Goal: Task Accomplishment & Management: Use online tool/utility

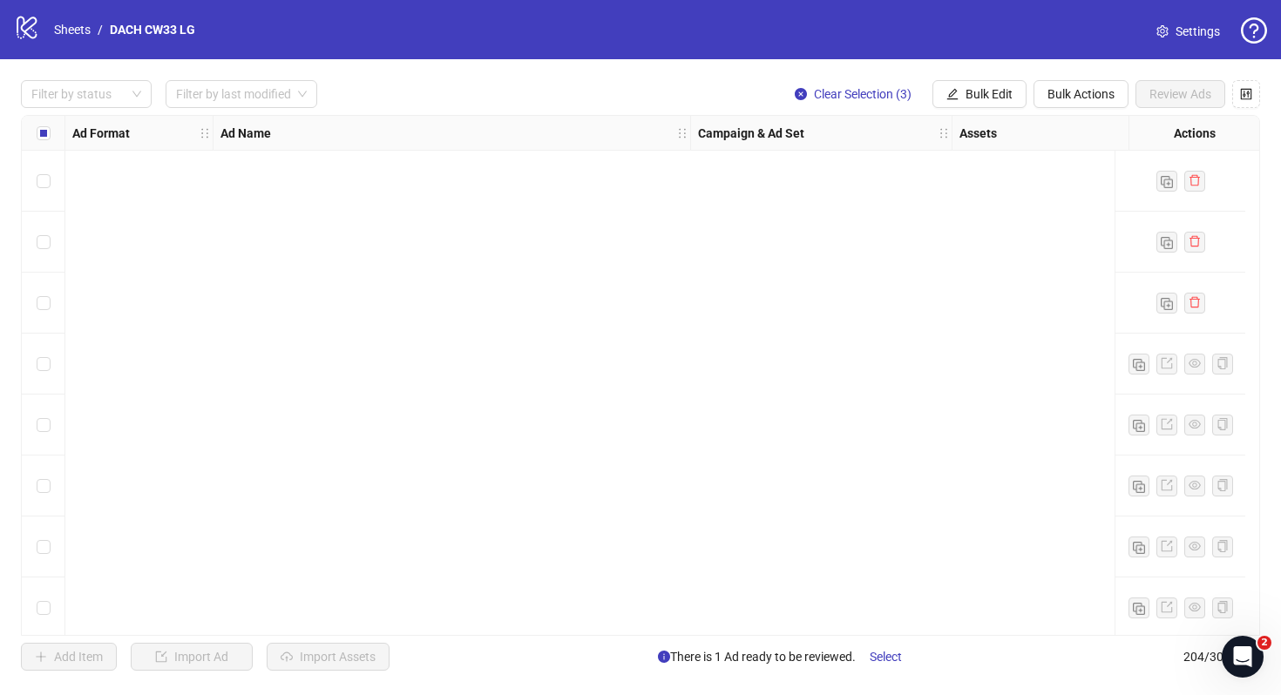
scroll to position [11962, 0]
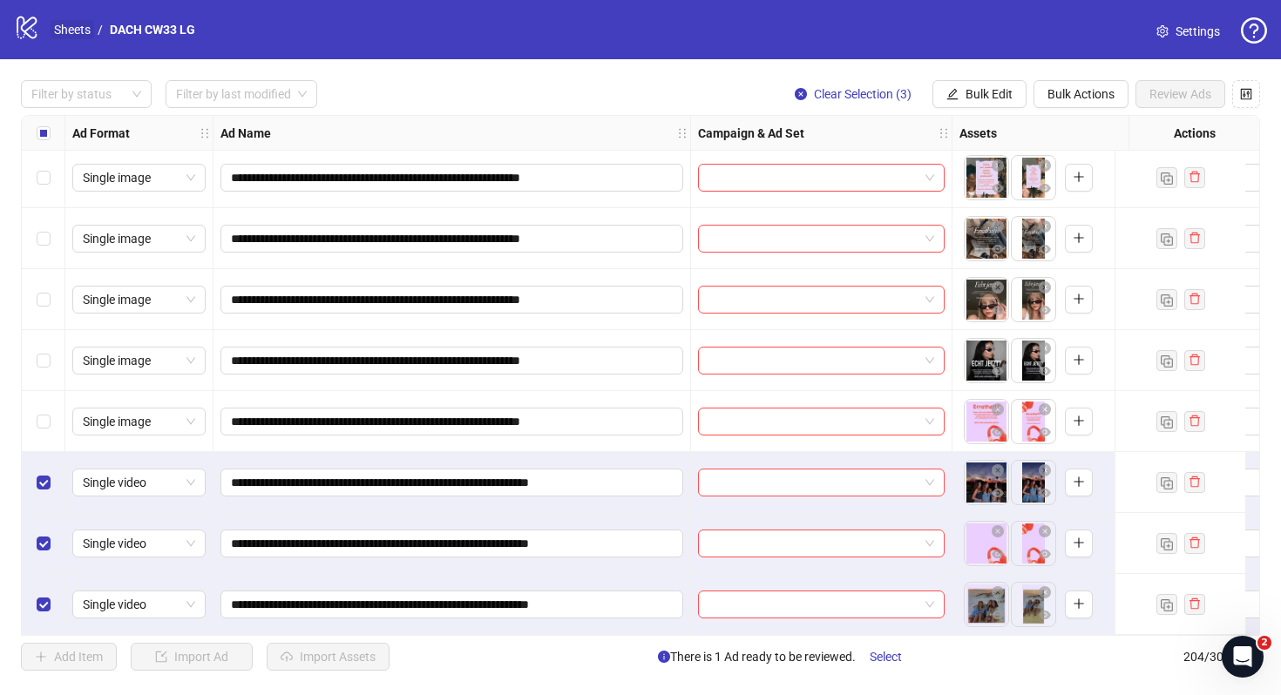
click at [82, 27] on link "Sheets" at bounding box center [73, 29] width 44 height 19
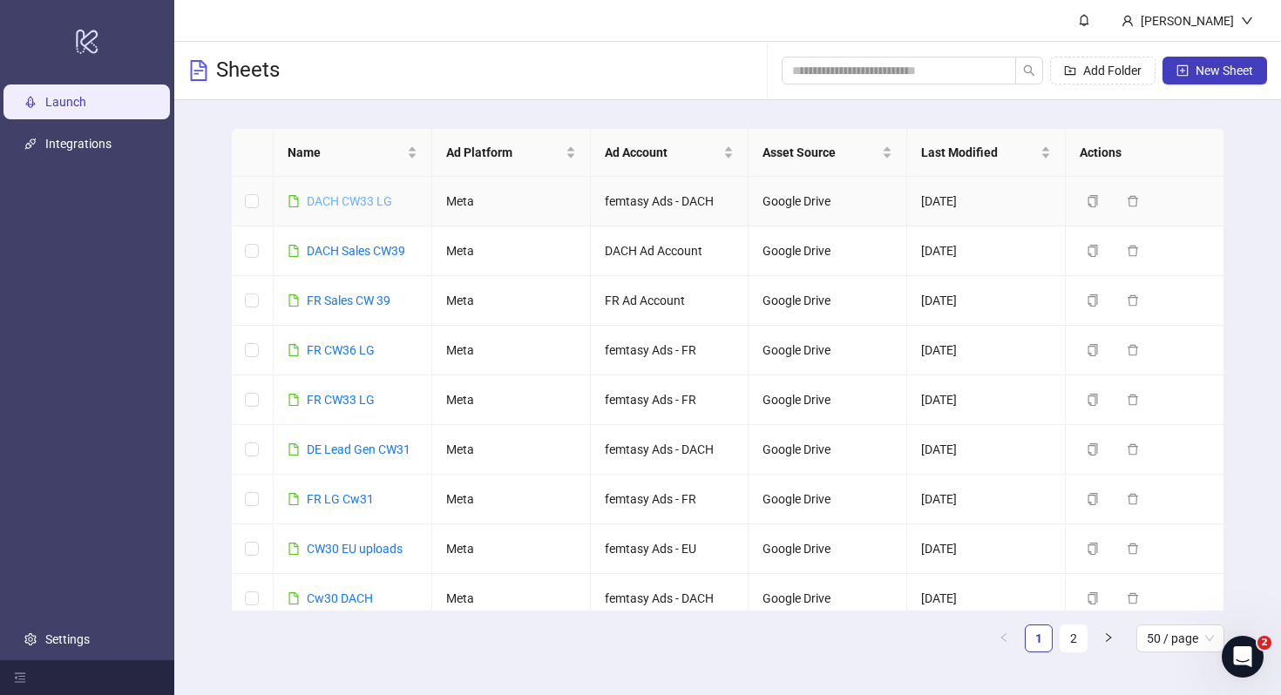
click at [367, 198] on link "DACH CW33 LG" at bounding box center [349, 201] width 85 height 14
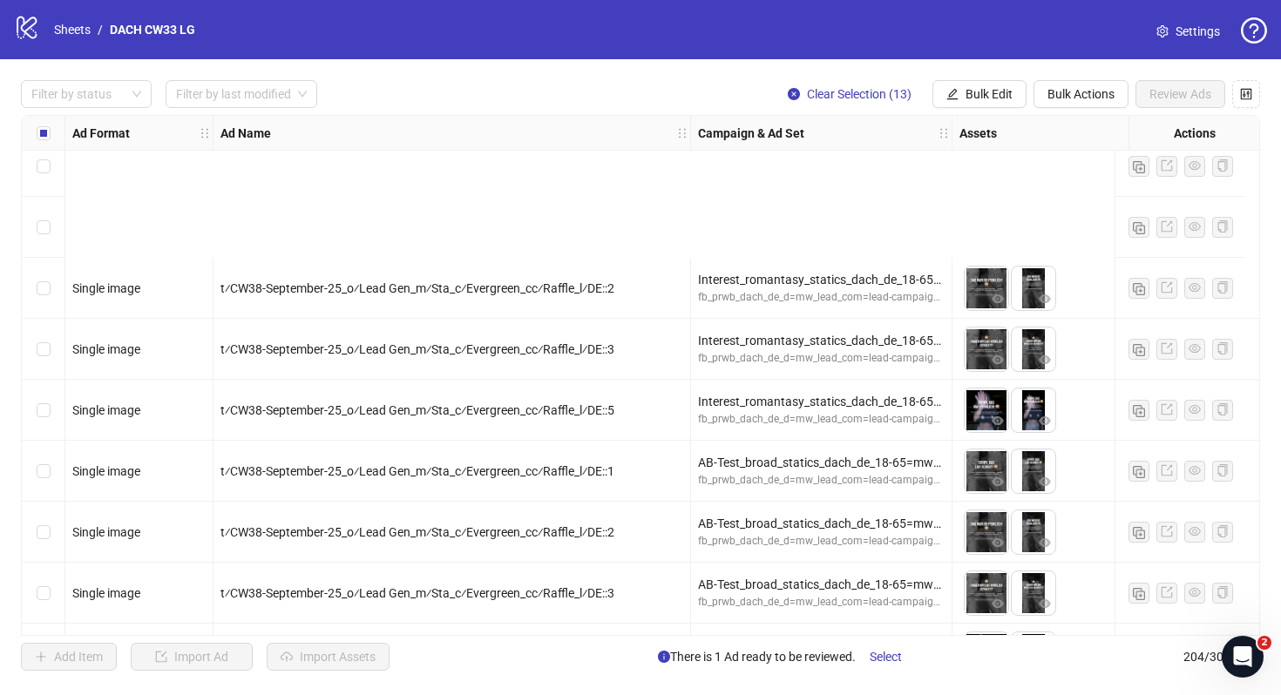
scroll to position [11541, 0]
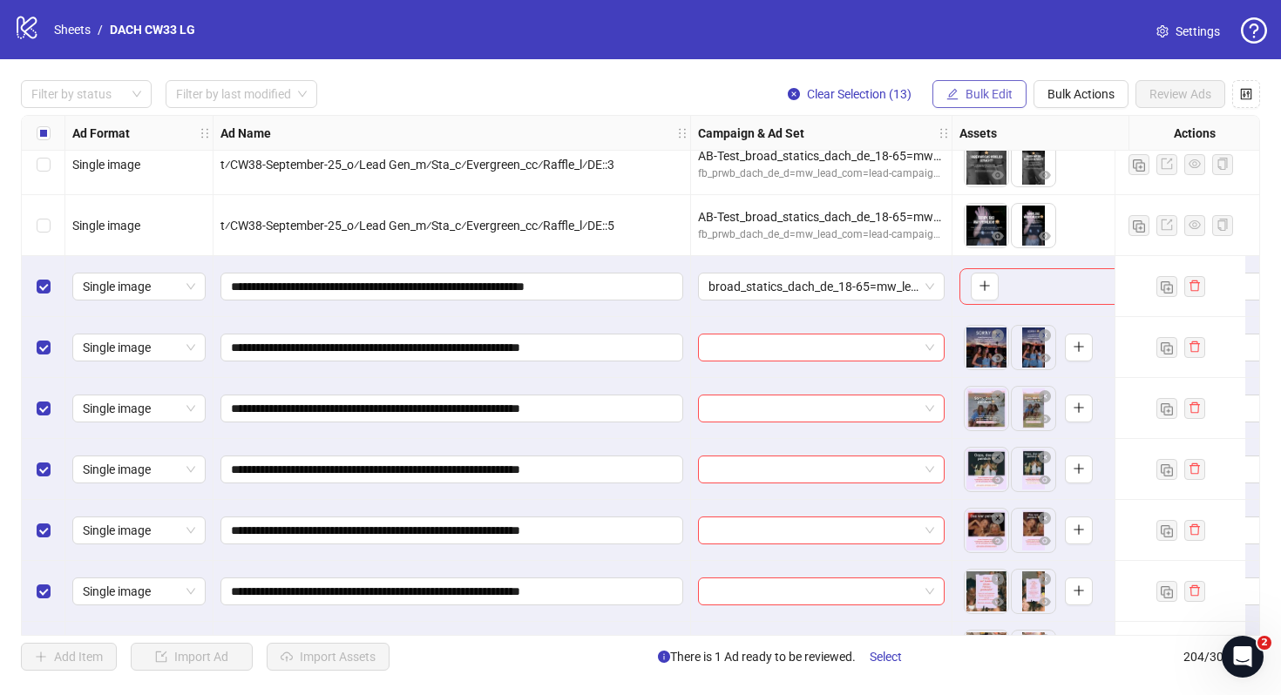
click at [984, 96] on span "Bulk Edit" at bounding box center [988, 94] width 47 height 14
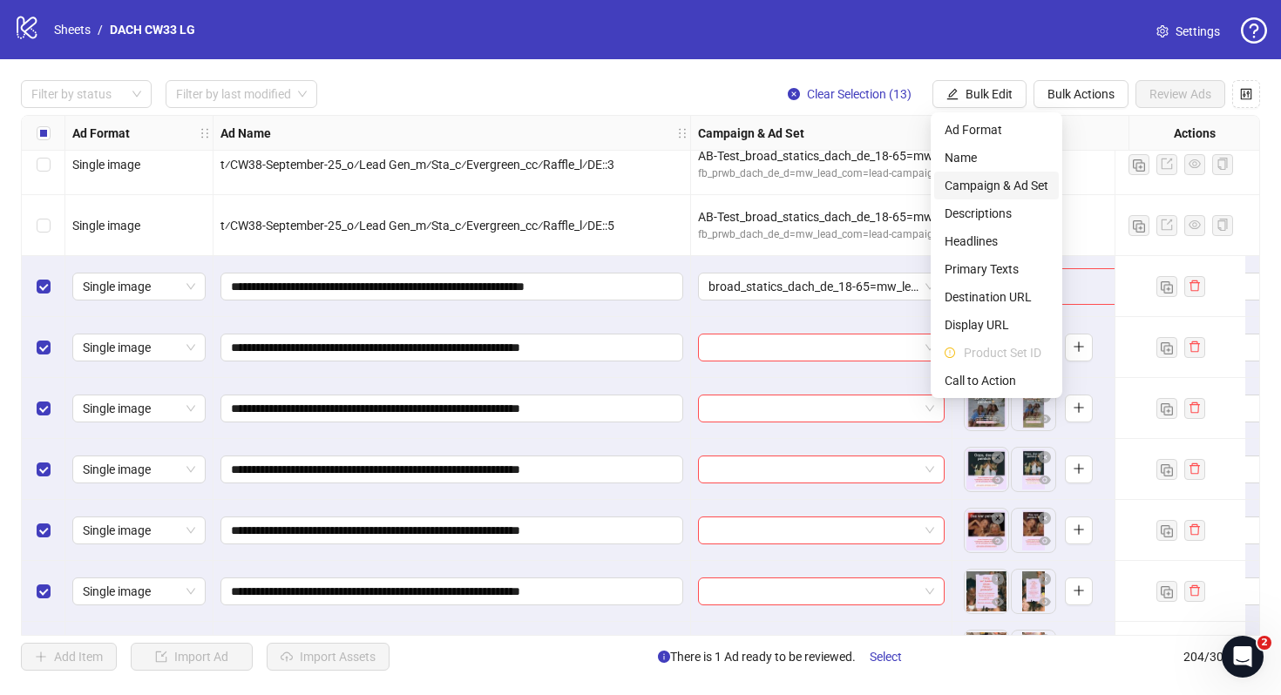
click at [1031, 194] on span "Campaign & Ad Set" at bounding box center [996, 185] width 104 height 19
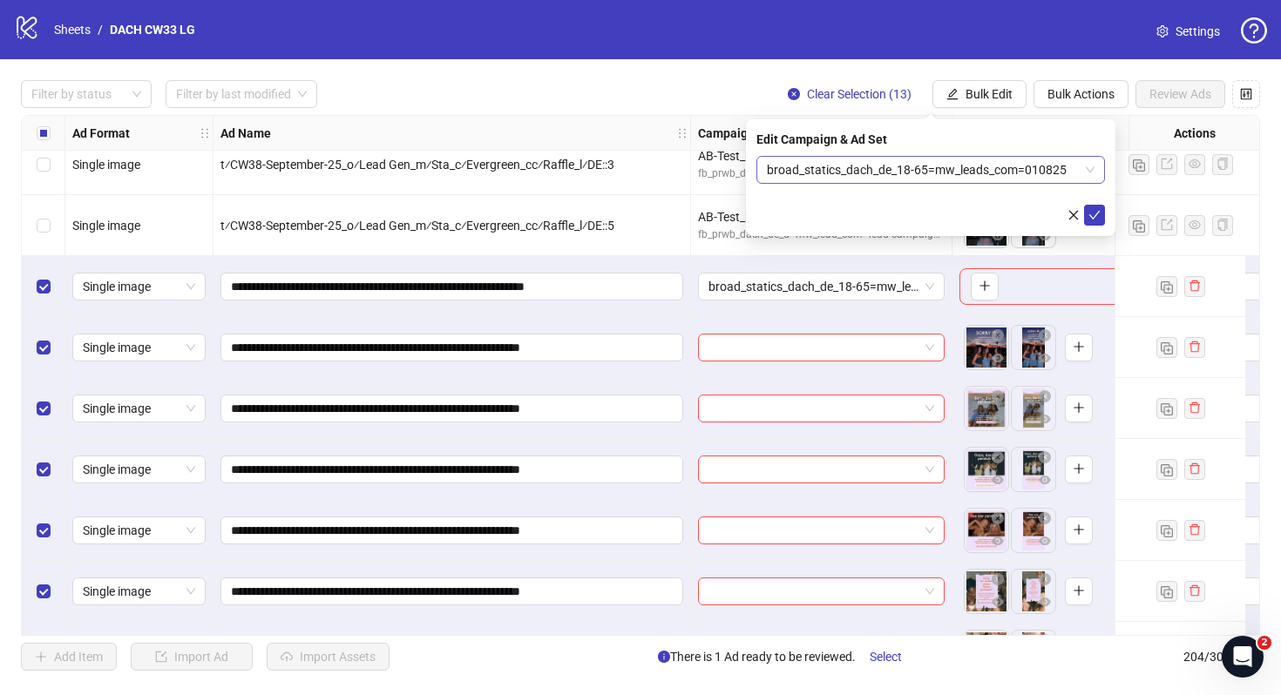
click at [956, 169] on span "broad_statics_dach_de_18-65=mw_leads_com=010825" at bounding box center [931, 170] width 328 height 26
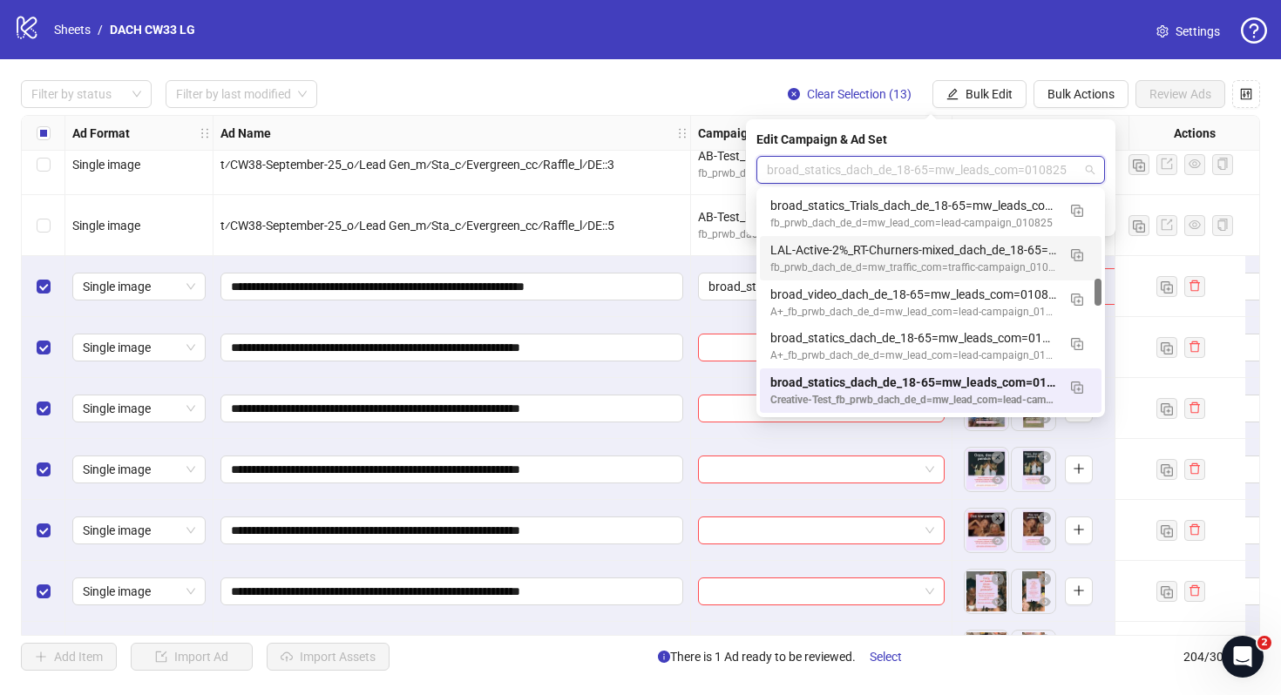
scroll to position [0, 0]
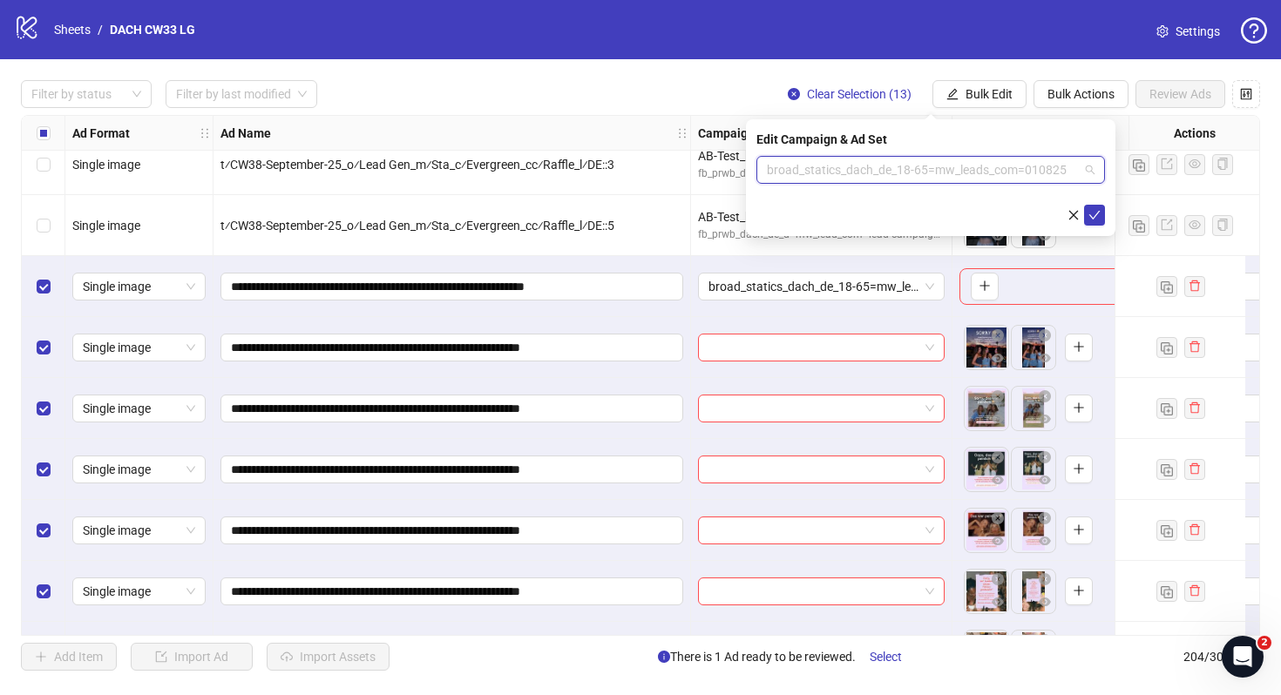
click at [909, 180] on span "broad_statics_dach_de_18-65=mw_leads_com=010825" at bounding box center [931, 170] width 328 height 26
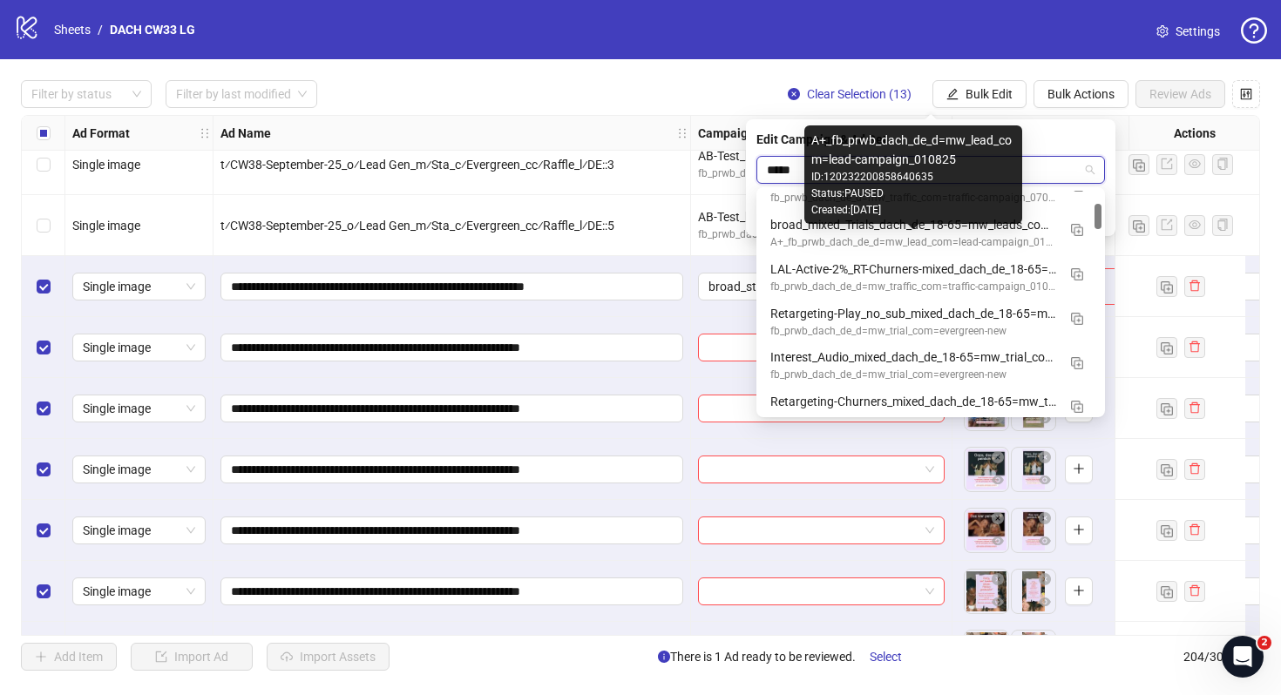
scroll to position [17, 0]
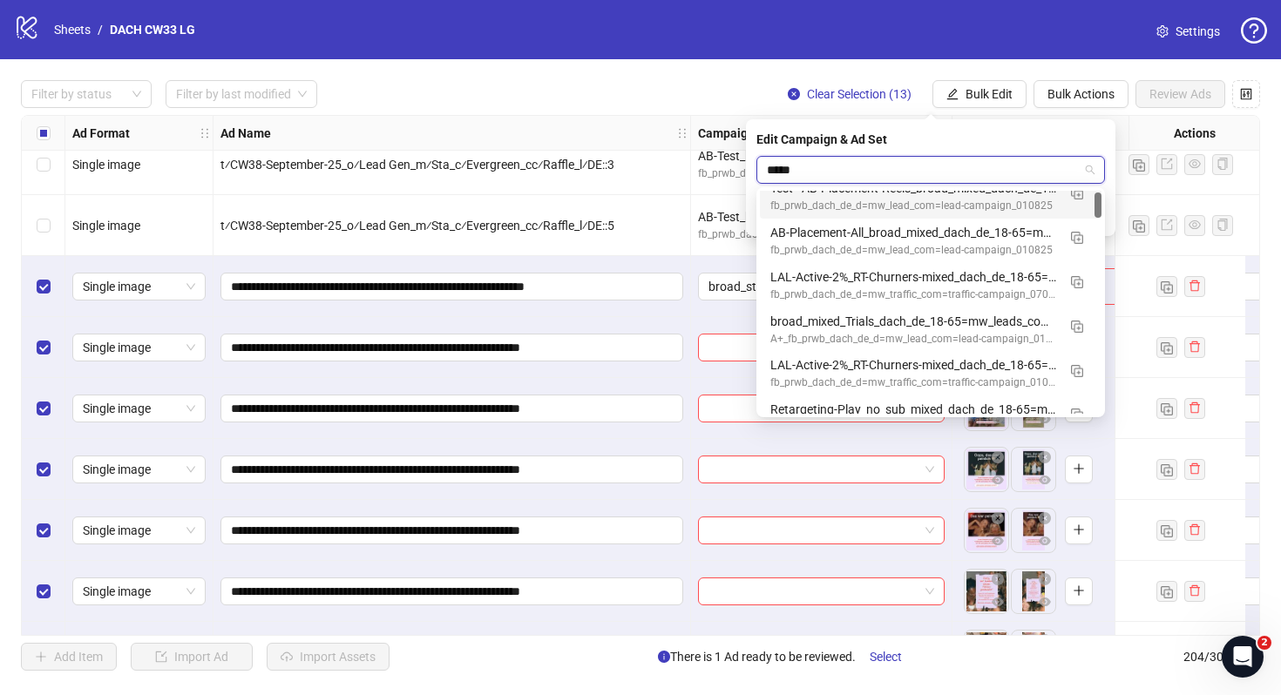
type input "*****"
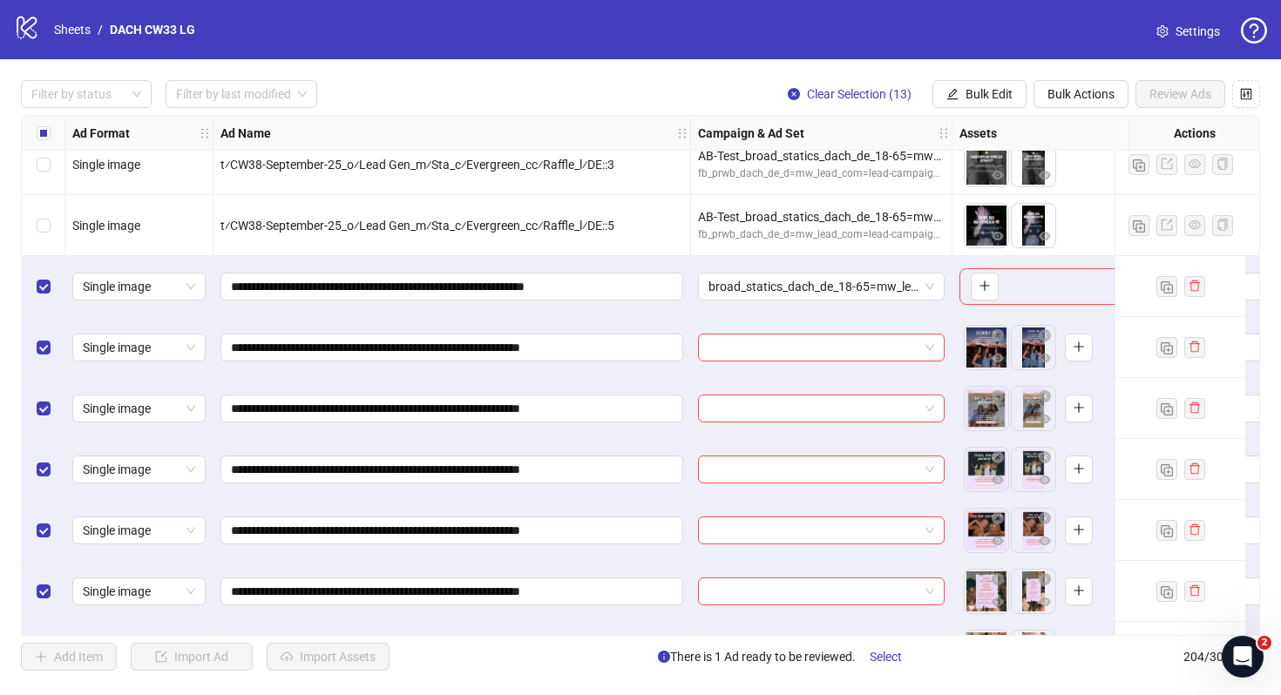
click at [707, 57] on div "logo/logo-mobile Sheets / DACH CW33 LG Settings" at bounding box center [640, 29] width 1281 height 59
click at [965, 101] on span "Bulk Edit" at bounding box center [988, 94] width 47 height 14
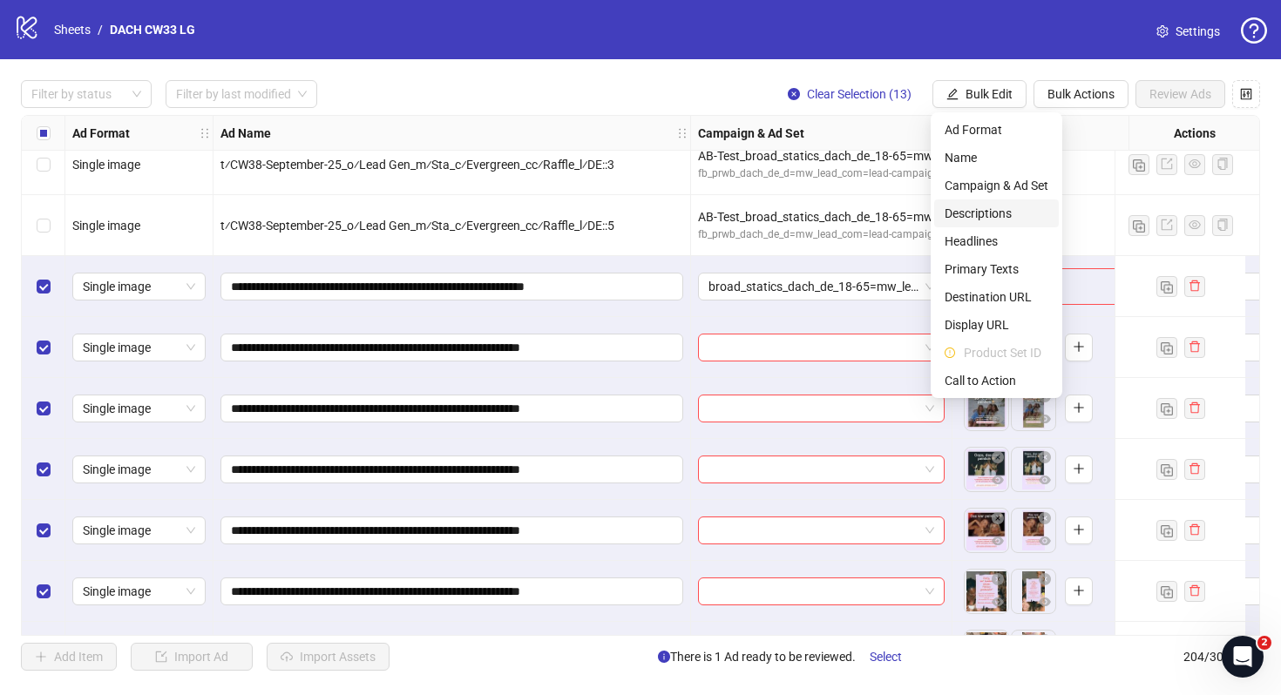
click at [997, 217] on span "Descriptions" at bounding box center [996, 213] width 104 height 19
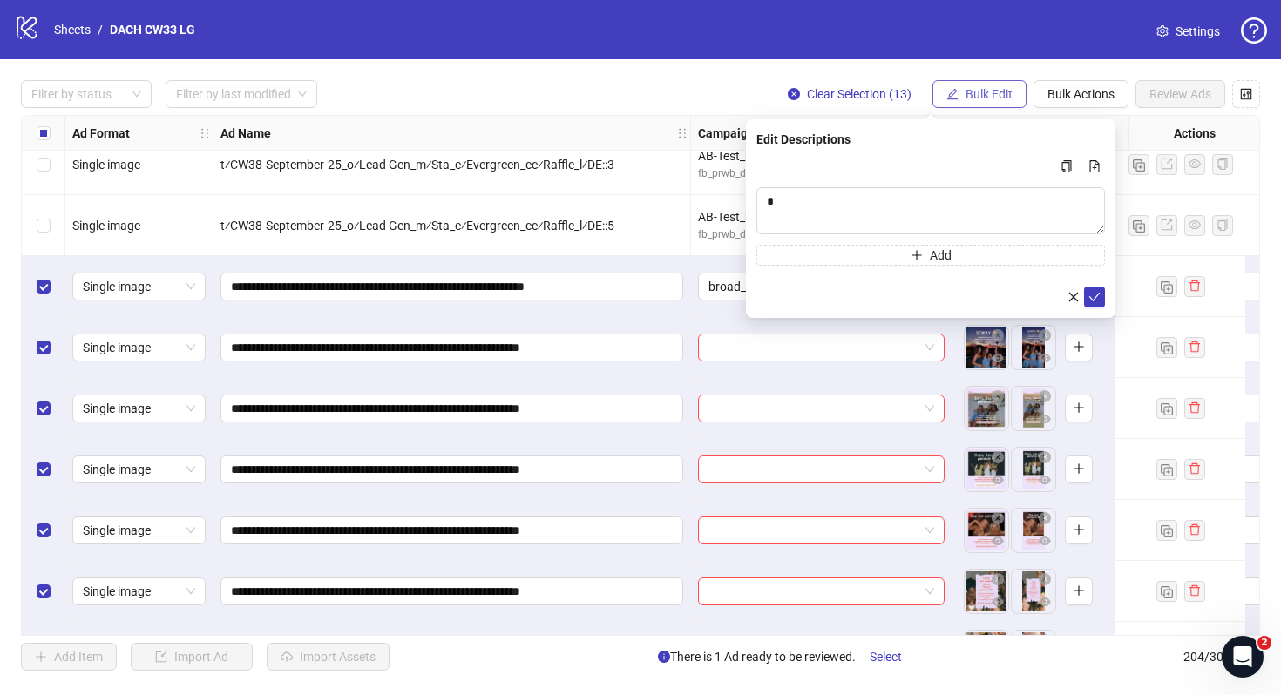
click at [992, 98] on span "Bulk Edit" at bounding box center [988, 94] width 47 height 14
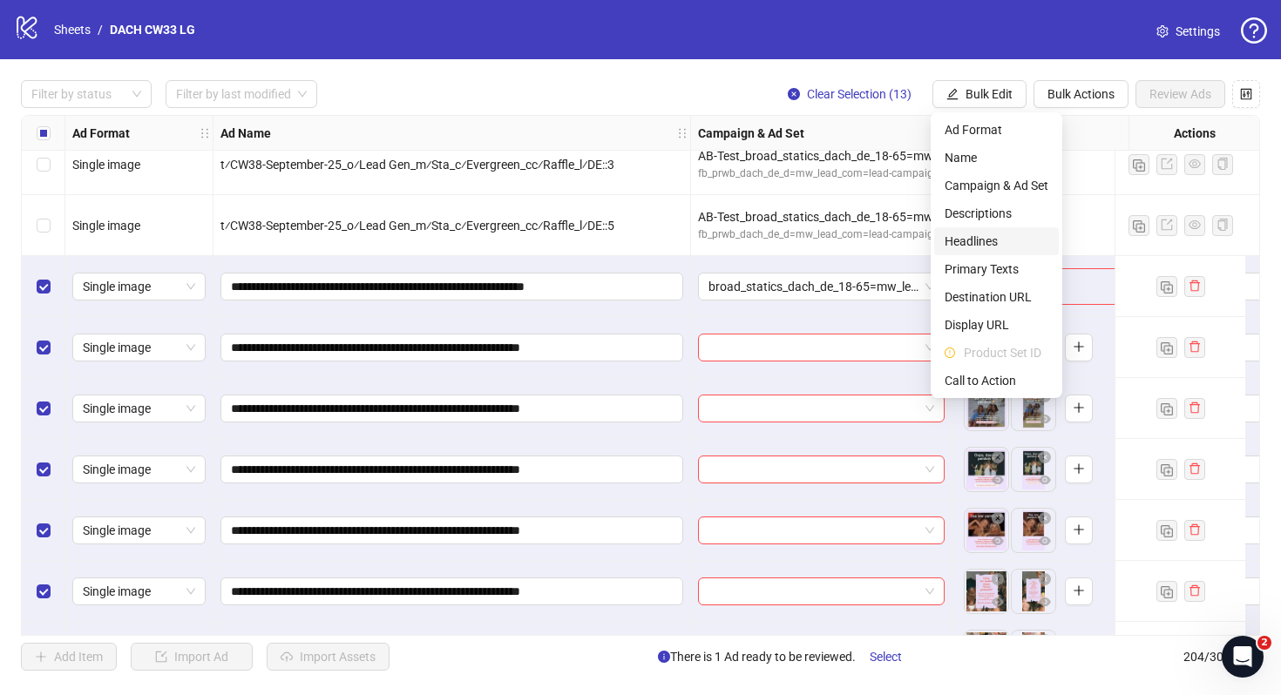
click at [986, 240] on span "Headlines" at bounding box center [996, 241] width 104 height 19
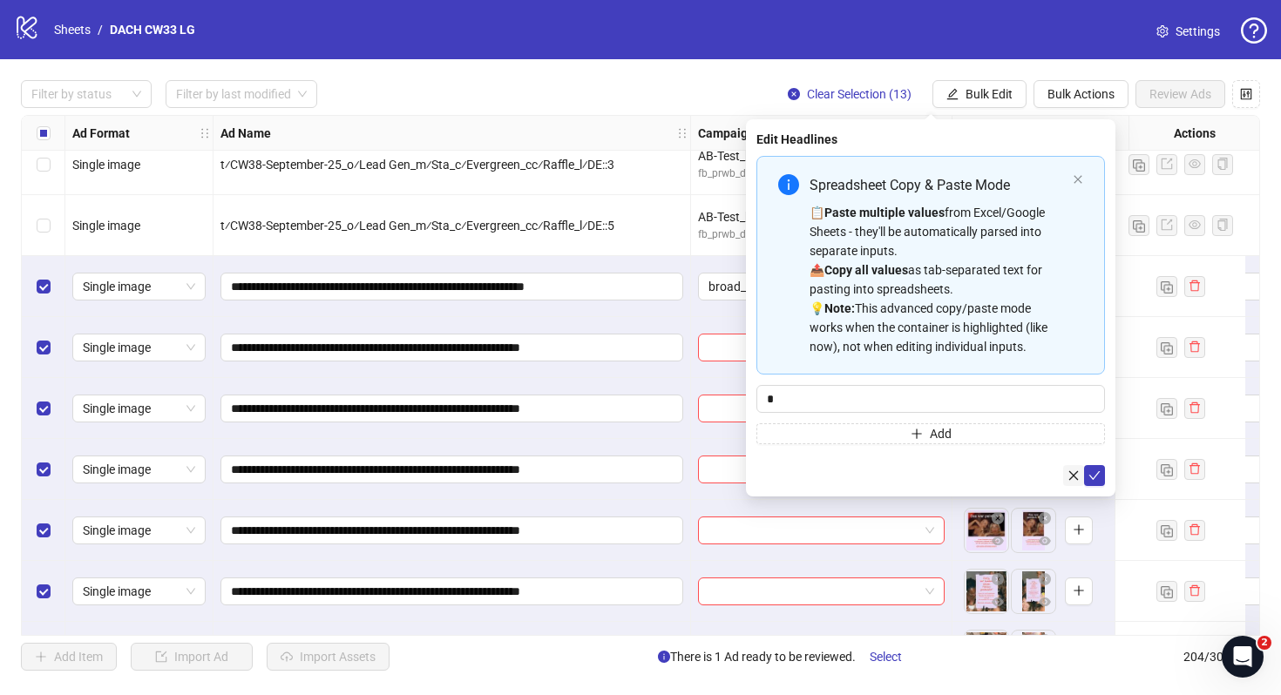
click at [1065, 470] on button "button" at bounding box center [1073, 475] width 21 height 21
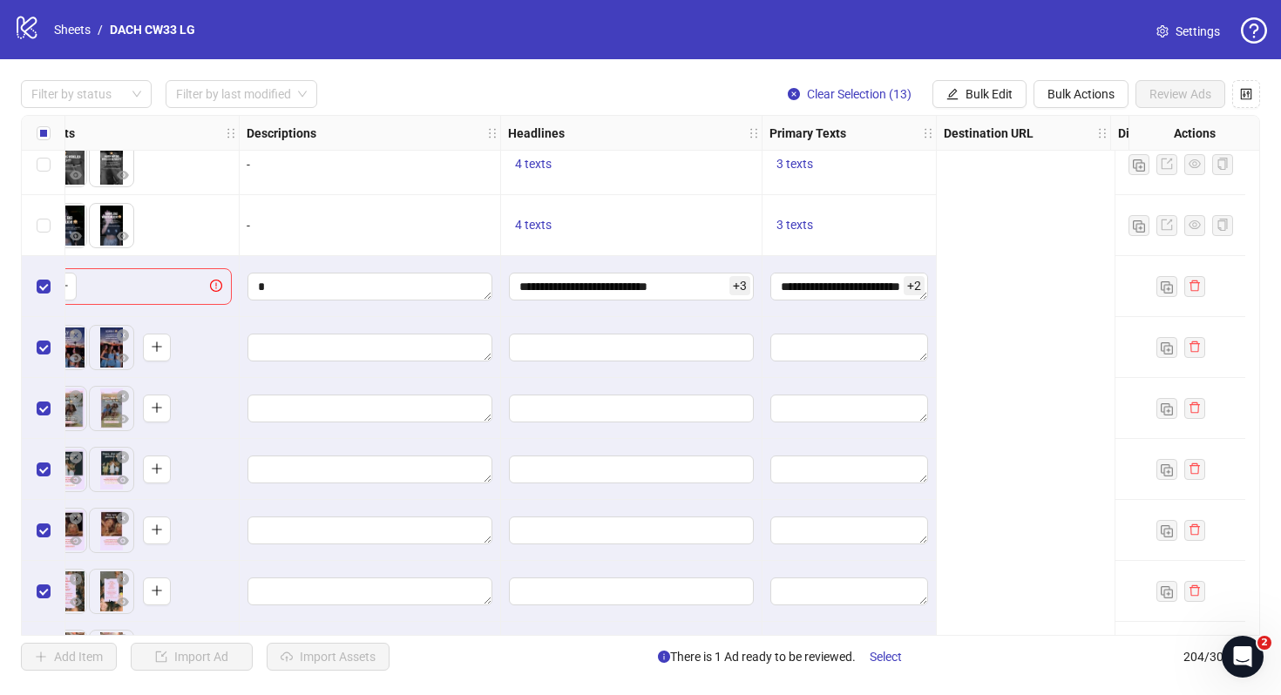
scroll to position [11541, 0]
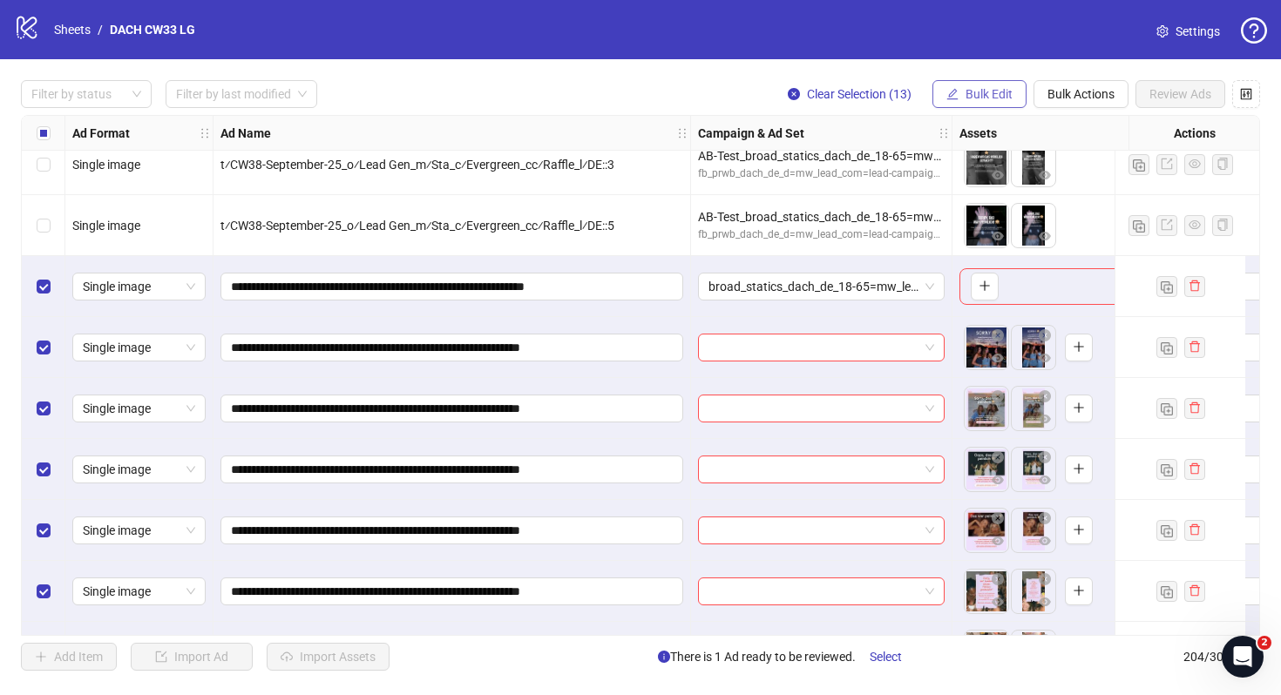
click at [969, 105] on button "Bulk Edit" at bounding box center [979, 94] width 94 height 28
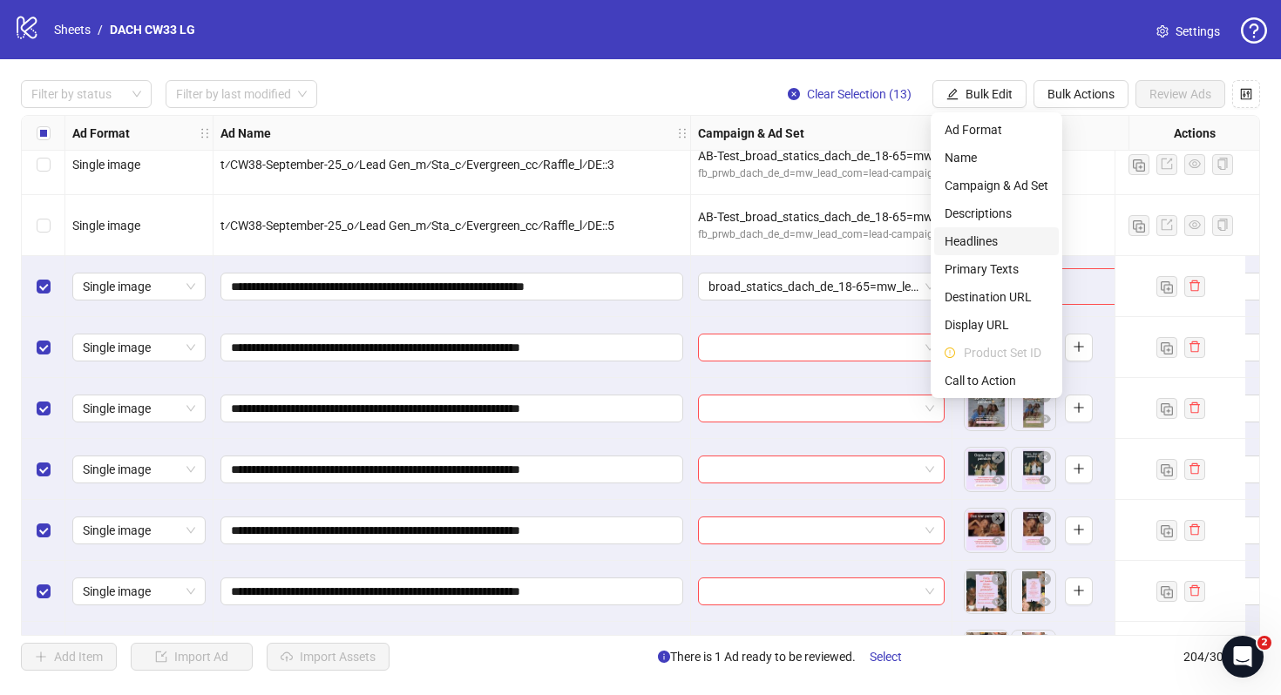
click at [983, 241] on span "Headlines" at bounding box center [996, 241] width 104 height 19
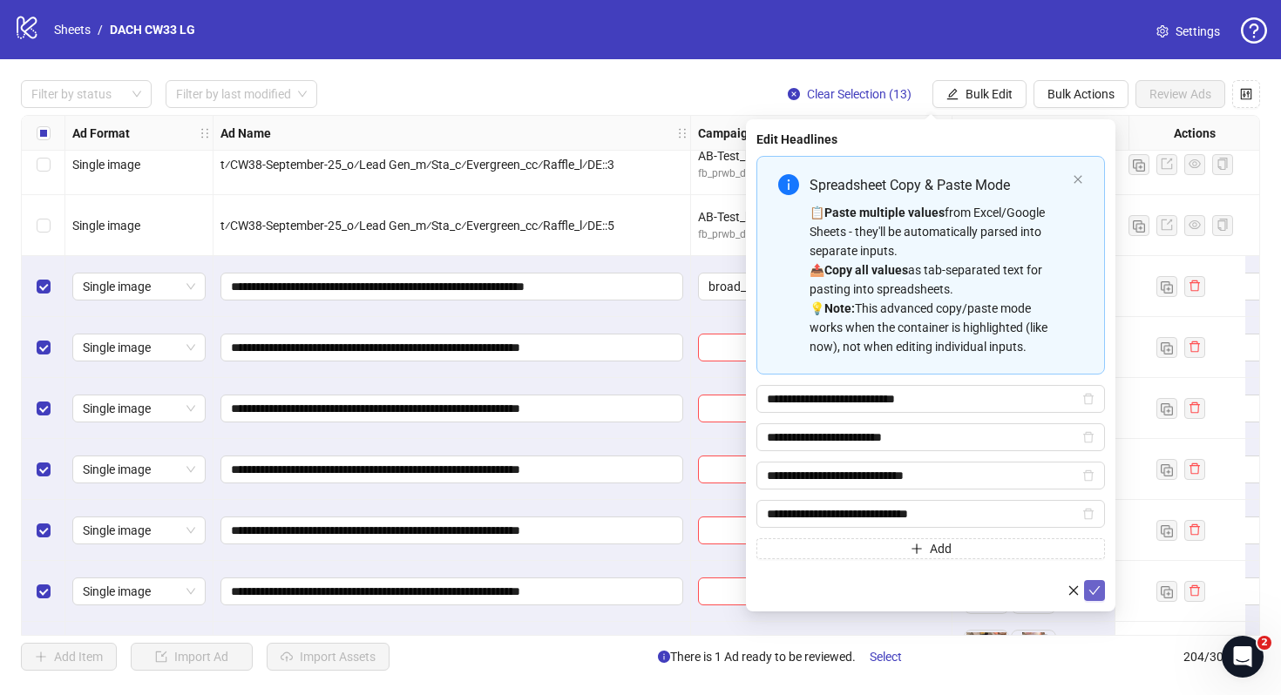
click at [1091, 597] on span "submit" at bounding box center [1094, 591] width 12 height 14
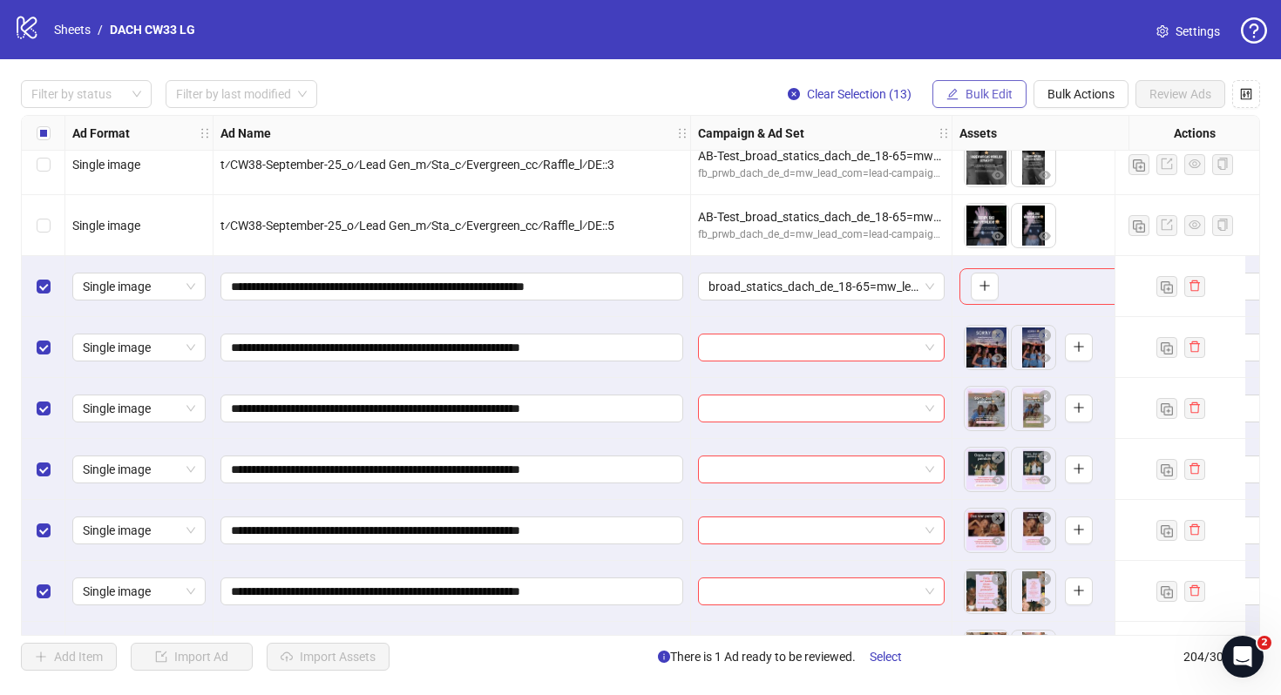
click at [970, 98] on span "Bulk Edit" at bounding box center [988, 94] width 47 height 14
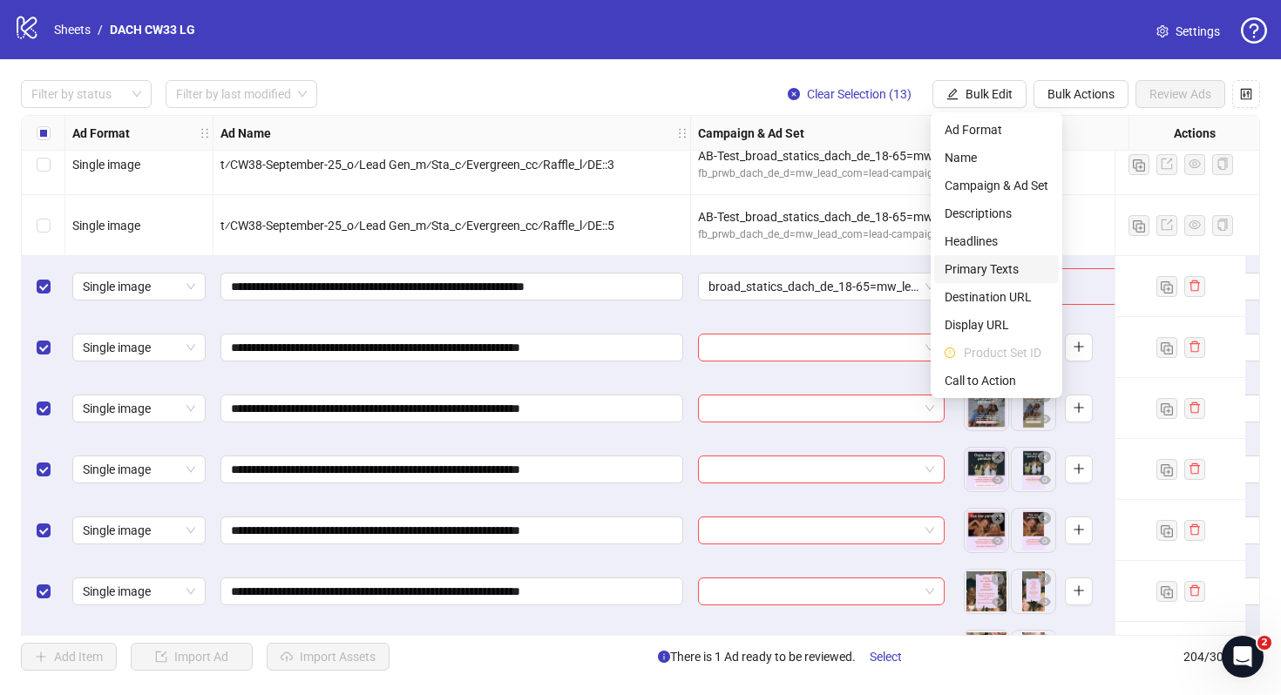
click at [983, 267] on span "Primary Texts" at bounding box center [996, 269] width 104 height 19
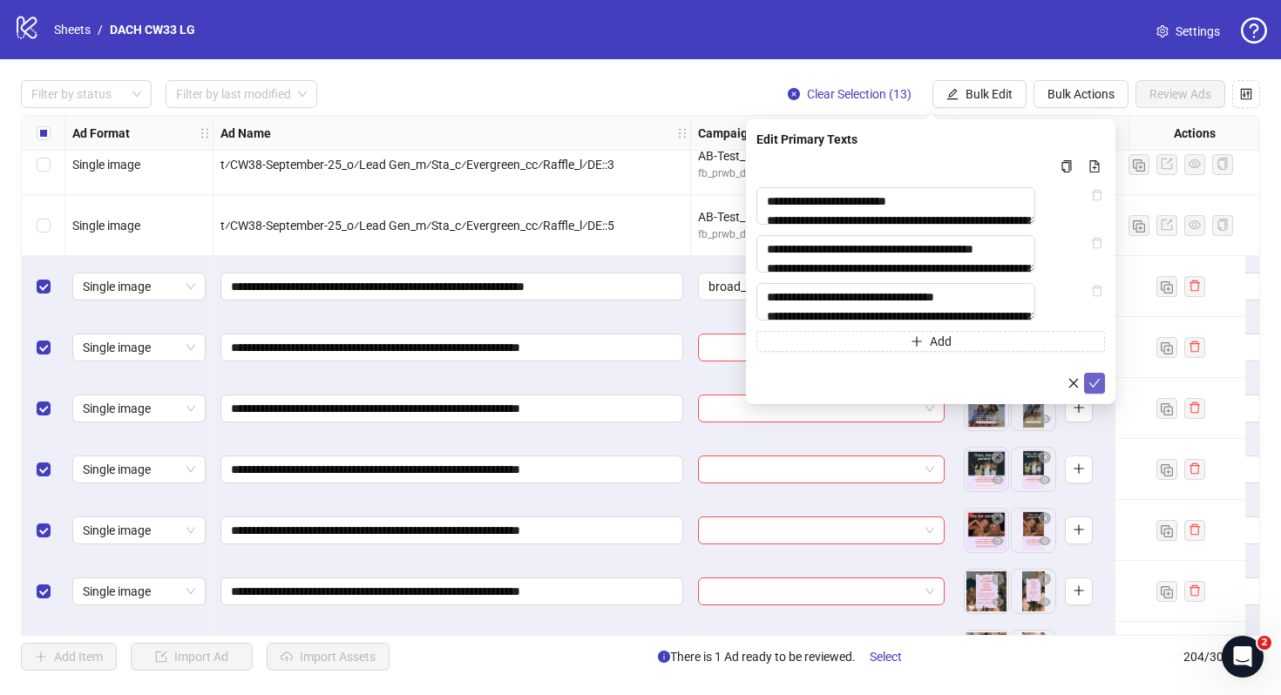
click at [1098, 389] on icon "check" at bounding box center [1094, 383] width 12 height 12
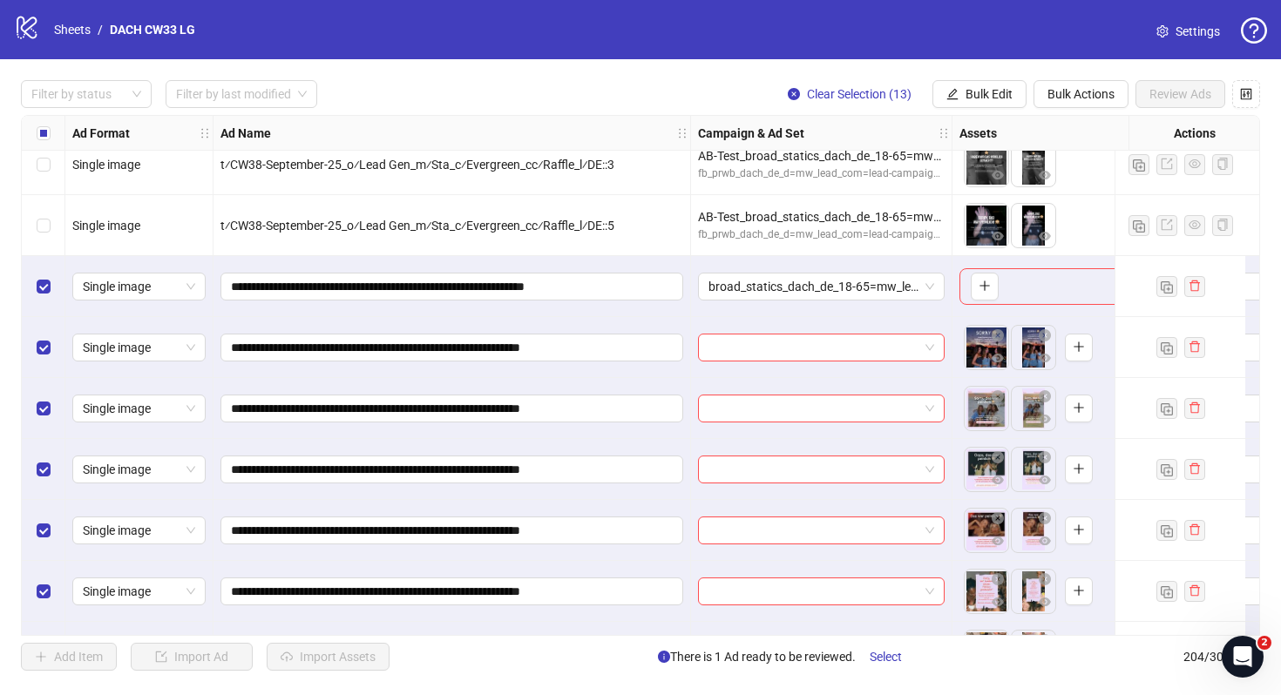
click at [984, 116] on div "Assets" at bounding box center [1056, 133] width 209 height 35
click at [976, 102] on button "Bulk Edit" at bounding box center [979, 94] width 94 height 28
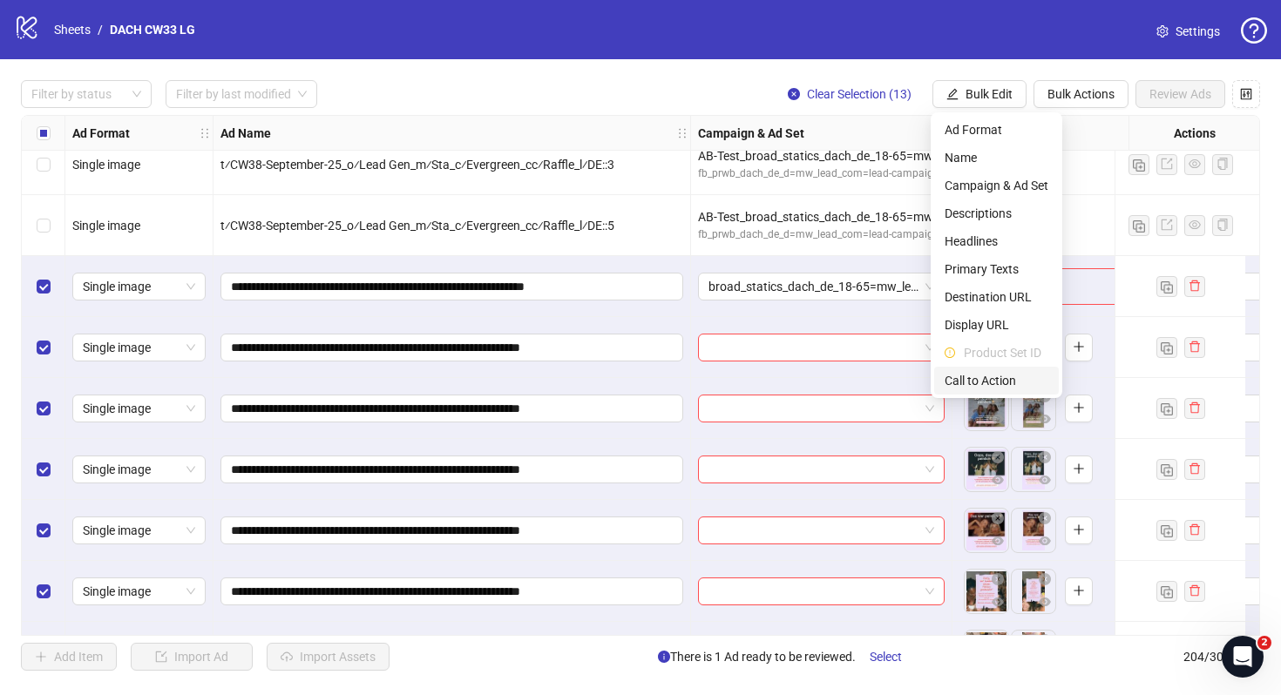
click at [963, 379] on span "Call to Action" at bounding box center [996, 380] width 104 height 19
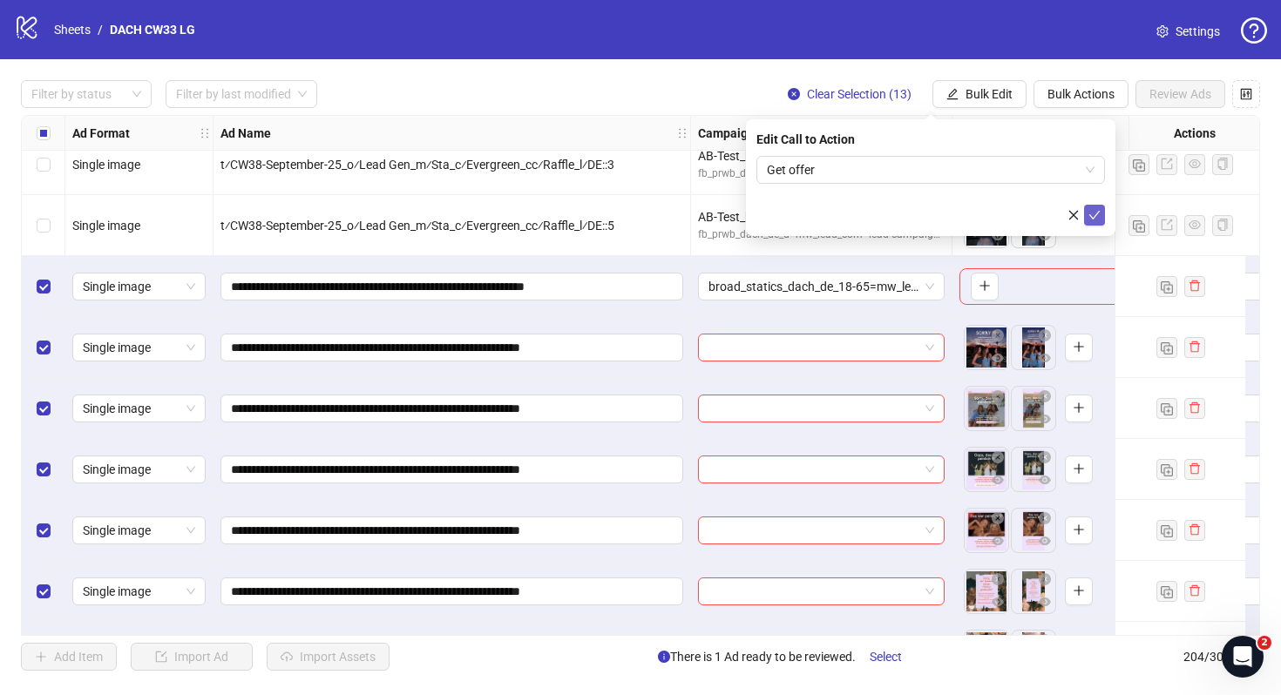
click at [1095, 216] on icon "check" at bounding box center [1094, 215] width 12 height 12
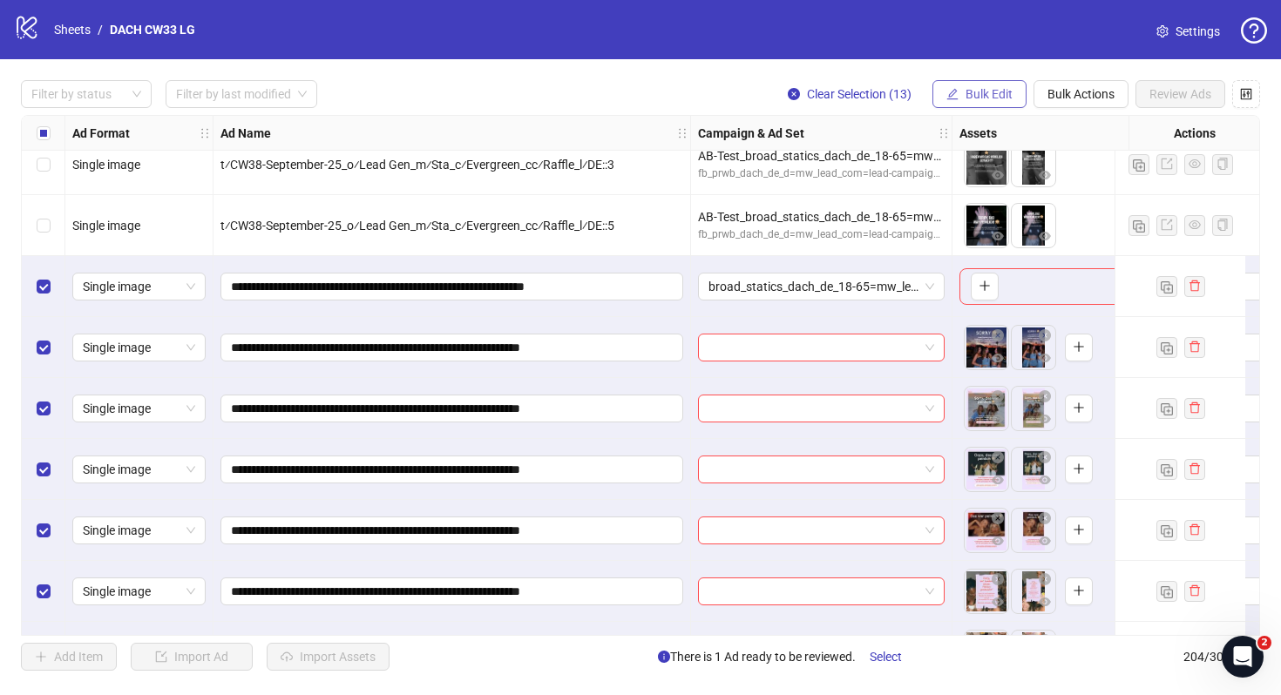
click at [1007, 91] on span "Bulk Edit" at bounding box center [988, 94] width 47 height 14
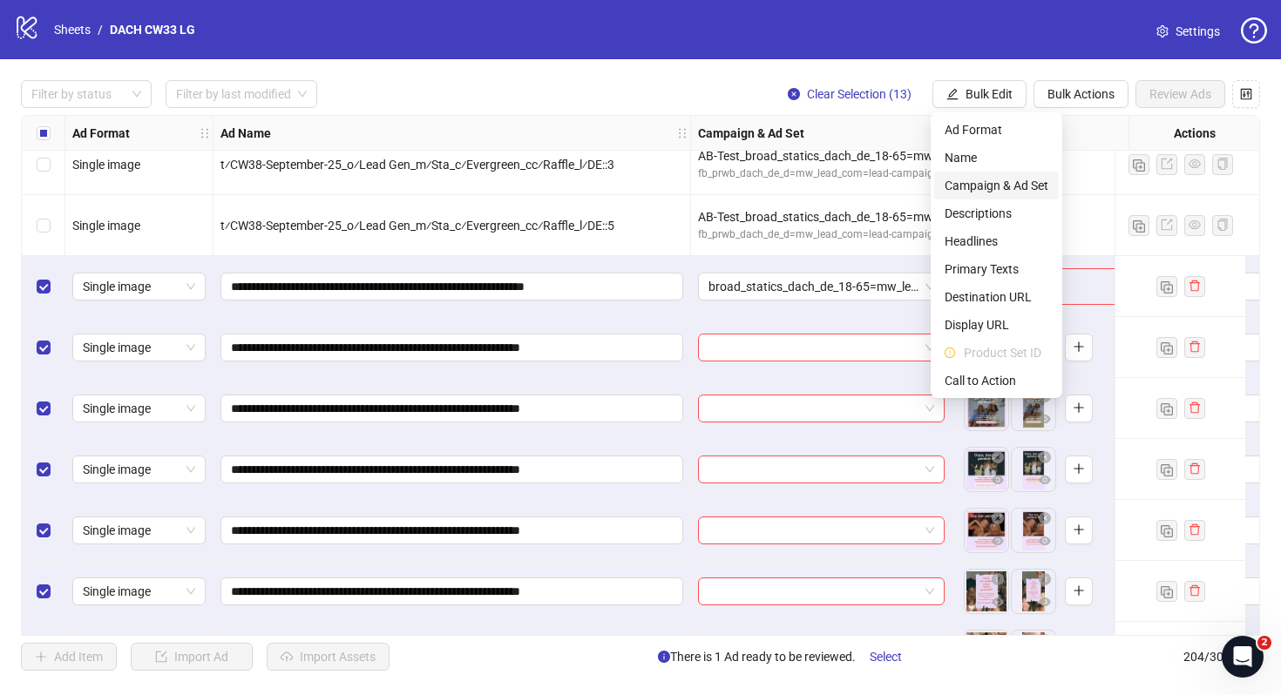
click at [1037, 188] on span "Campaign & Ad Set" at bounding box center [996, 185] width 104 height 19
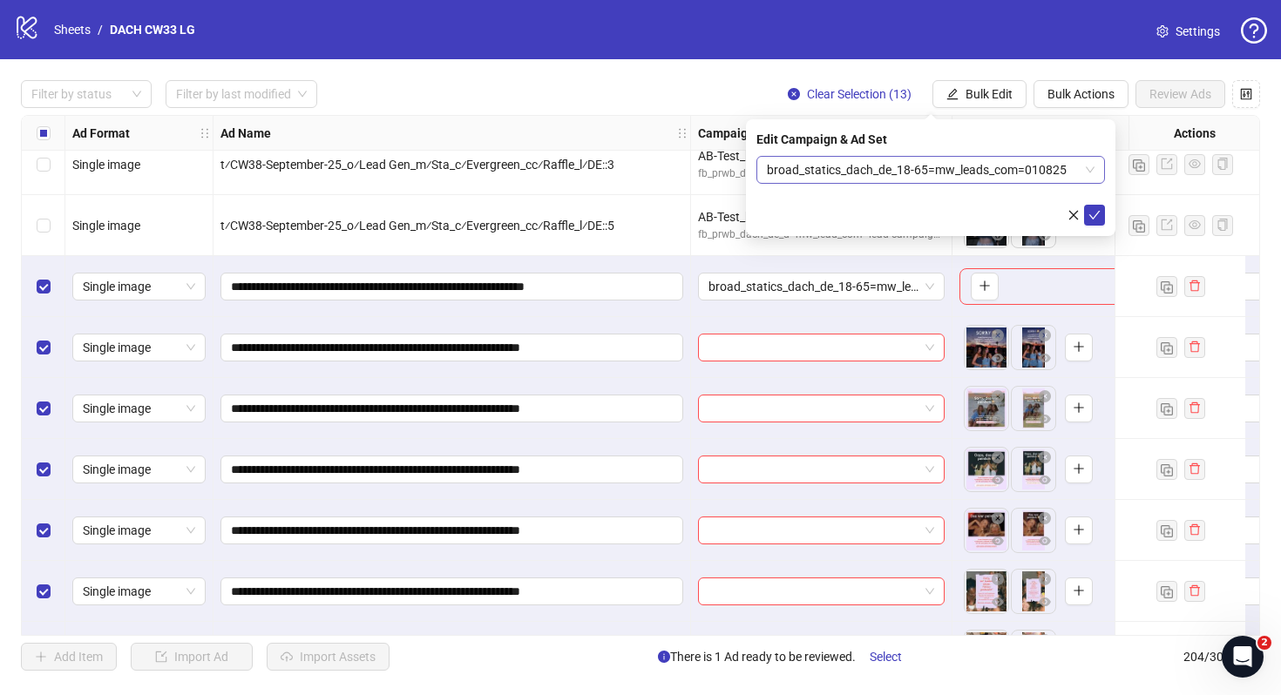
click at [970, 164] on span "broad_statics_dach_de_18-65=mw_leads_com=010825" at bounding box center [931, 170] width 328 height 26
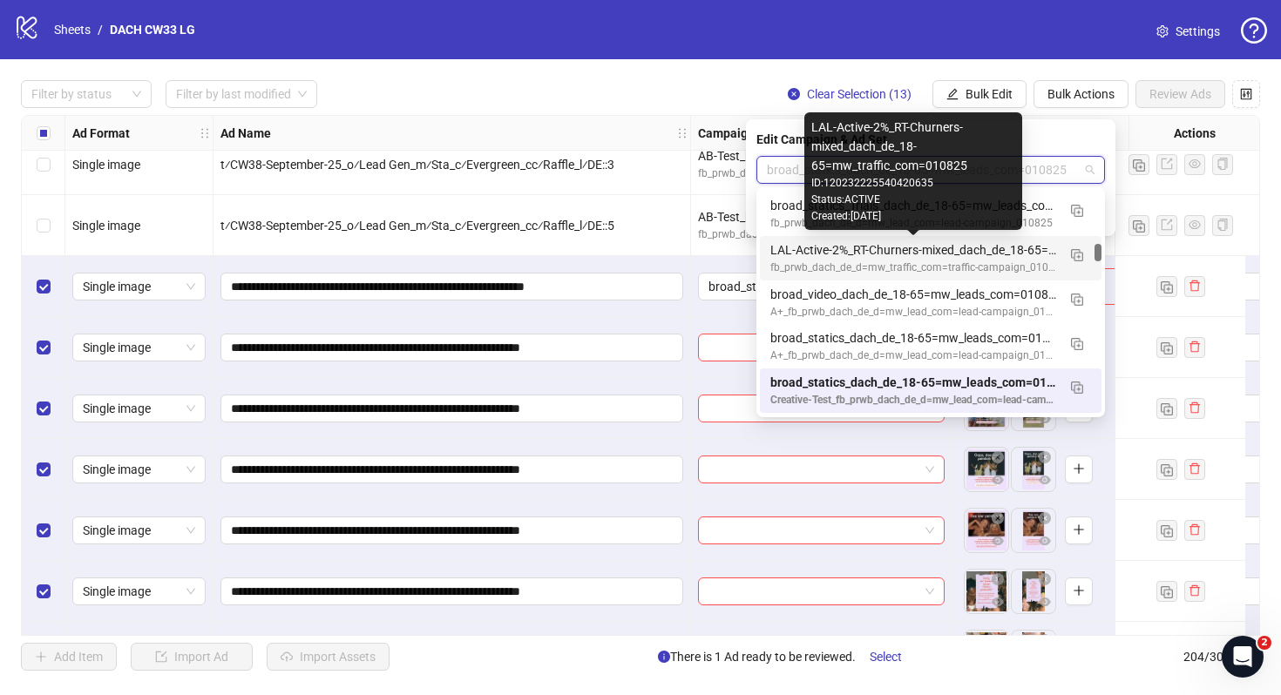
scroll to position [0, 0]
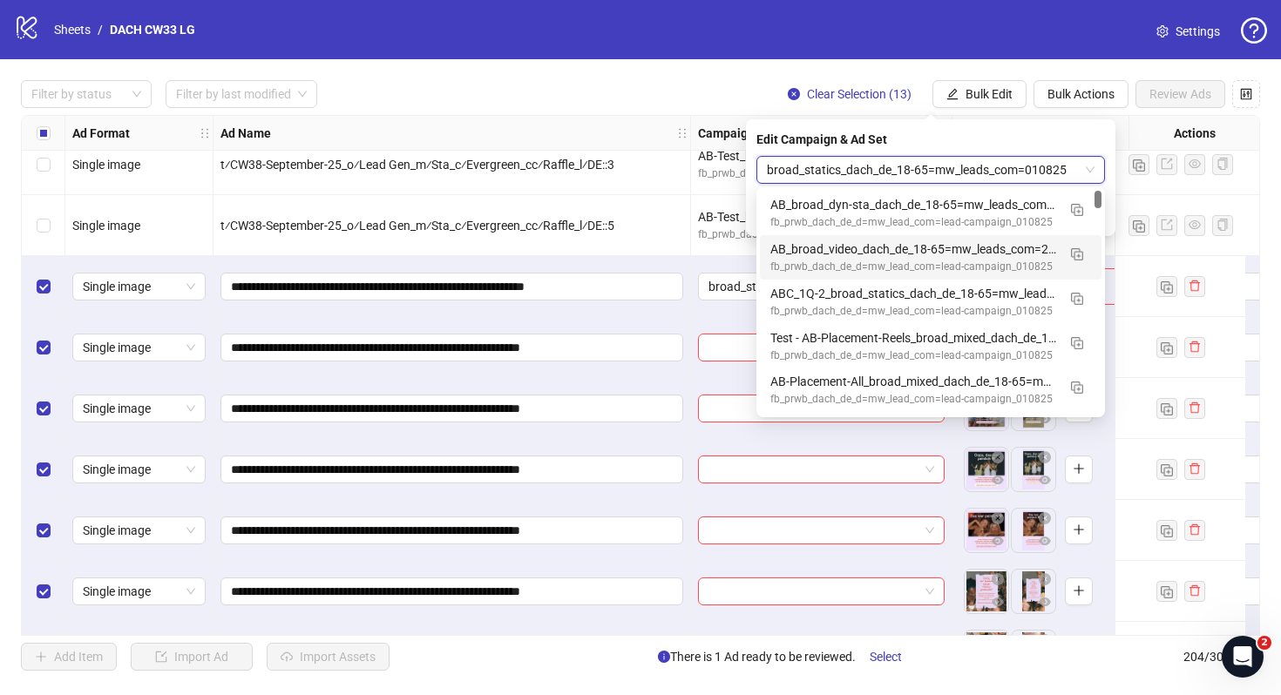
click at [1004, 139] on div "Edit Campaign & Ad Set" at bounding box center [930, 139] width 348 height 19
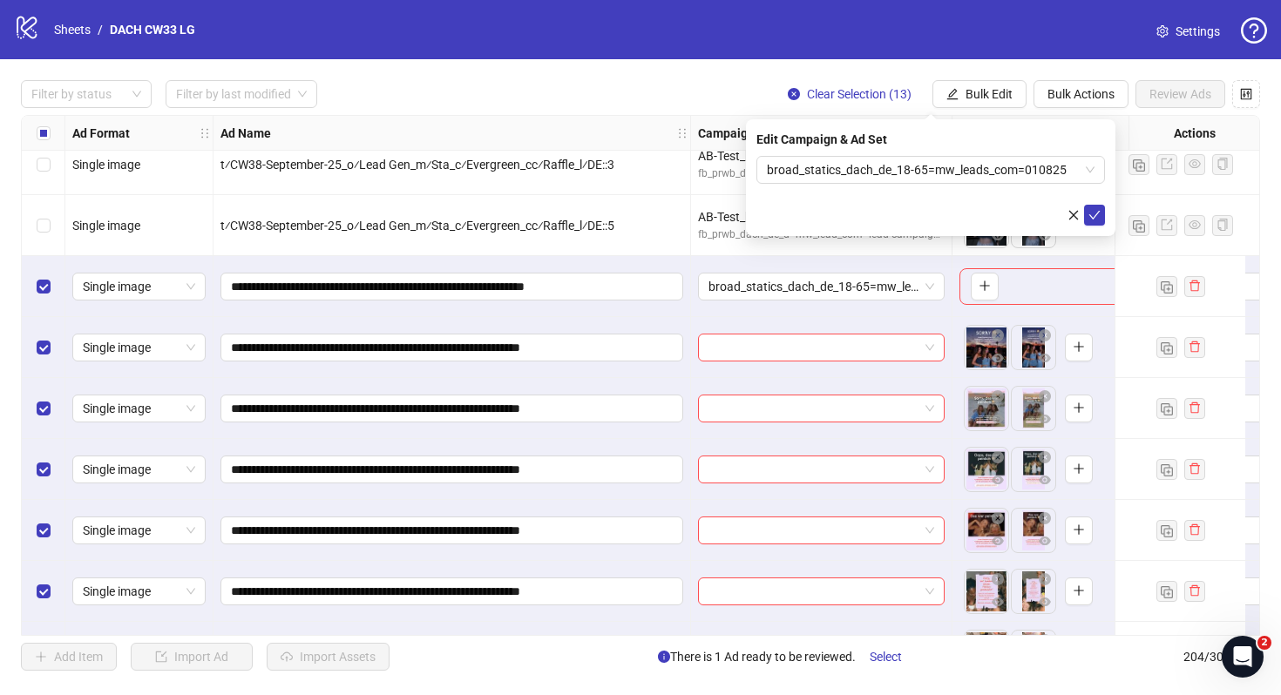
click at [679, 84] on div "Filter by status Filter by last modified Clear Selection (13) Bulk Edit Bulk Ac…" at bounding box center [640, 94] width 1239 height 28
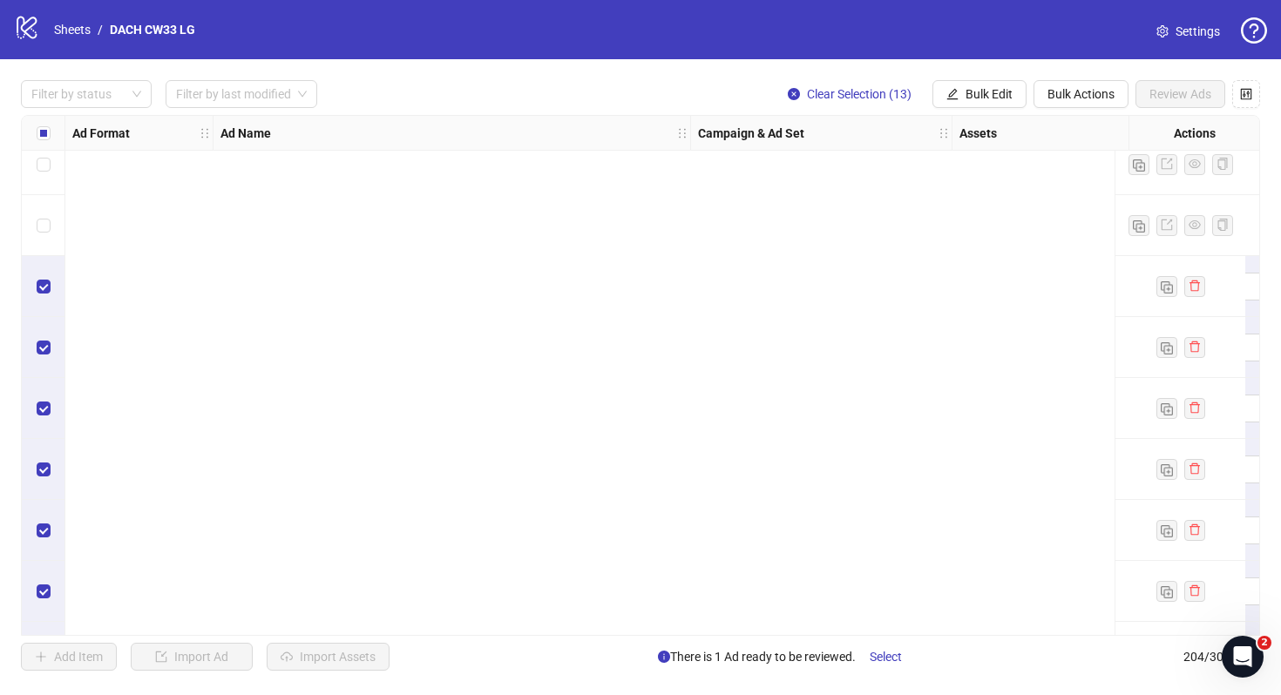
scroll to position [11541, 1624]
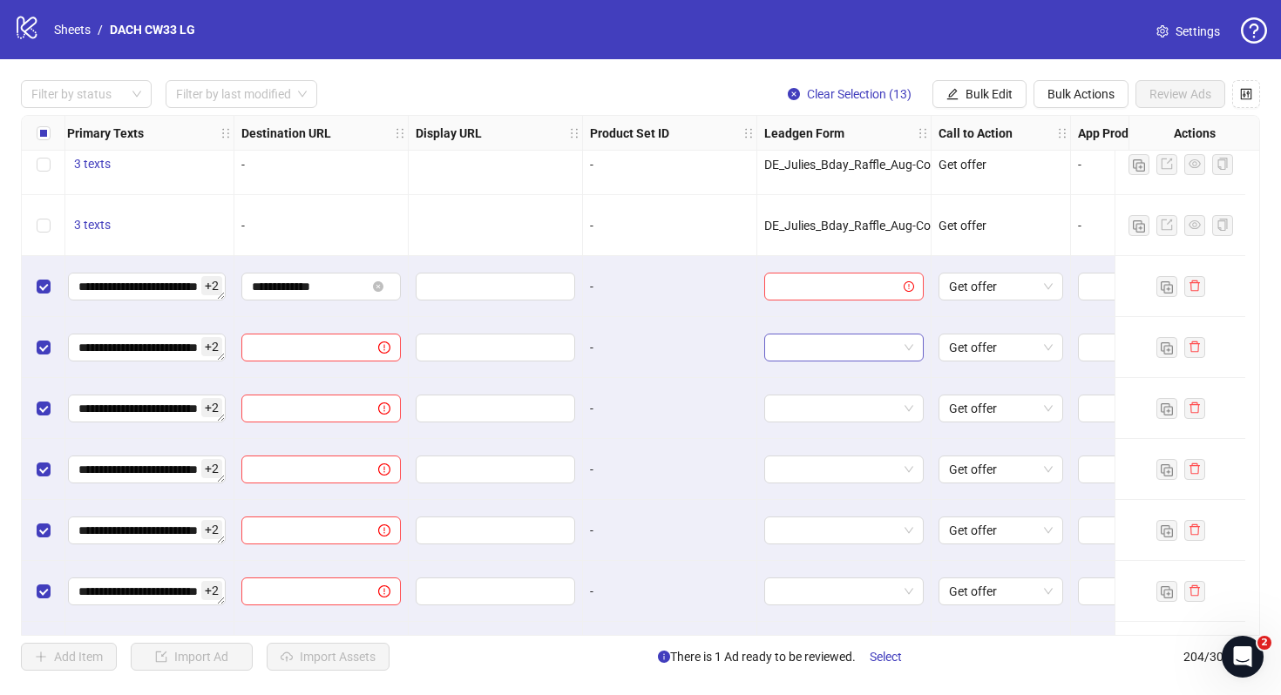
click at [835, 351] on input "search" at bounding box center [835, 348] width 123 height 26
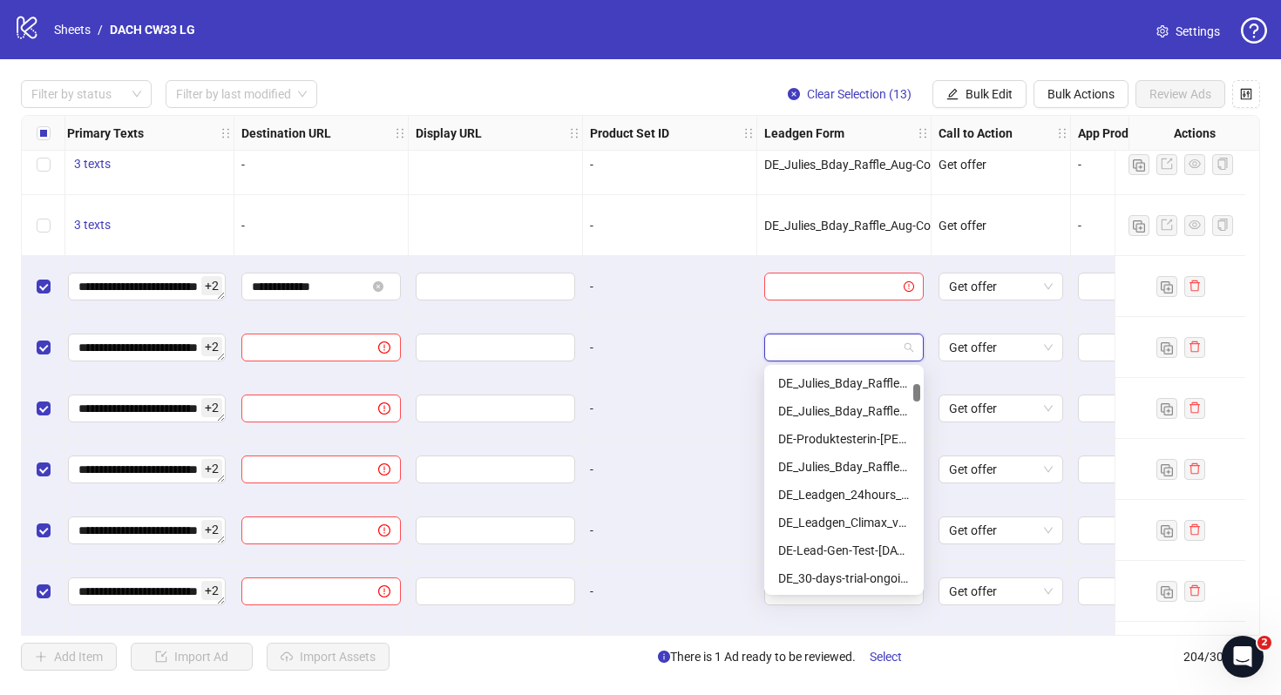
scroll to position [226, 0]
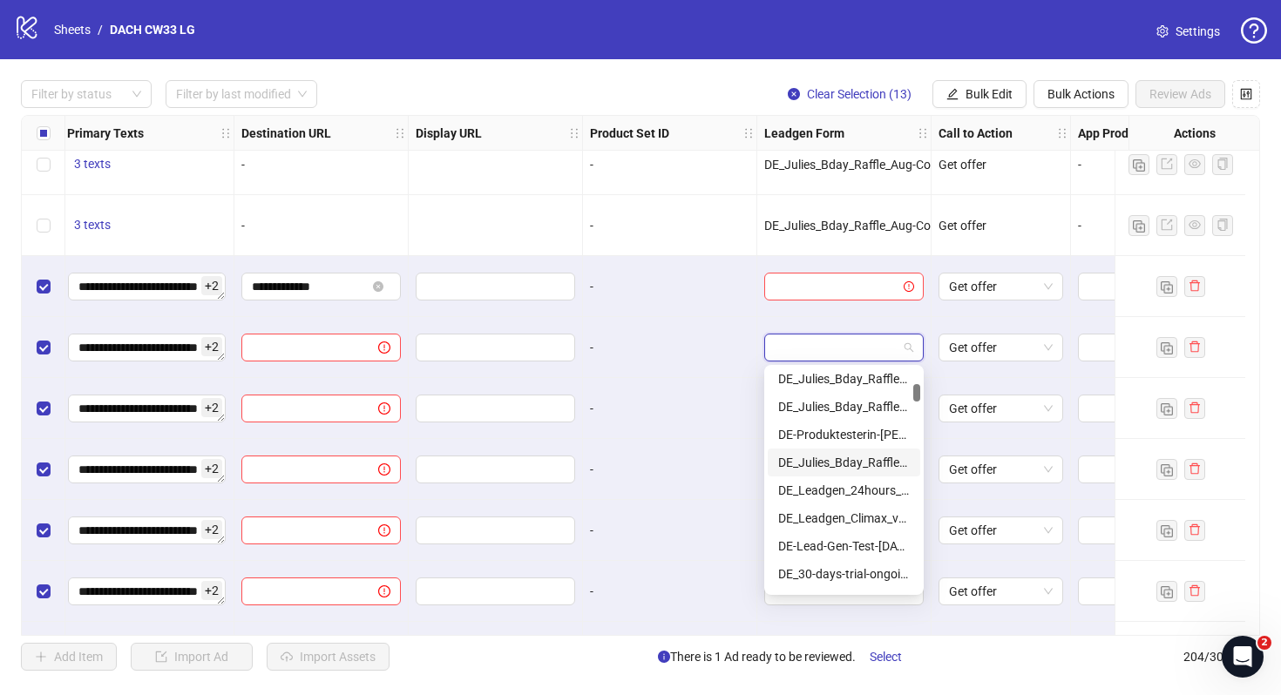
click at [865, 463] on div "DE_Julies_Bday_Raffle_Aug-Copy" at bounding box center [844, 462] width 132 height 19
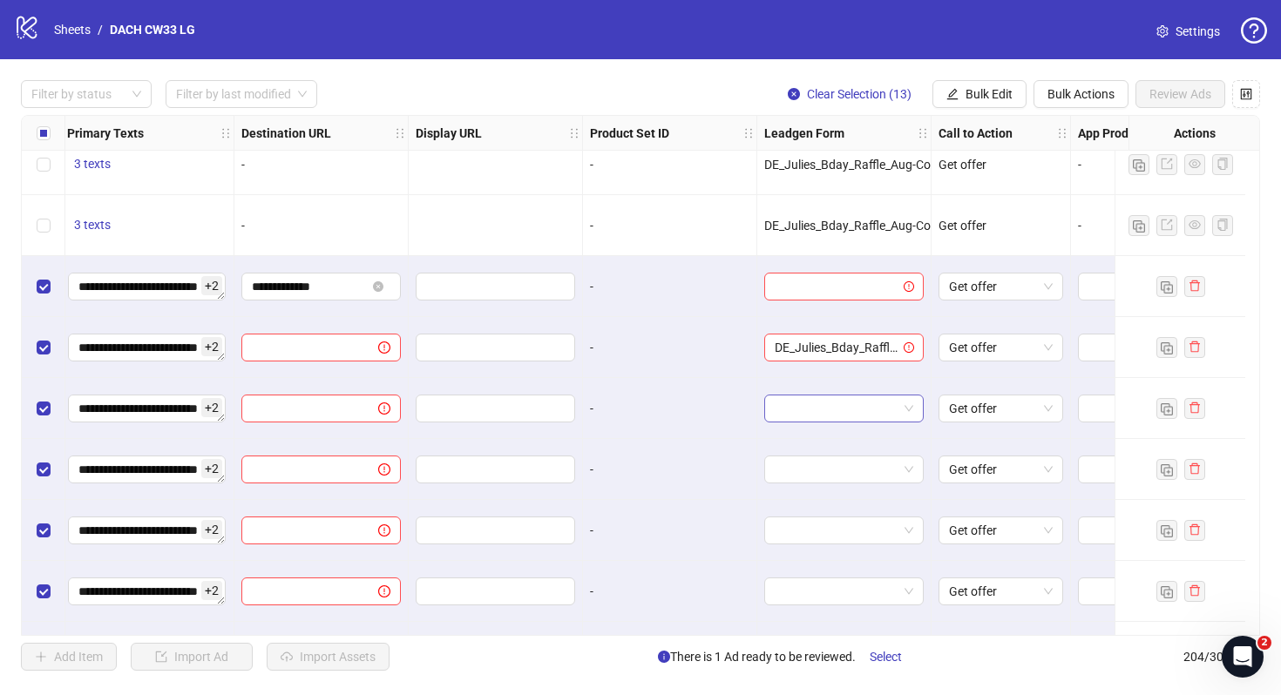
click at [840, 402] on input "search" at bounding box center [835, 408] width 123 height 26
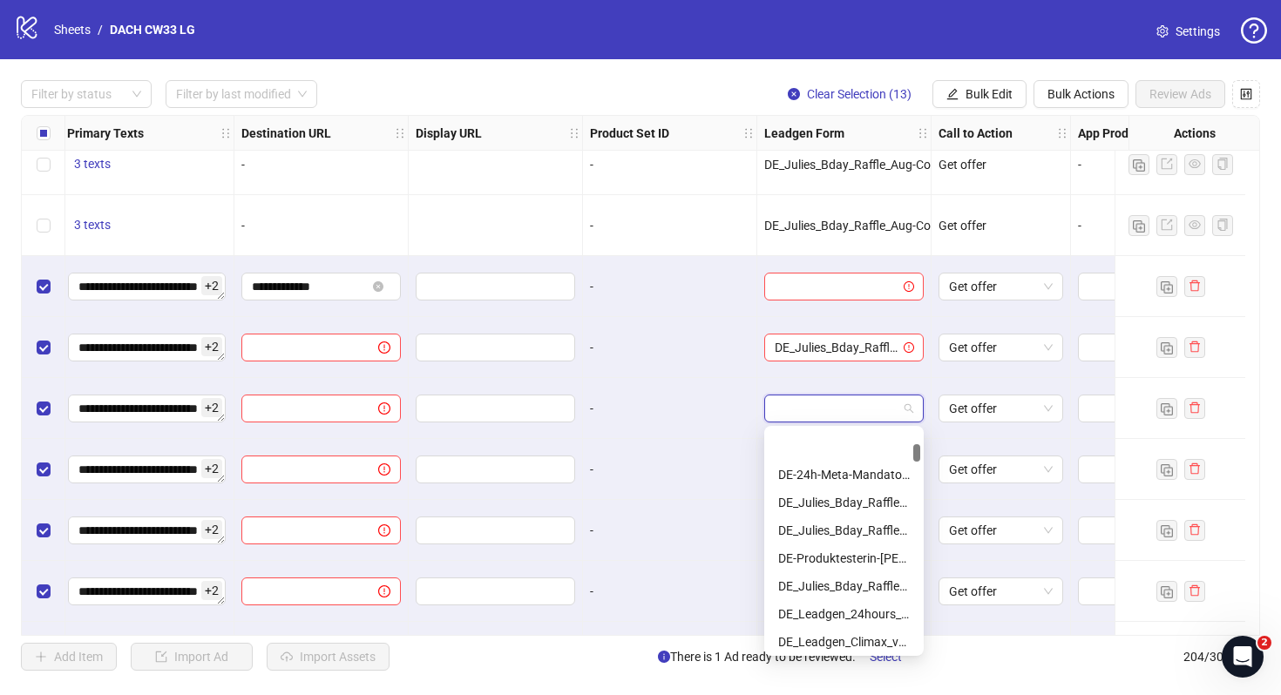
scroll to position [240, 0]
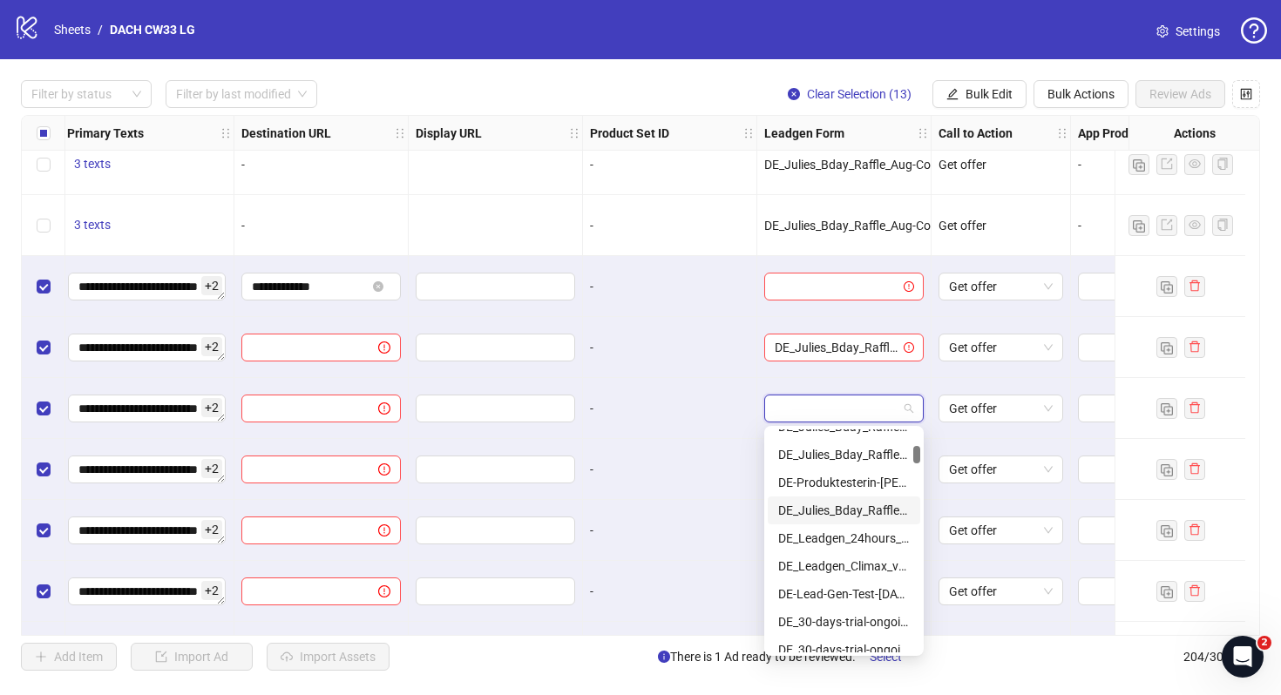
click at [848, 510] on div "DE_Julies_Bday_Raffle_Aug-Copy" at bounding box center [844, 510] width 132 height 19
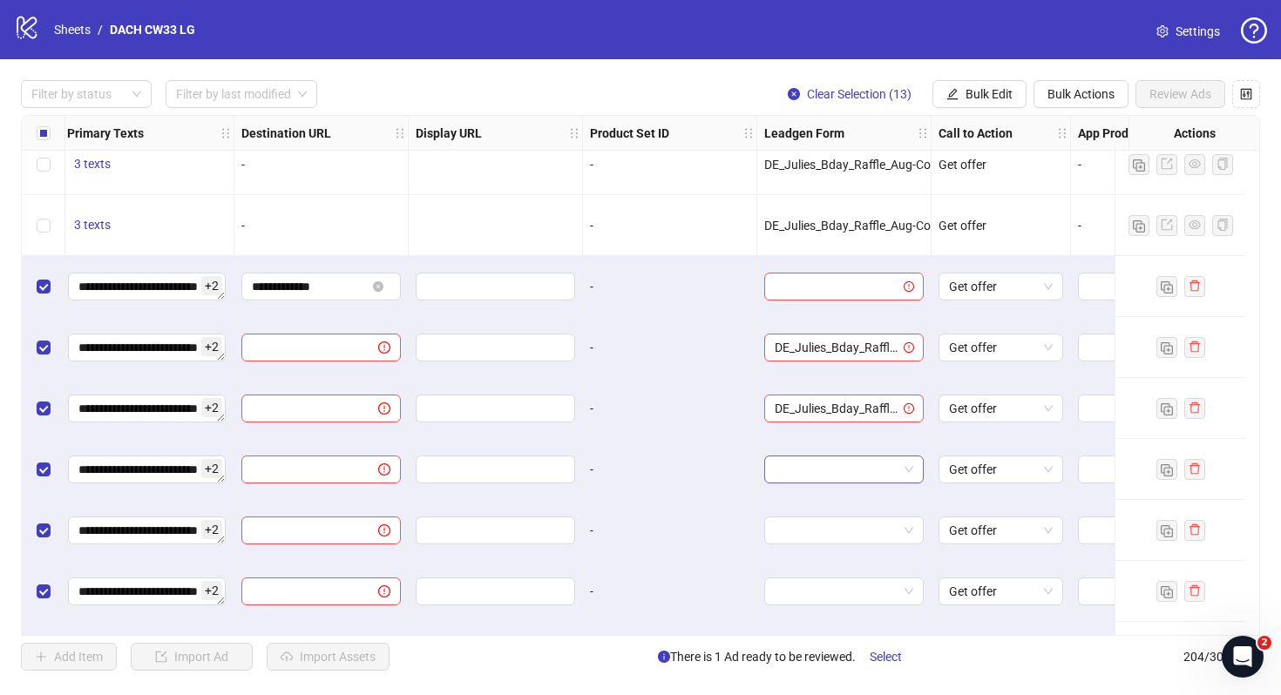
click at [829, 481] on input "search" at bounding box center [835, 469] width 123 height 26
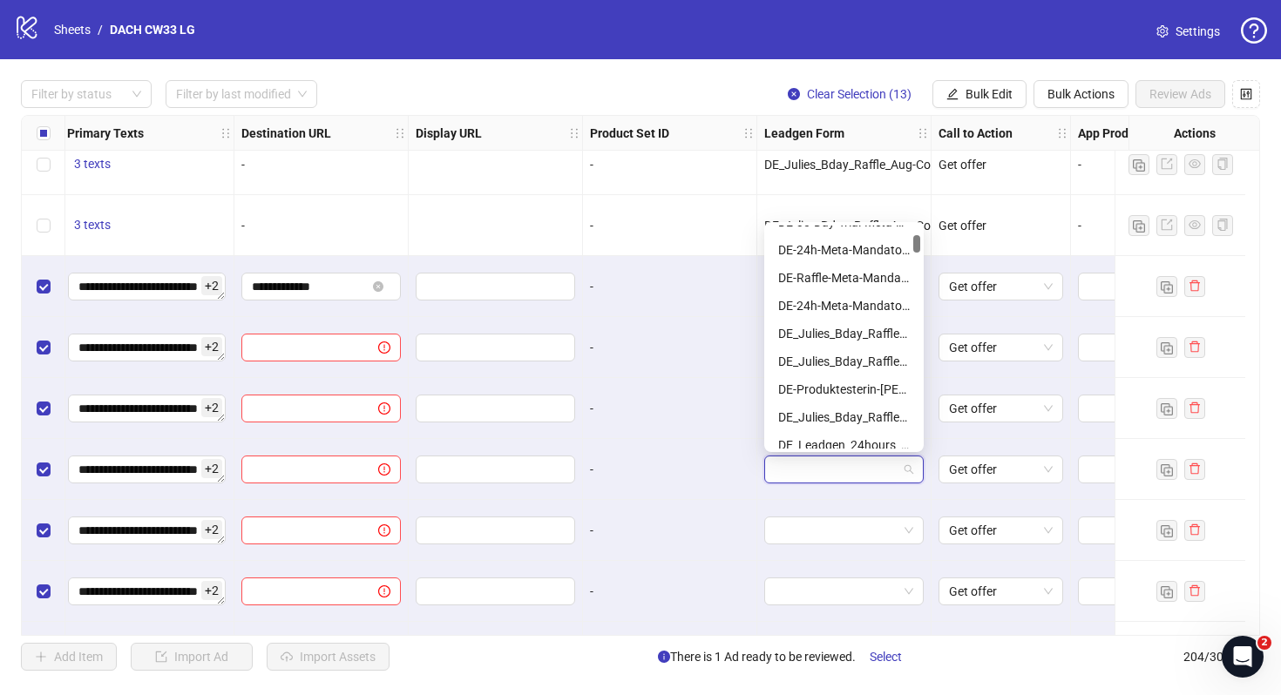
scroll to position [134, 0]
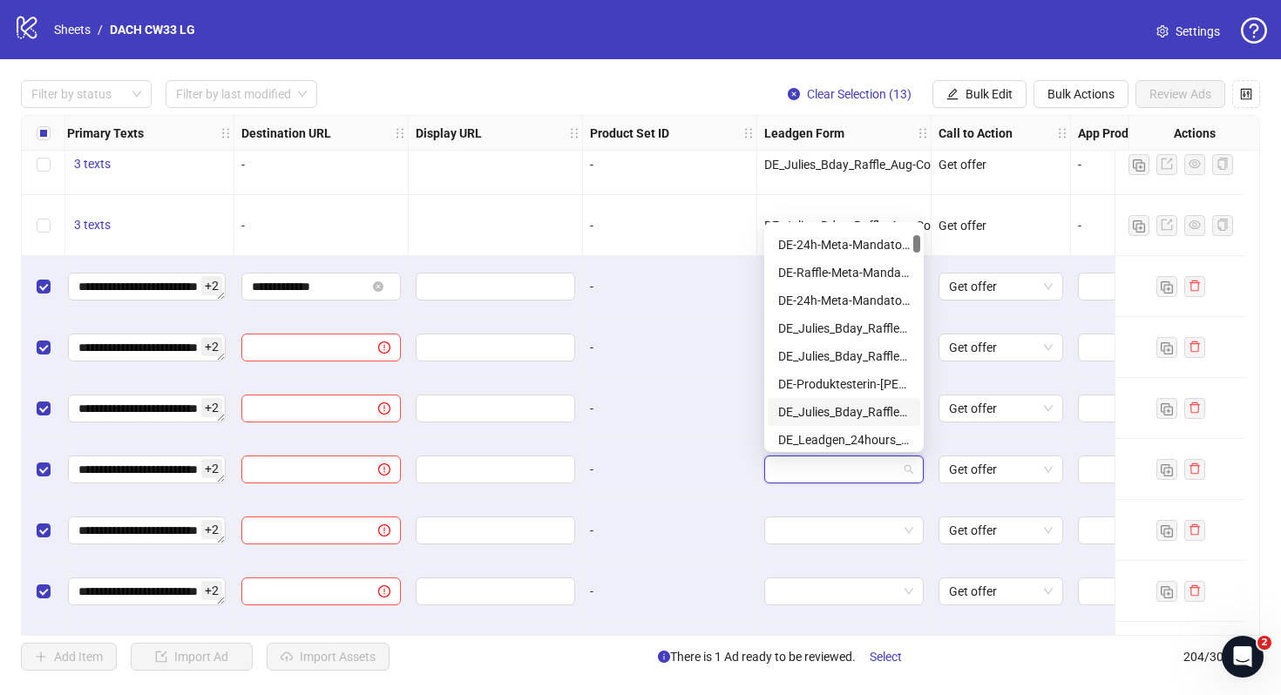
click at [852, 409] on div "DE_Julies_Bday_Raffle_Aug-Copy" at bounding box center [844, 411] width 132 height 19
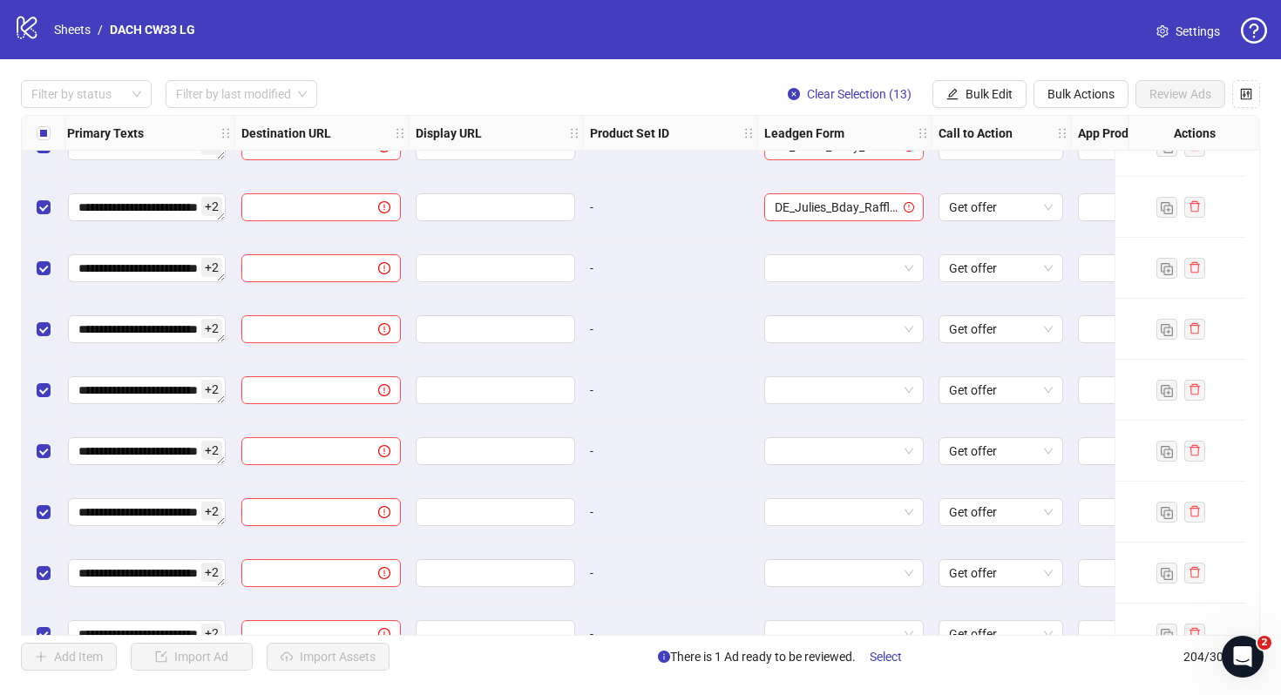
scroll to position [11859, 1624]
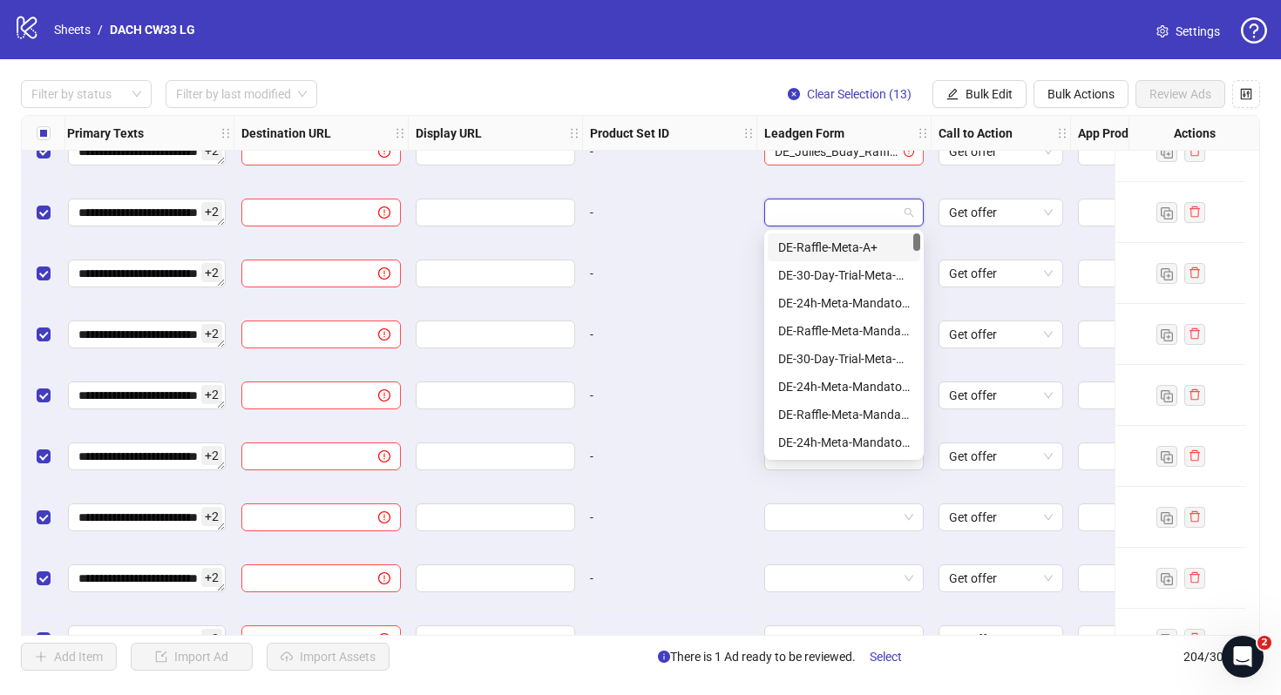
click at [840, 220] on input "search" at bounding box center [835, 212] width 123 height 26
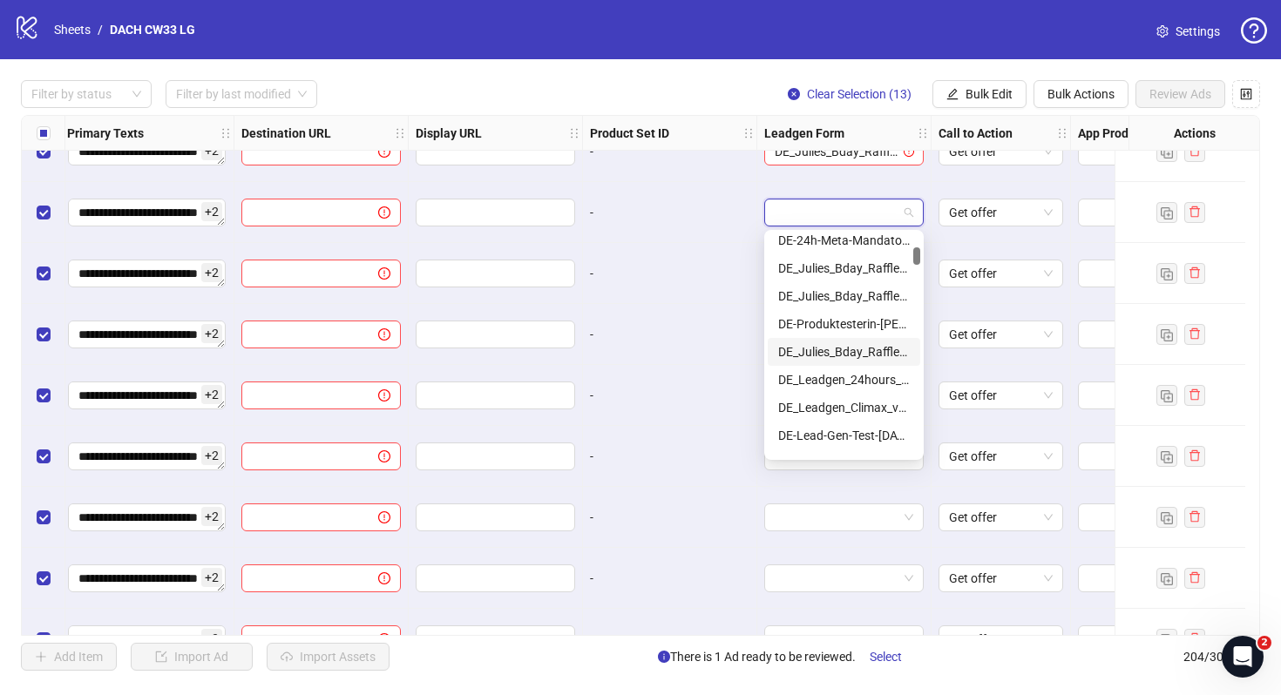
click at [855, 344] on div "DE_Julies_Bday_Raffle_Aug-Copy" at bounding box center [844, 351] width 132 height 19
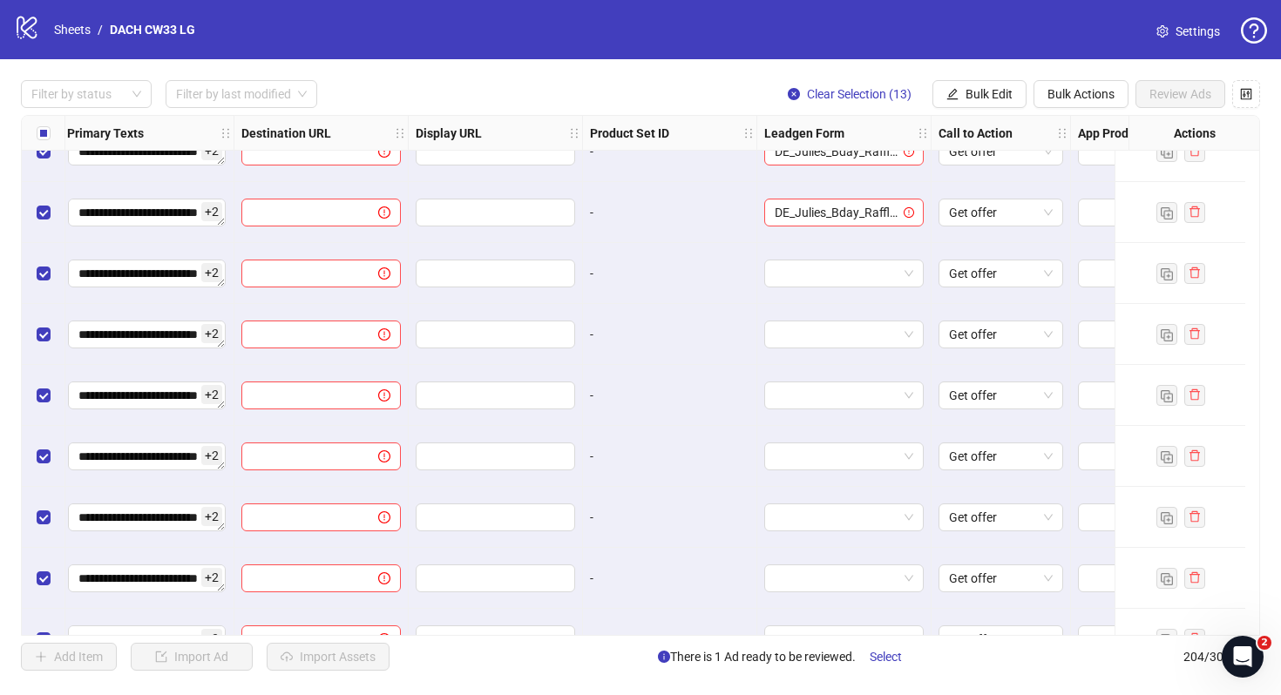
click at [825, 256] on div at bounding box center [844, 273] width 174 height 61
click at [824, 272] on input "search" at bounding box center [835, 273] width 123 height 26
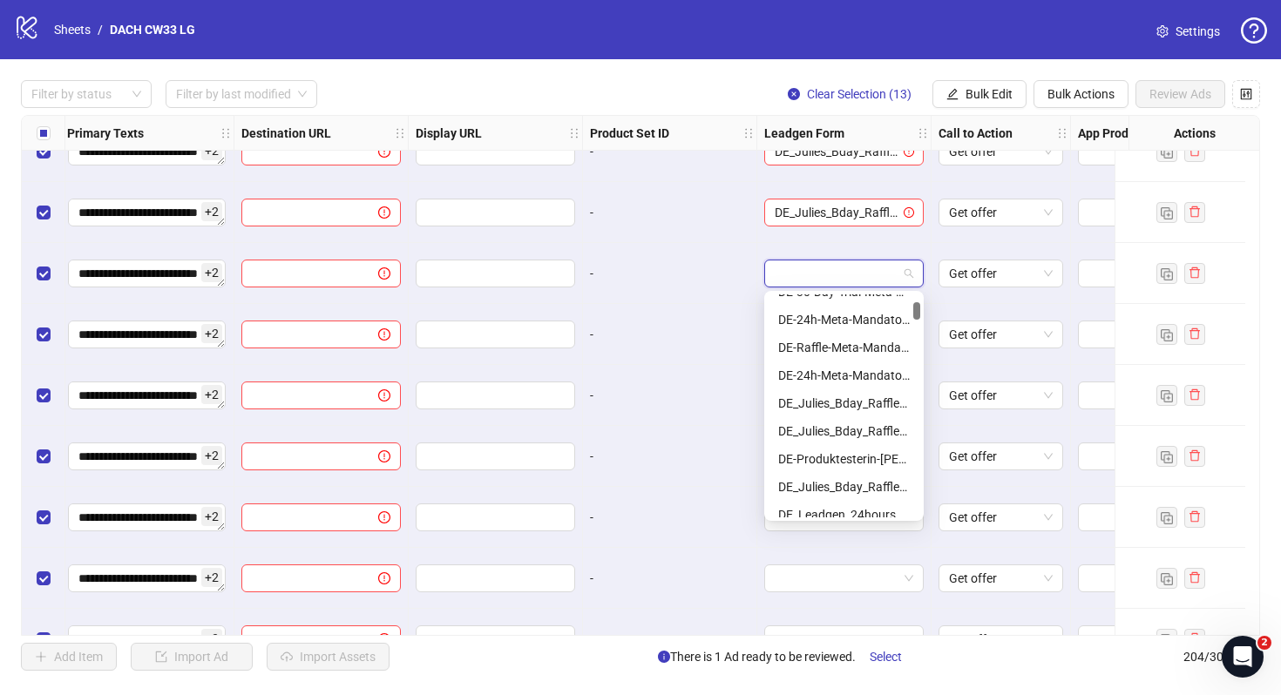
scroll to position [138, 0]
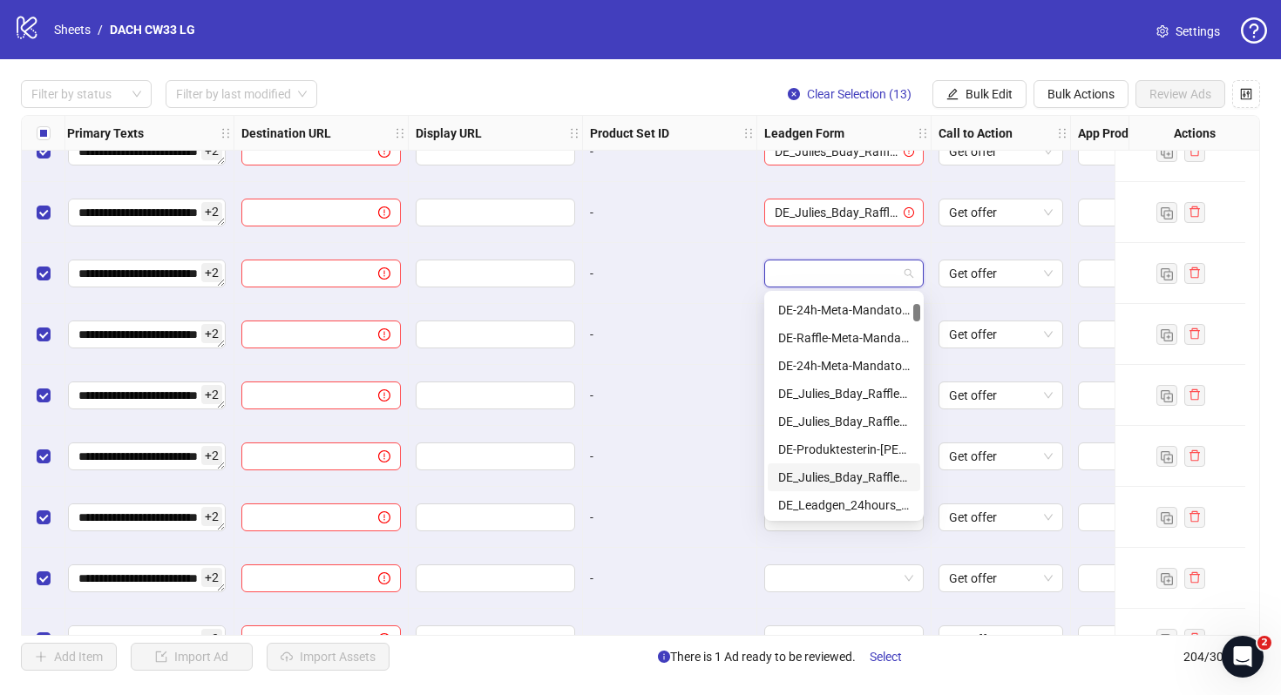
click at [858, 481] on div "DE_Julies_Bday_Raffle_Aug-Copy" at bounding box center [844, 477] width 132 height 19
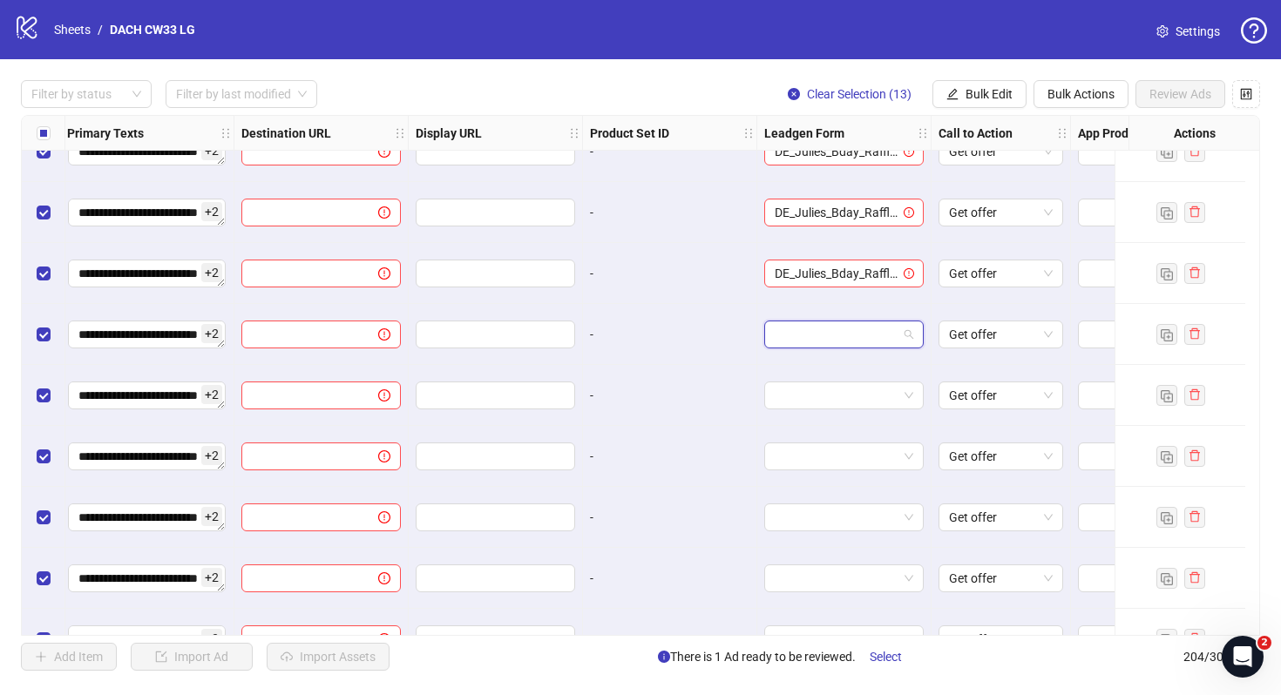
click at [854, 334] on input "search" at bounding box center [835, 334] width 123 height 26
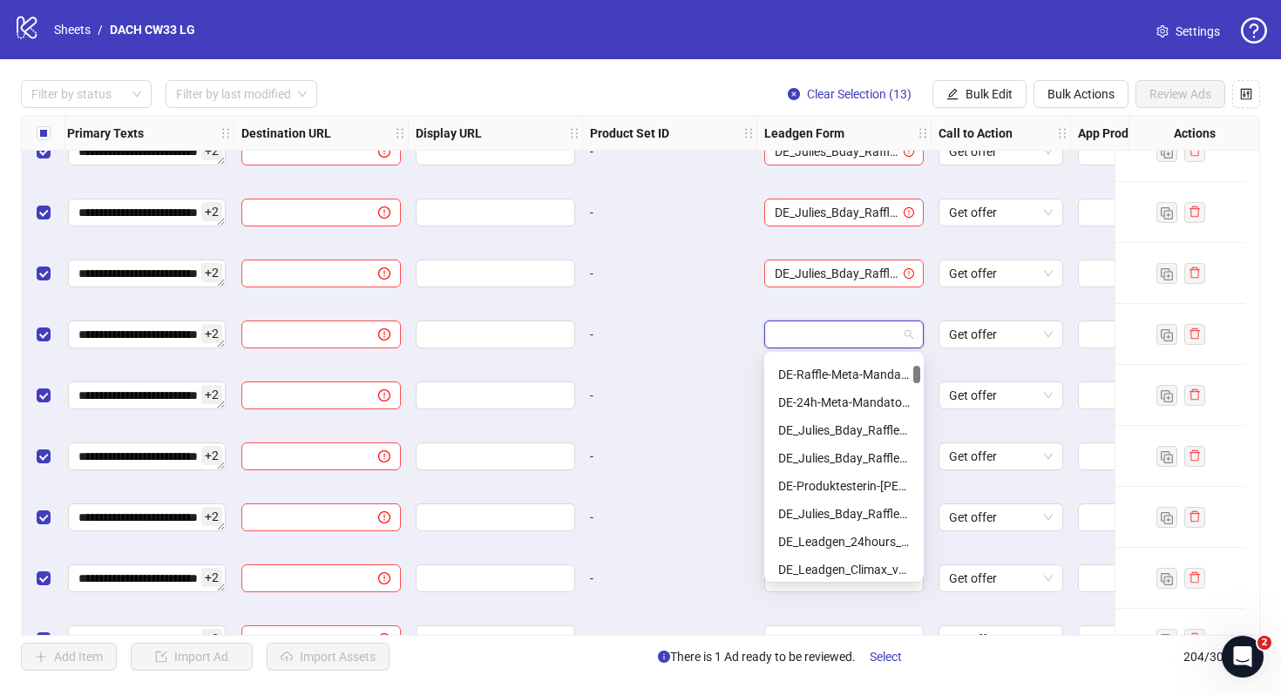
scroll to position [163, 0]
click at [864, 506] on div "DE_Julies_Bday_Raffle_Aug-Copy" at bounding box center [844, 512] width 132 height 19
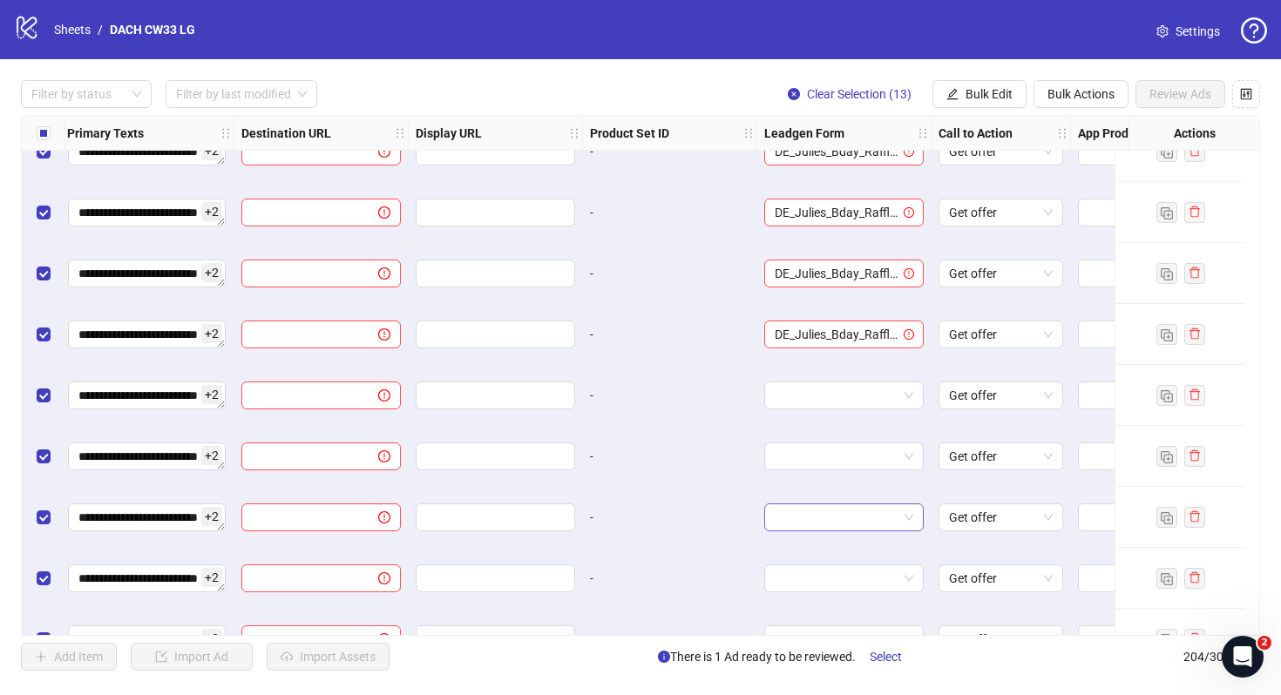
scroll to position [11962, 1624]
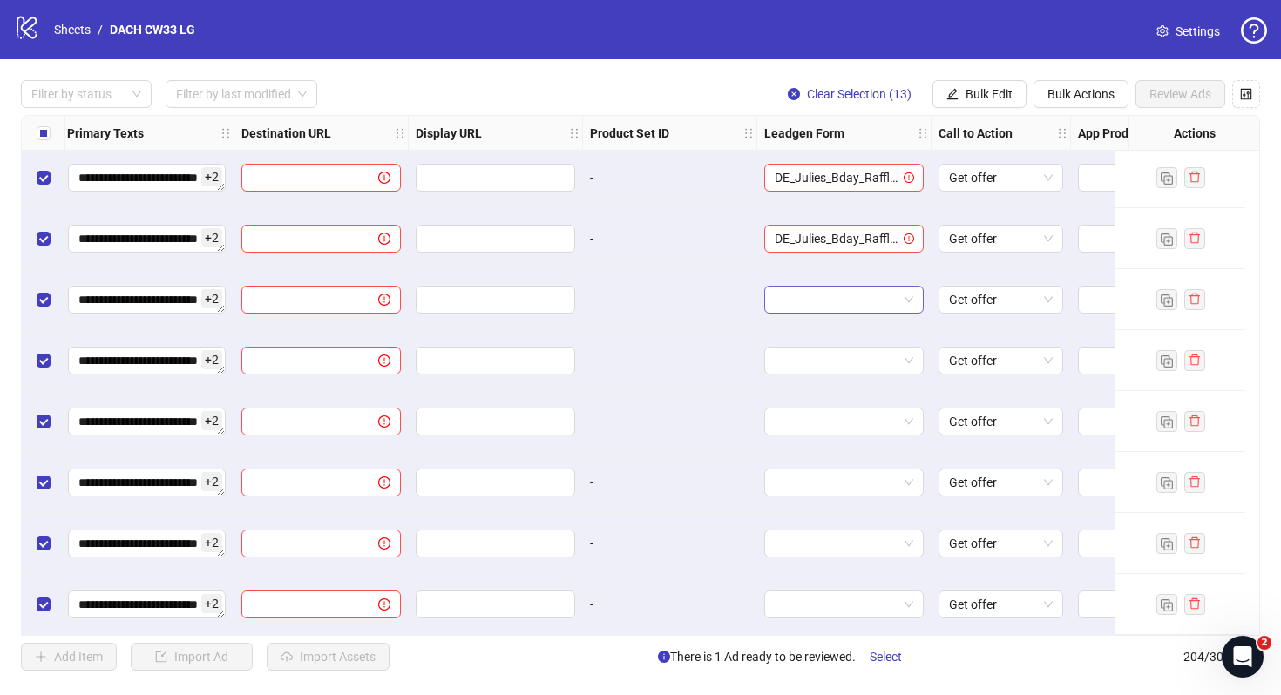
click at [857, 291] on input "search" at bounding box center [835, 300] width 123 height 26
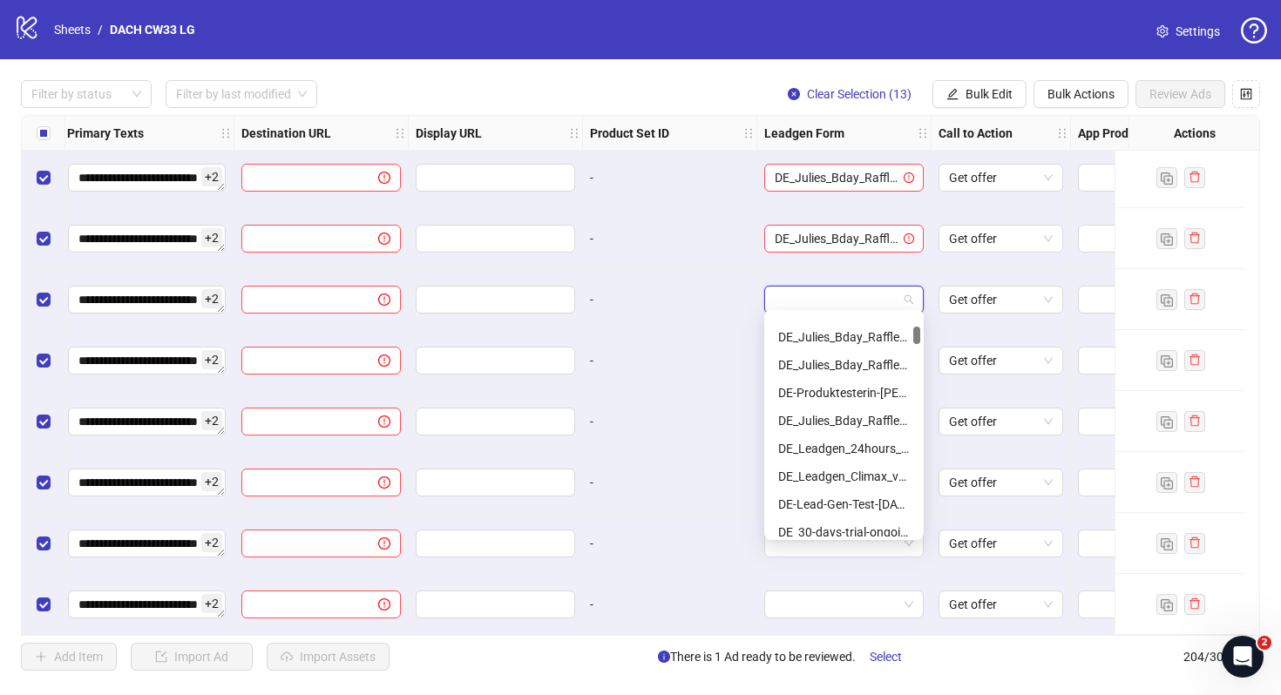
scroll to position [228, 0]
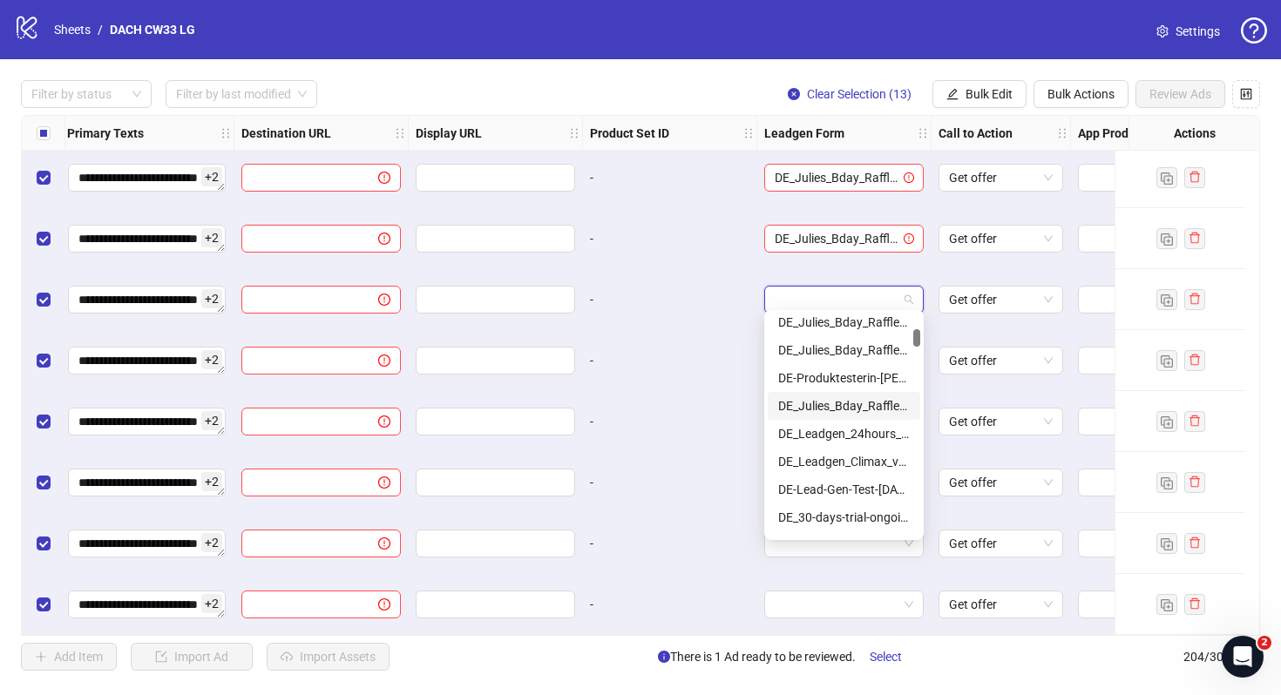
click at [841, 399] on div "DE_Julies_Bday_Raffle_Aug-Copy" at bounding box center [844, 405] width 132 height 19
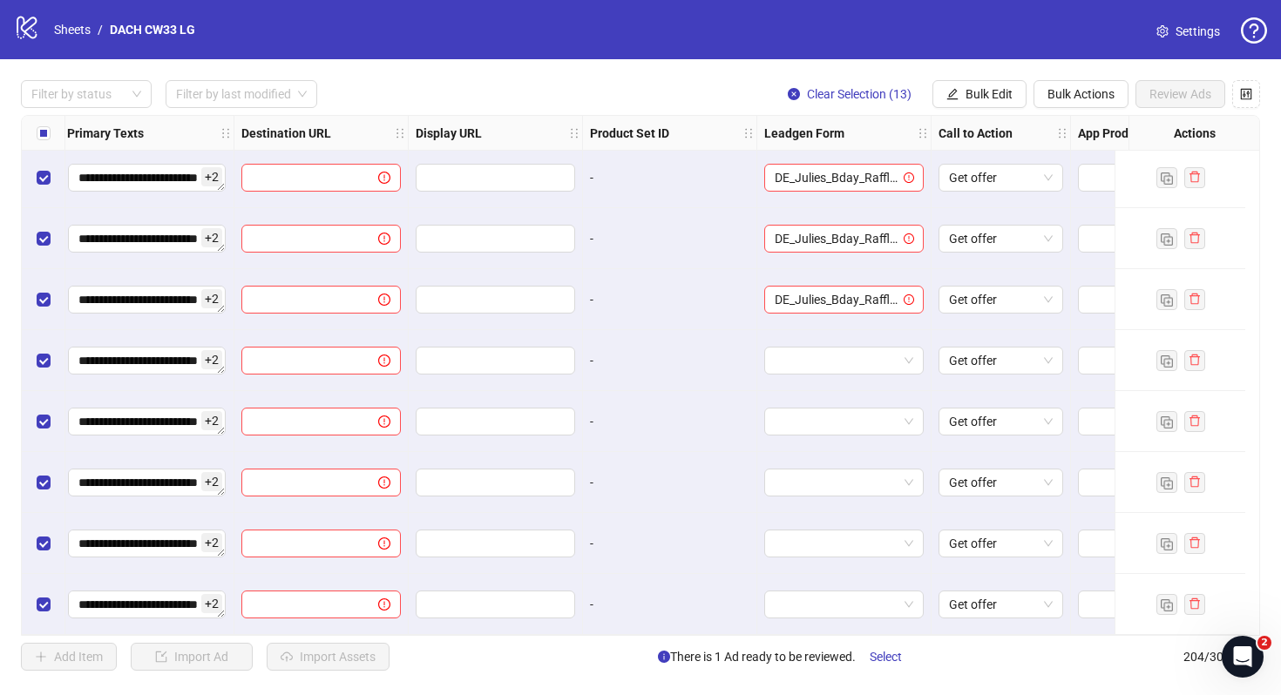
click at [830, 371] on div at bounding box center [844, 360] width 174 height 61
click at [830, 363] on input "search" at bounding box center [835, 361] width 123 height 26
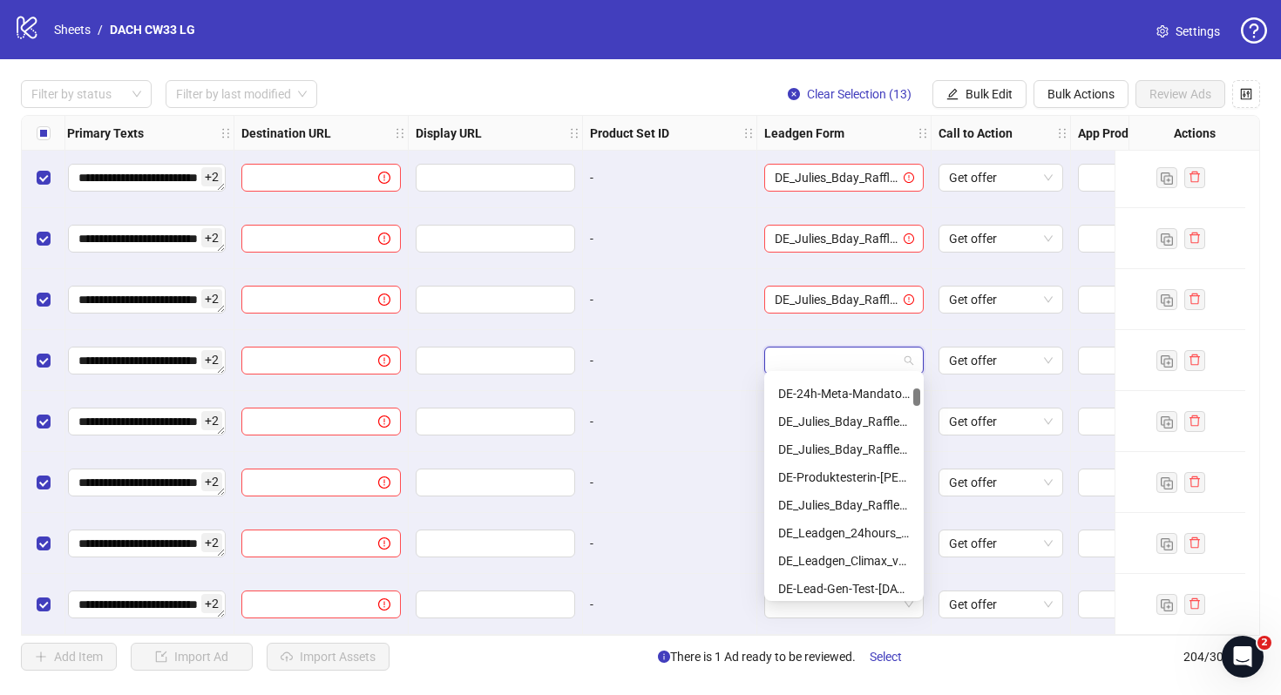
scroll to position [196, 0]
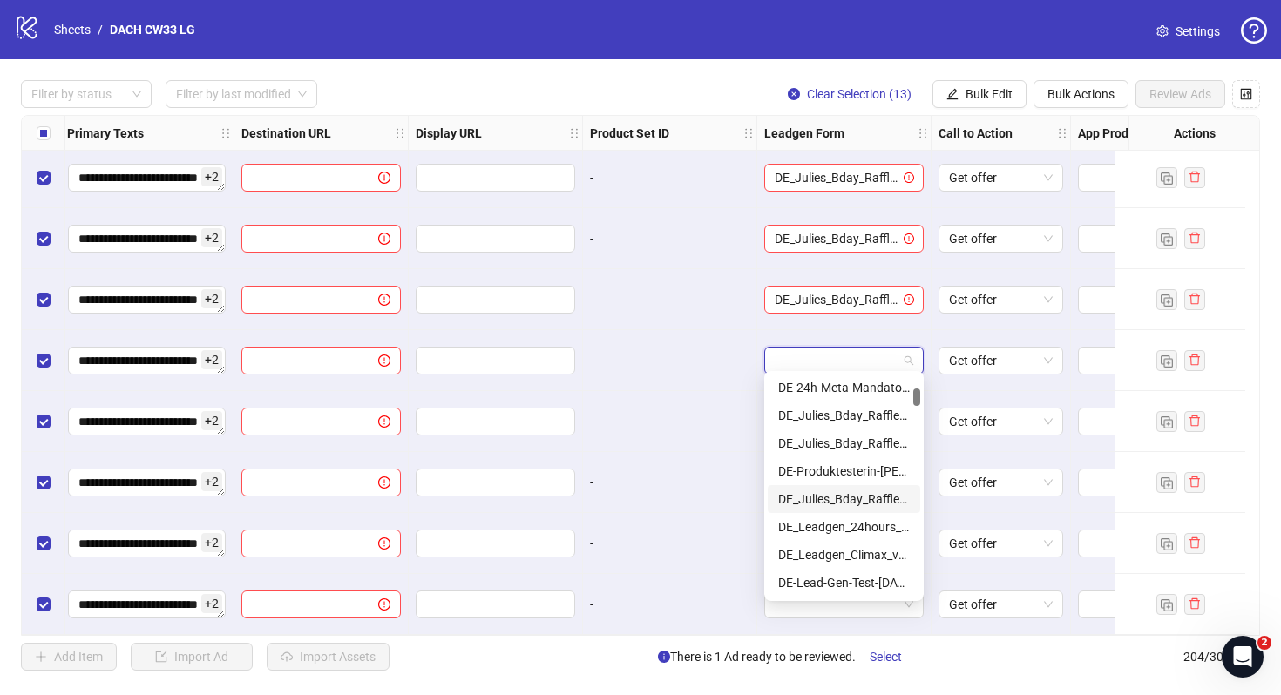
click at [830, 497] on div "DE_Julies_Bday_Raffle_Aug-Copy" at bounding box center [844, 499] width 132 height 19
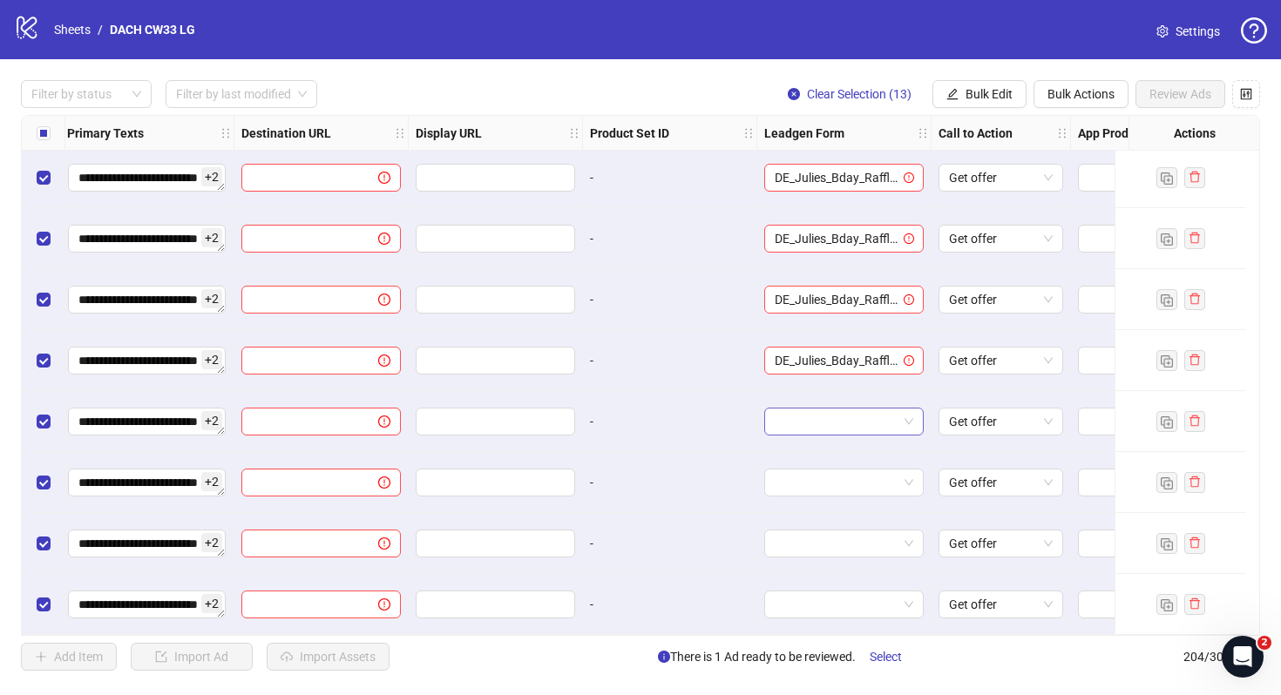
click at [832, 416] on input "search" at bounding box center [835, 422] width 123 height 26
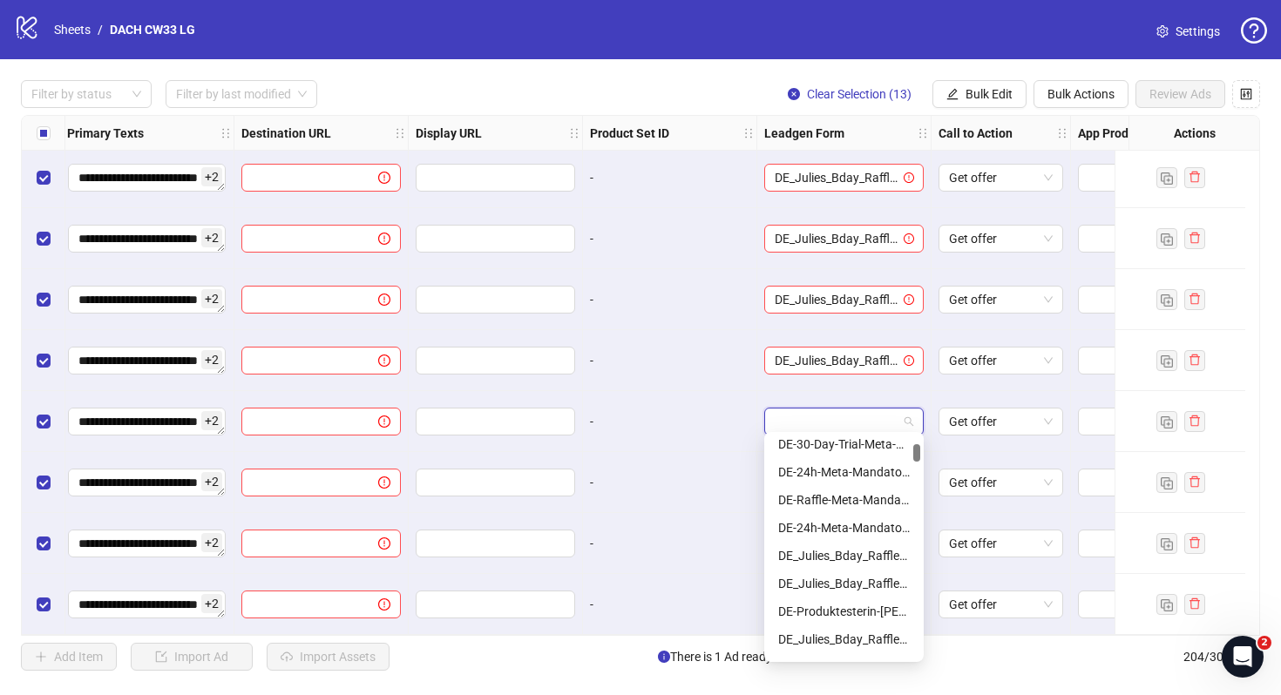
scroll to position [137, 0]
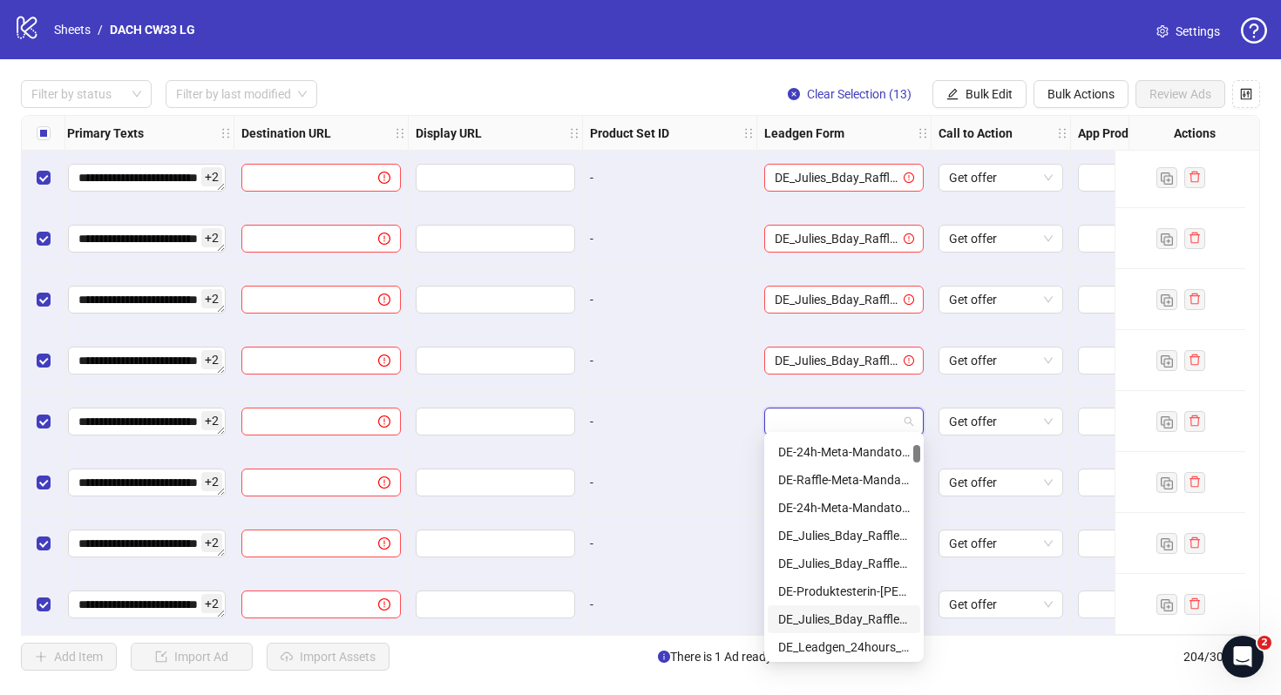
click at [867, 614] on div "DE_Julies_Bday_Raffle_Aug-Copy" at bounding box center [844, 619] width 132 height 19
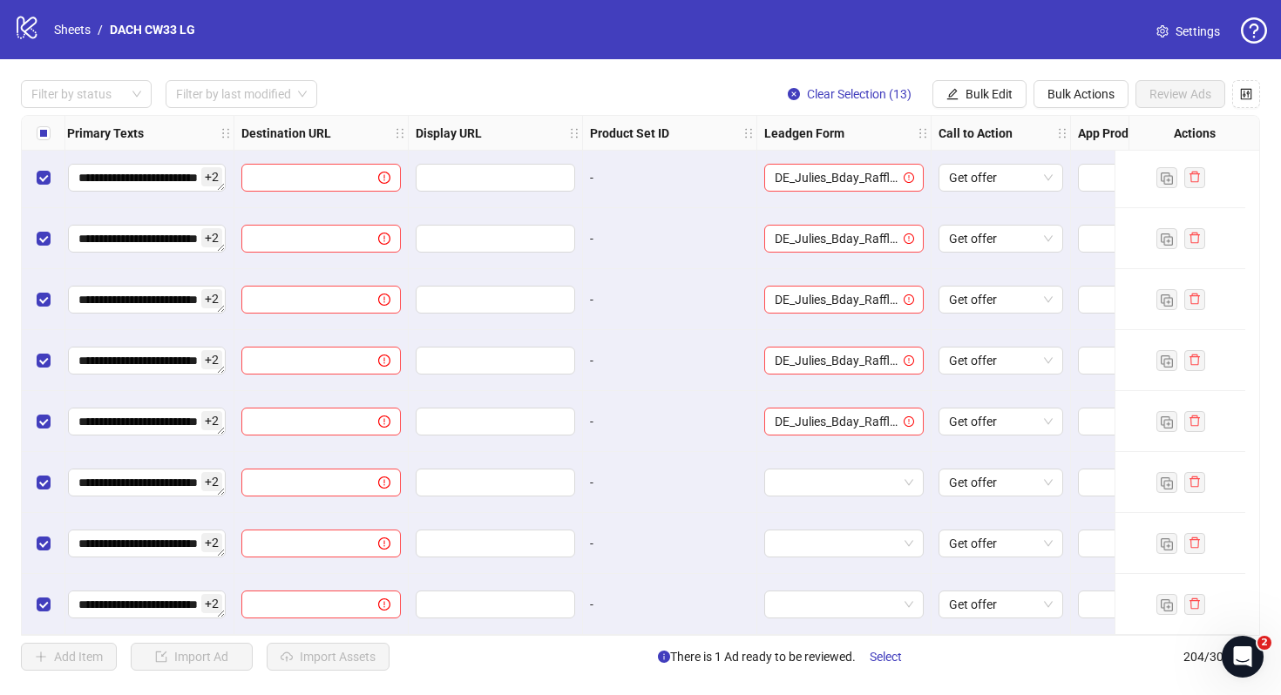
click at [834, 444] on div "DE_Julies_Bday_Raffle_Aug-Copy" at bounding box center [844, 421] width 174 height 61
click at [834, 489] on div at bounding box center [843, 483] width 159 height 28
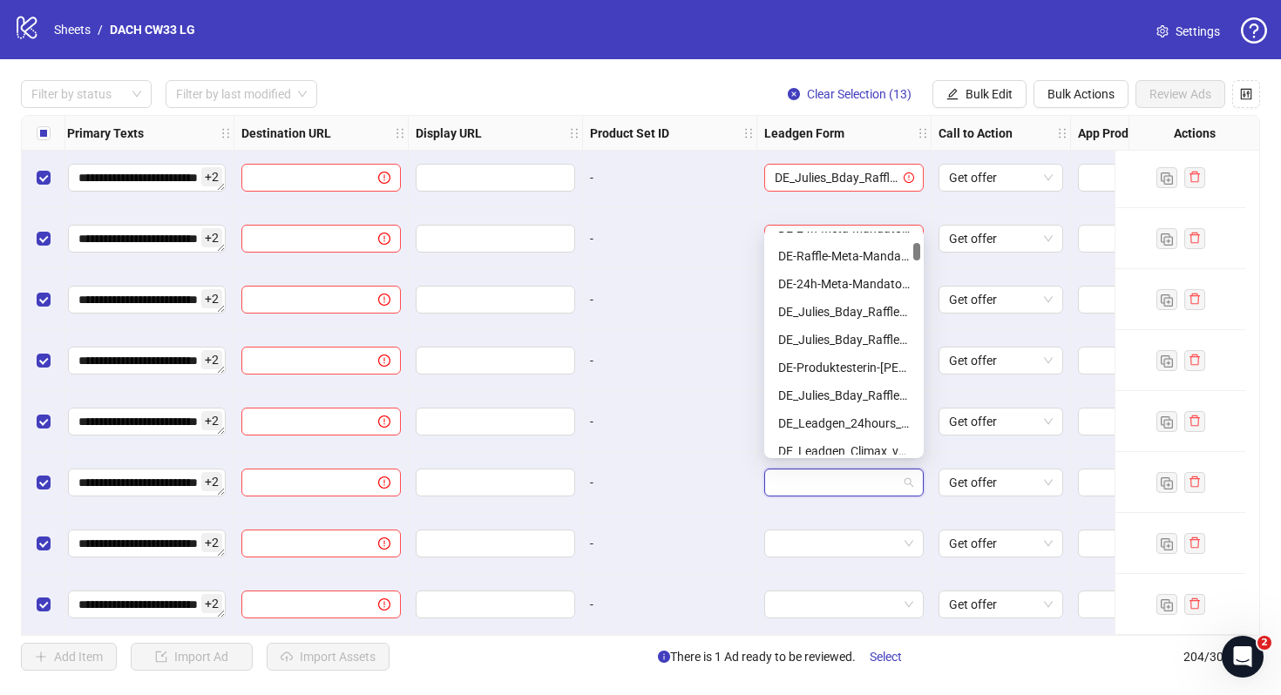
scroll to position [169, 0]
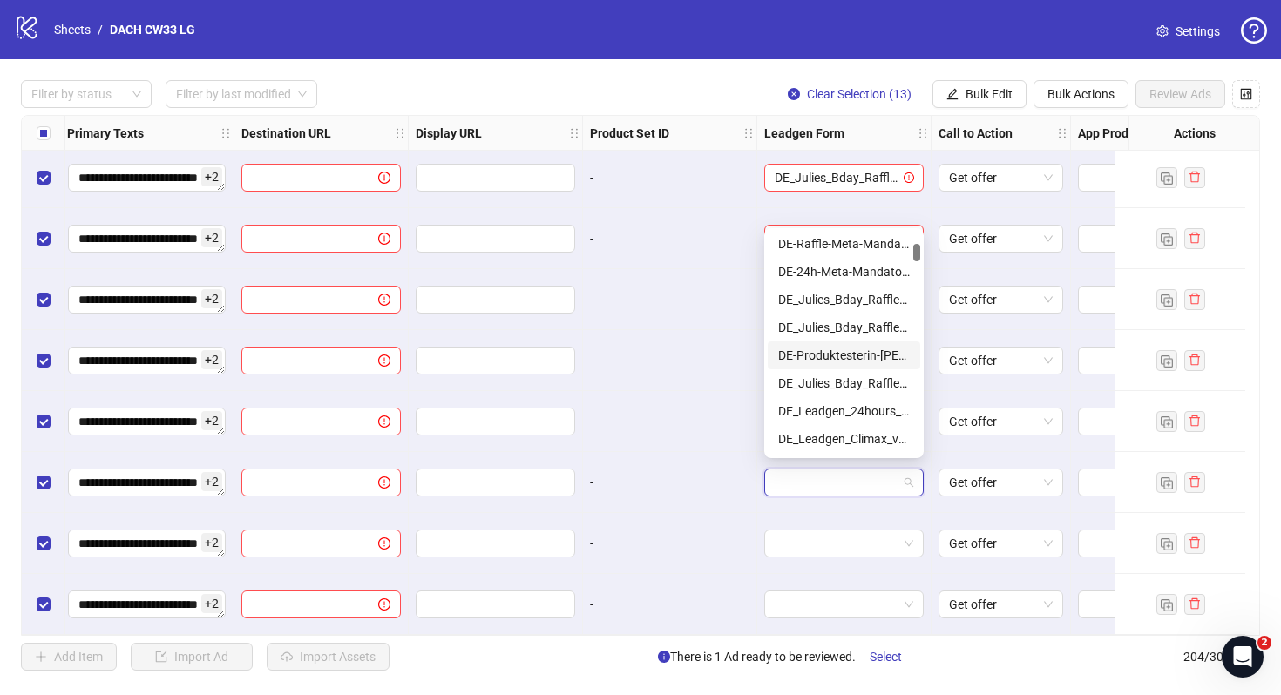
click at [852, 376] on div "DE_Julies_Bday_Raffle_Aug-Copy" at bounding box center [844, 383] width 132 height 19
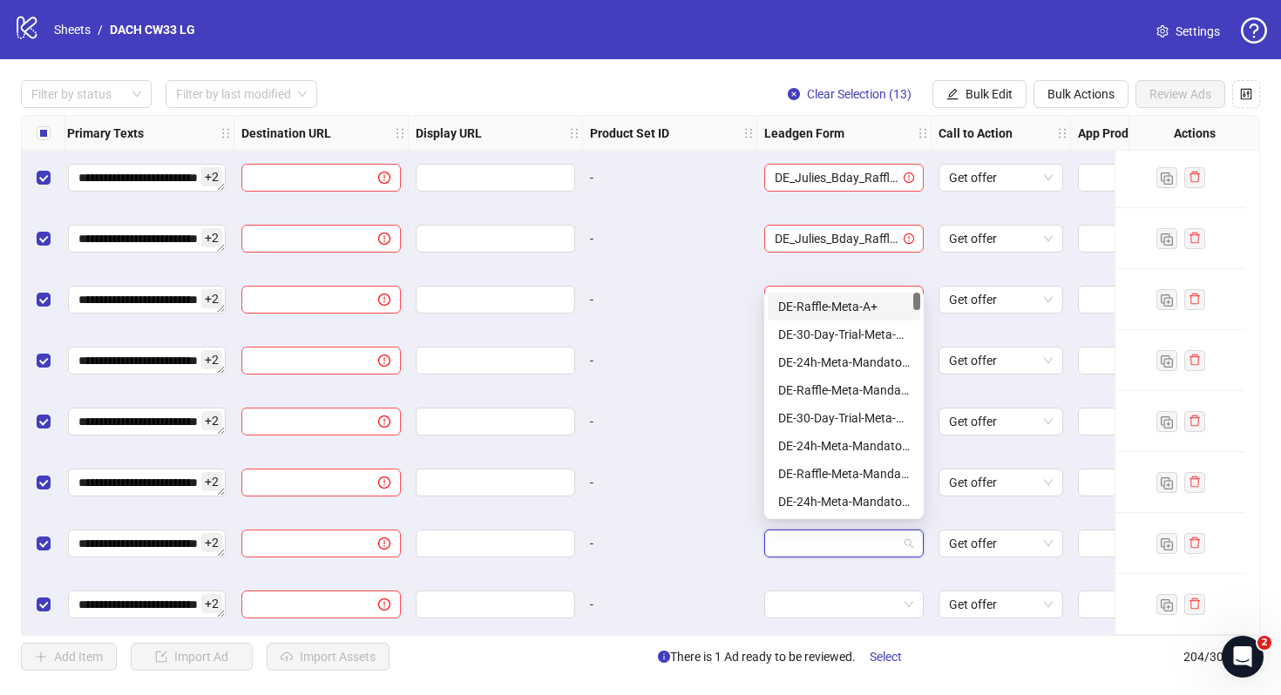
click at [837, 530] on input "search" at bounding box center [835, 543] width 123 height 26
click at [828, 474] on div "DE_Julies_Bday_Raffle_Aug-Copy" at bounding box center [844, 473] width 132 height 19
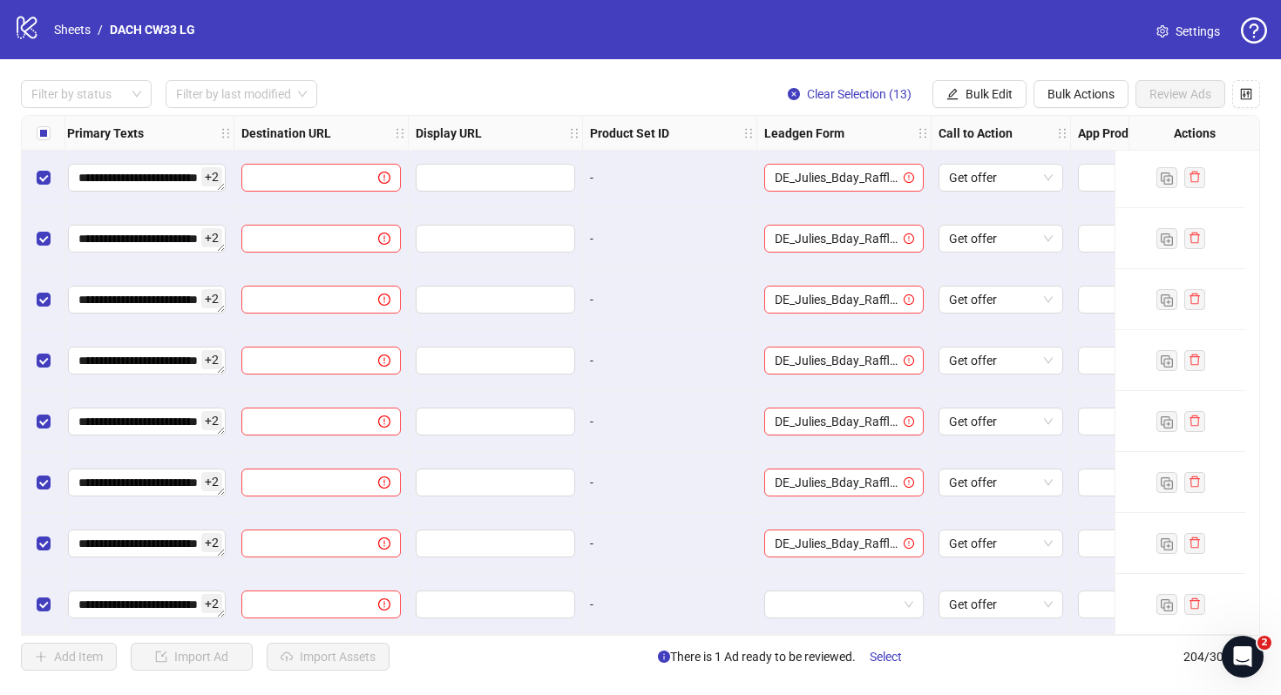
click at [828, 619] on div at bounding box center [844, 604] width 174 height 61
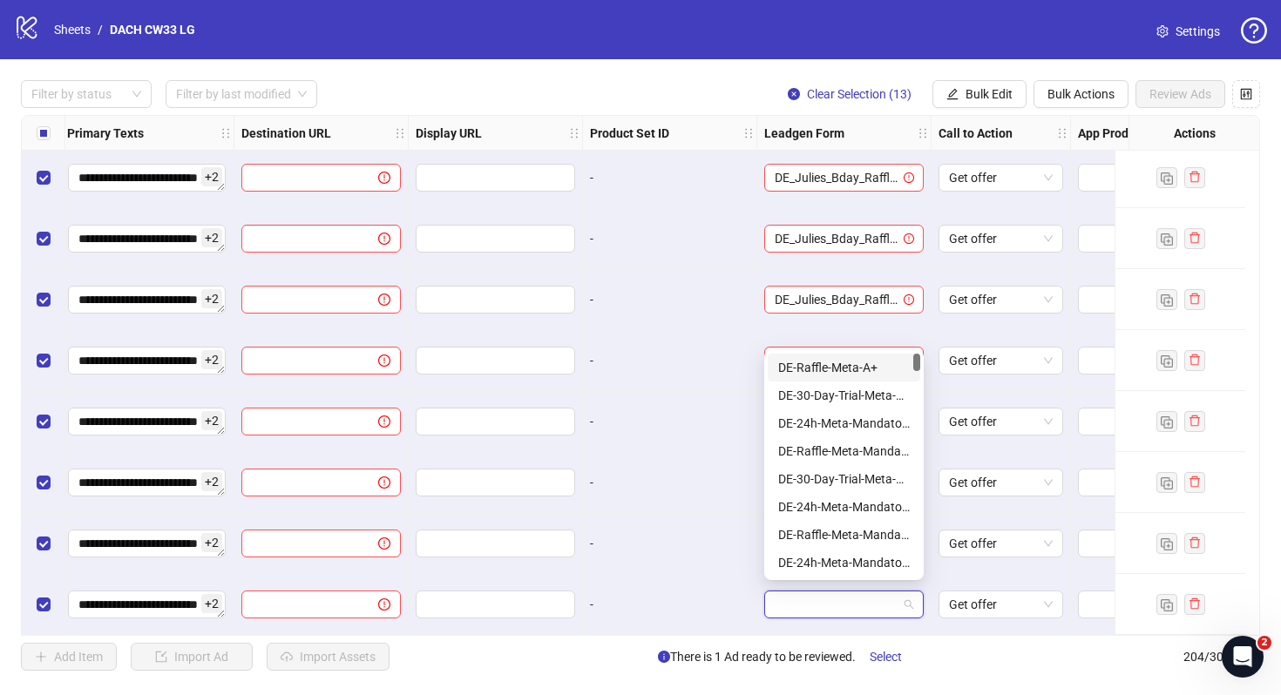
click at [842, 602] on input "search" at bounding box center [835, 604] width 123 height 26
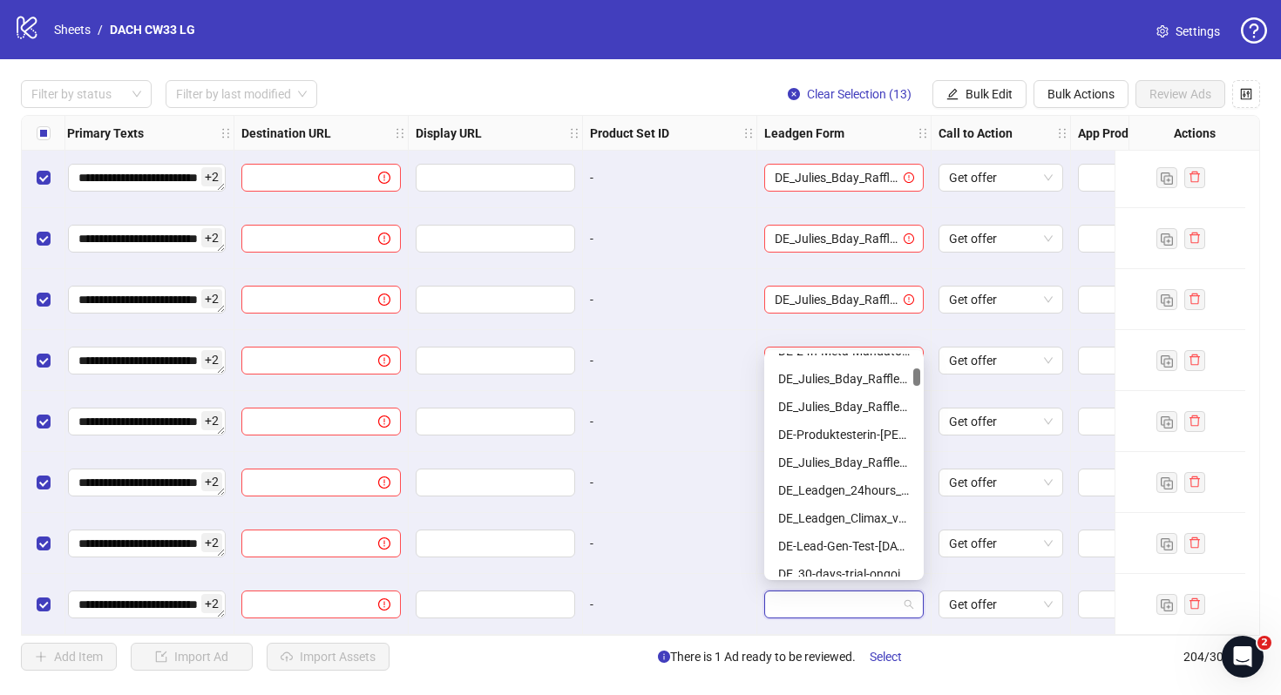
scroll to position [225, 0]
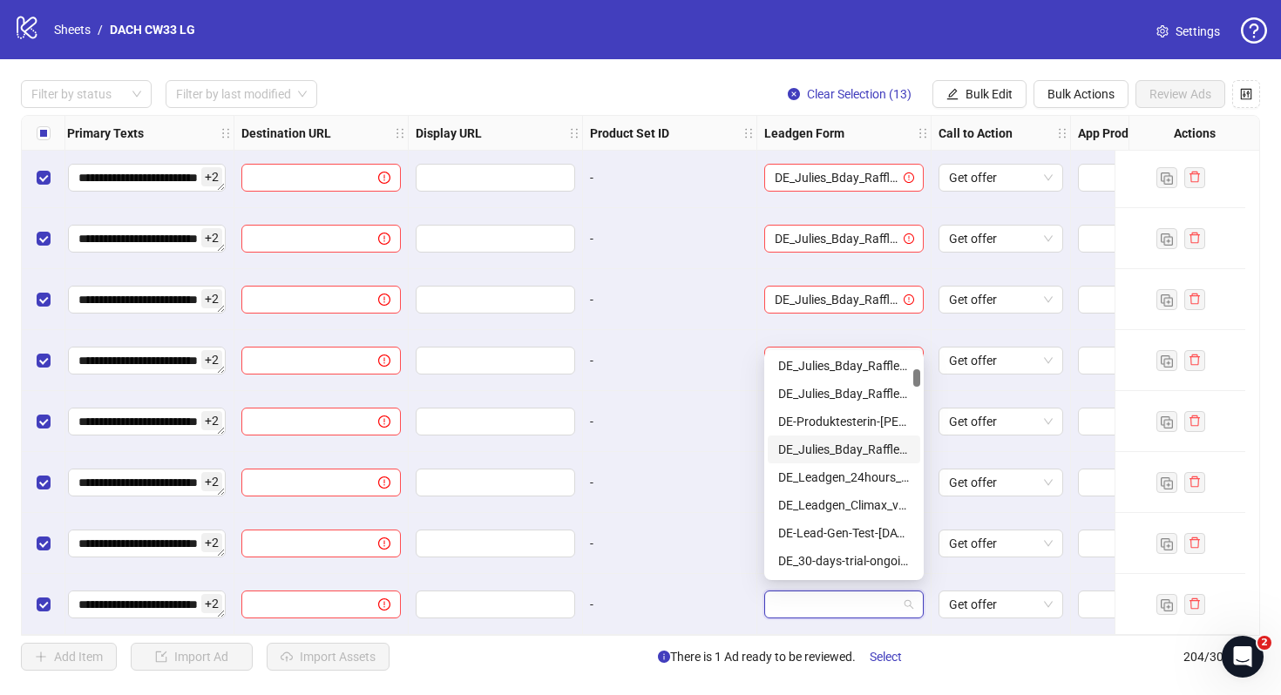
click at [855, 443] on div "DE_Julies_Bday_Raffle_Aug-Copy" at bounding box center [844, 449] width 132 height 19
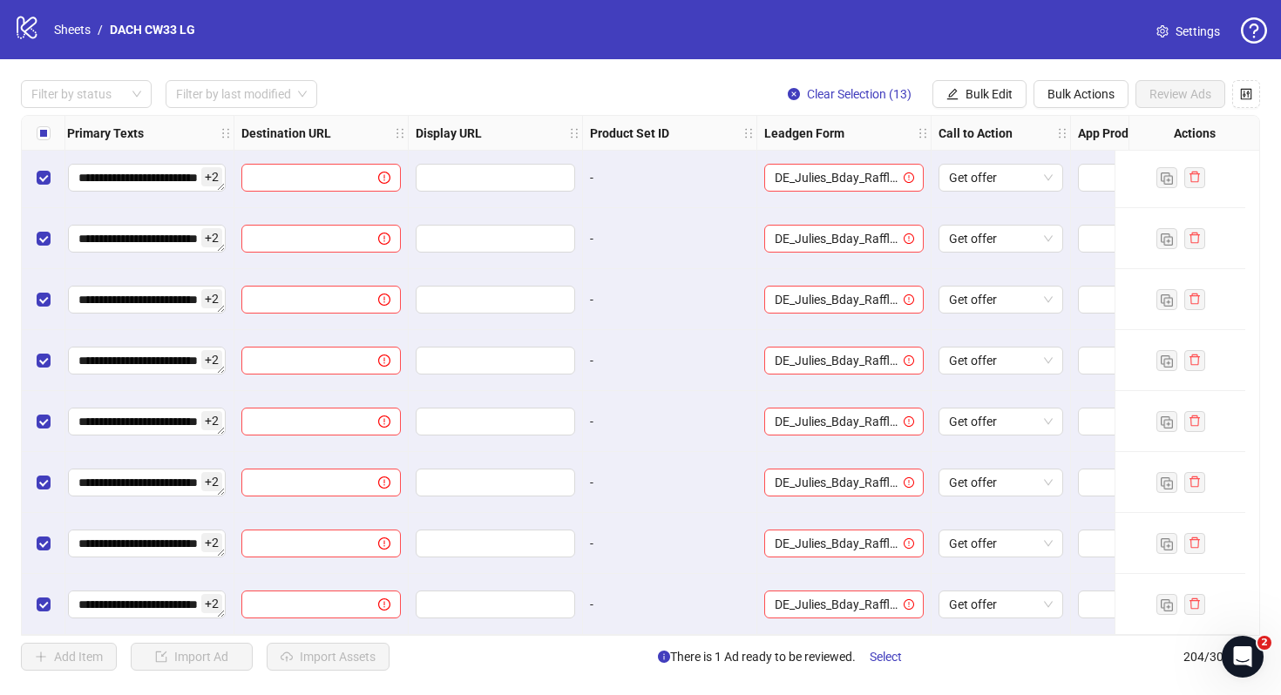
click at [757, 550] on div "DE_Julies_Bday_Raffle_Aug-Copy" at bounding box center [844, 543] width 174 height 61
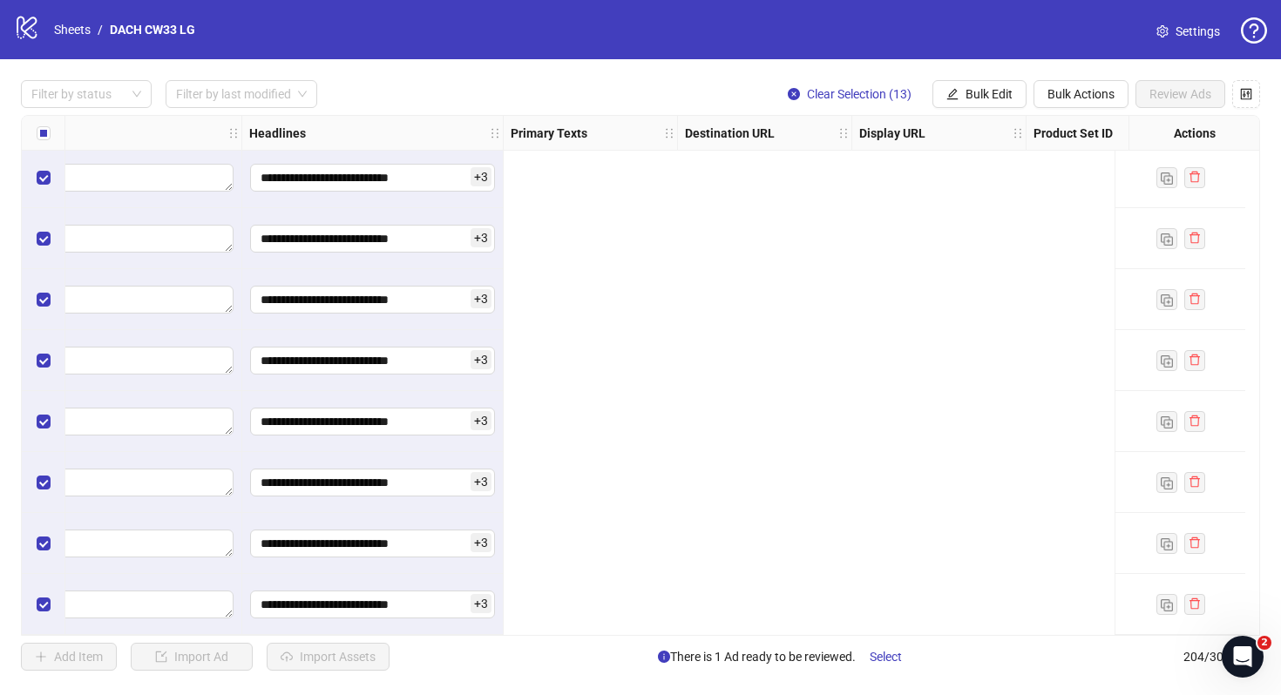
scroll to position [11962, 0]
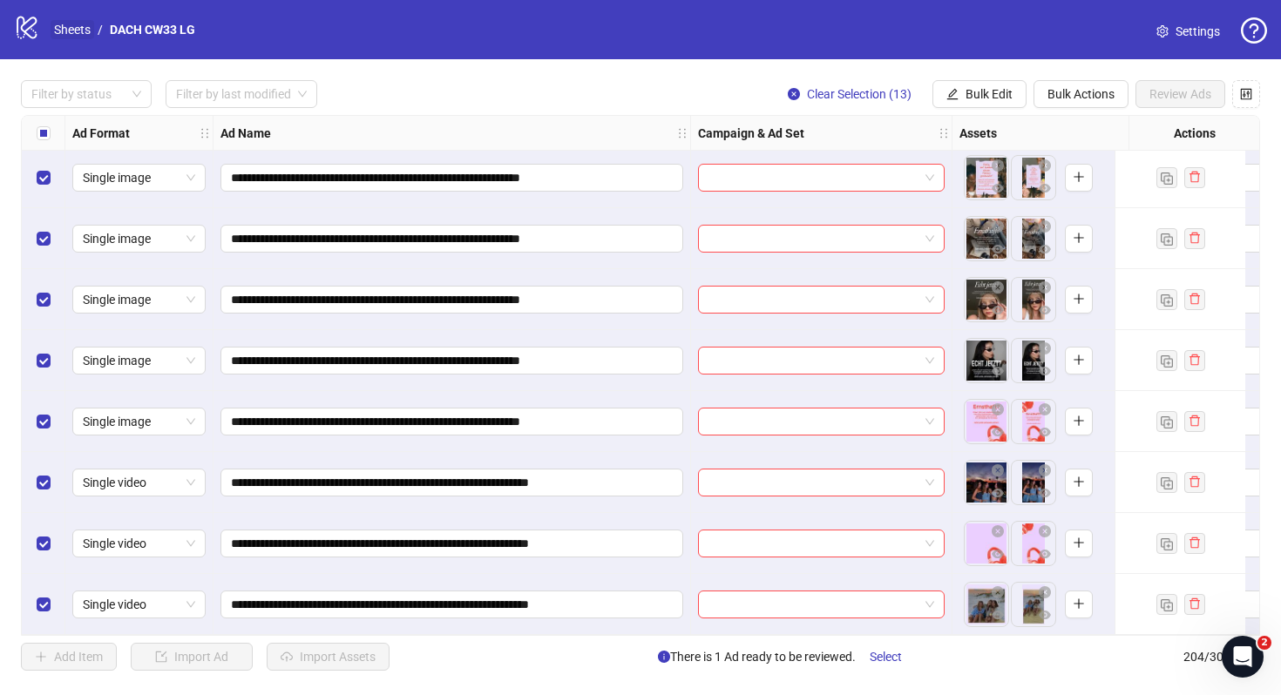
click at [82, 38] on link "Sheets" at bounding box center [73, 29] width 44 height 19
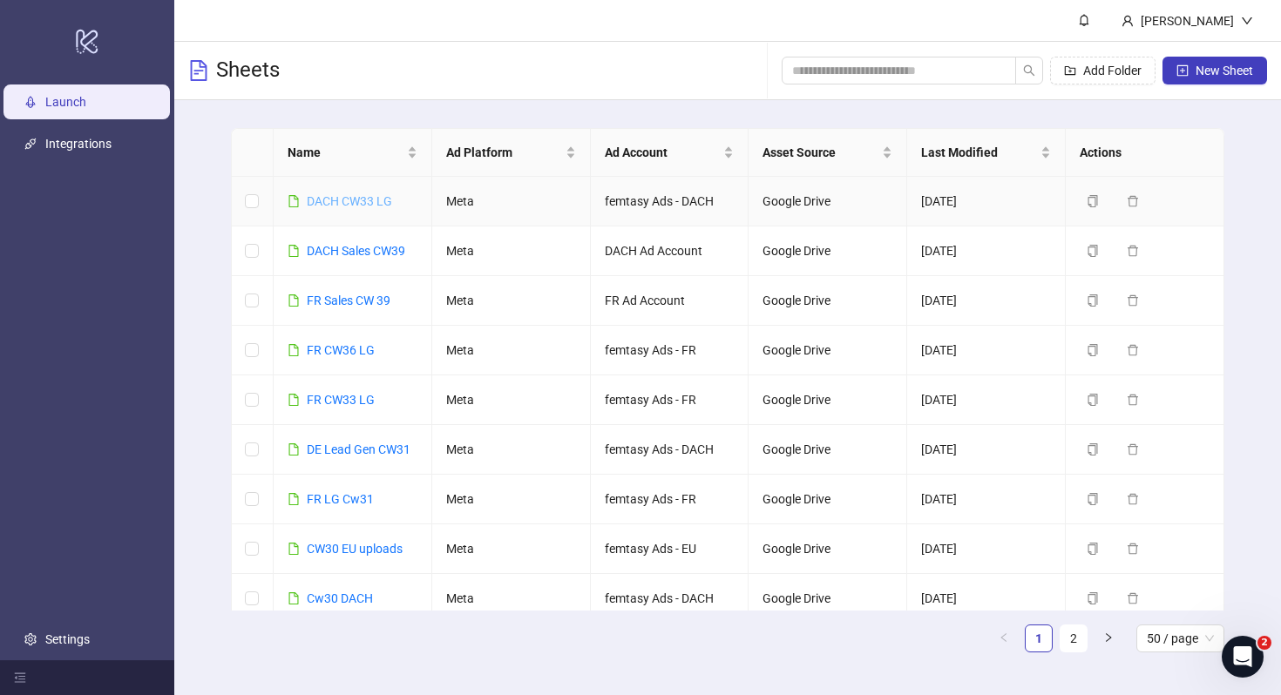
click at [358, 194] on link "DACH CW33 LG" at bounding box center [349, 201] width 85 height 14
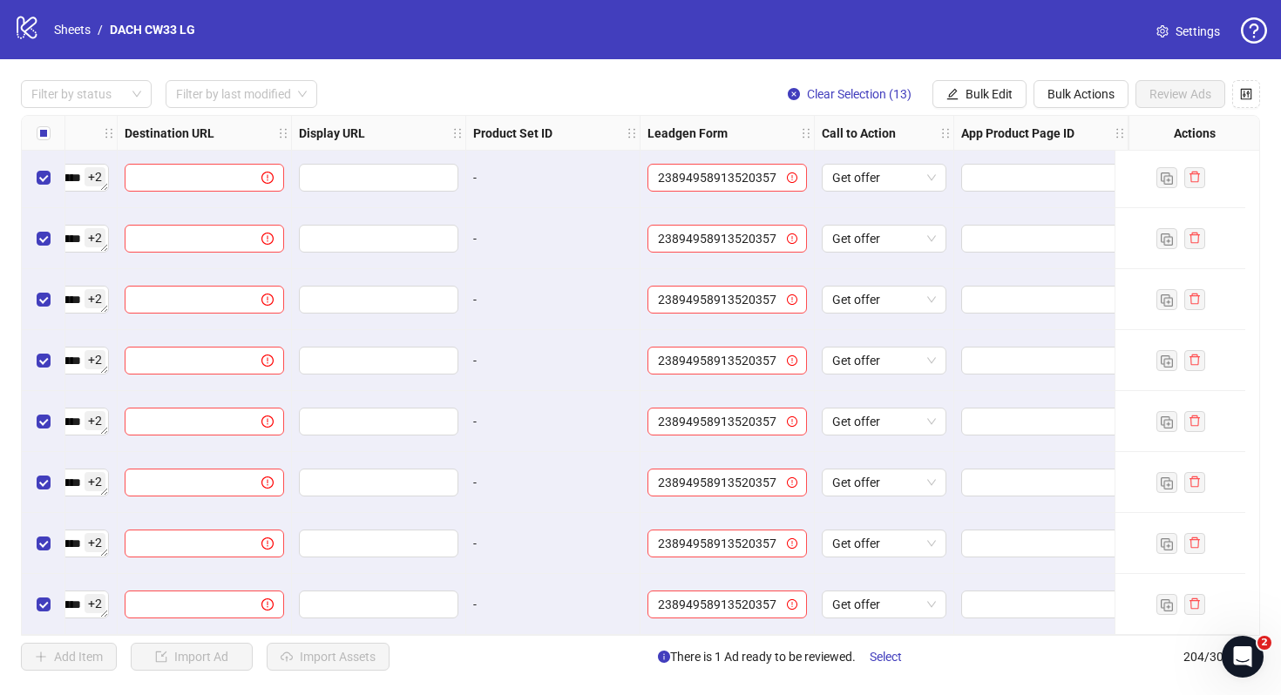
scroll to position [11962, 0]
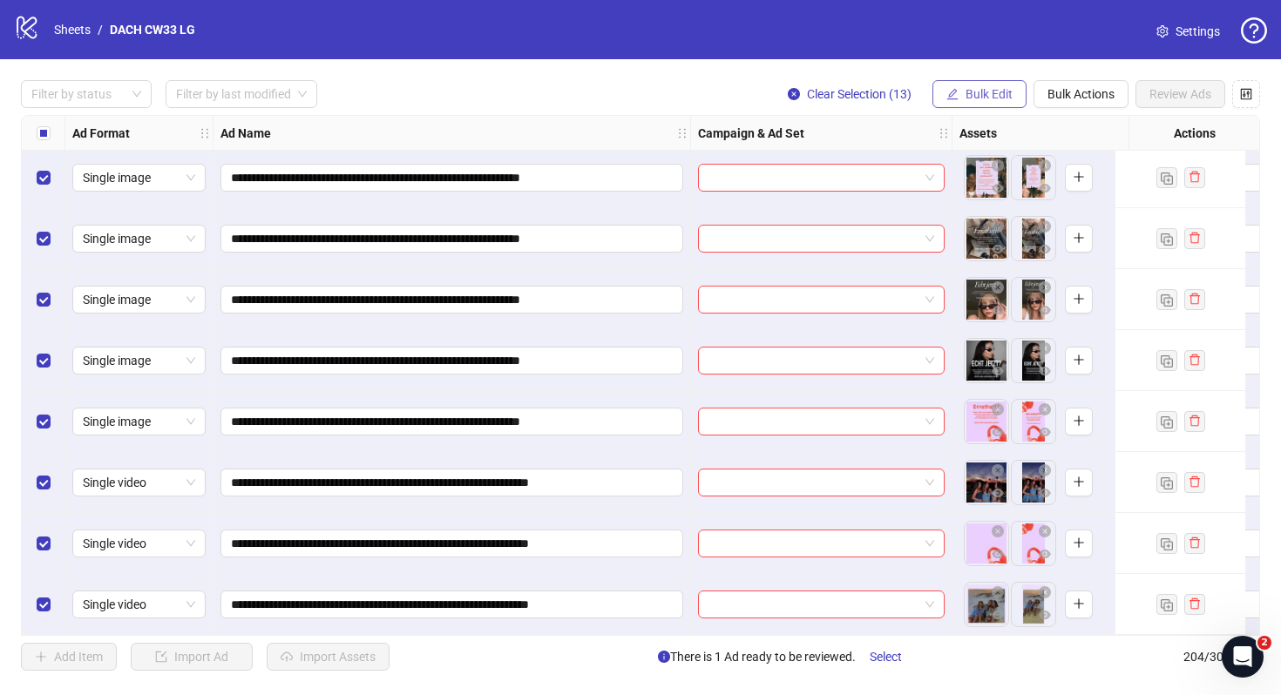
click at [957, 103] on button "Bulk Edit" at bounding box center [979, 94] width 94 height 28
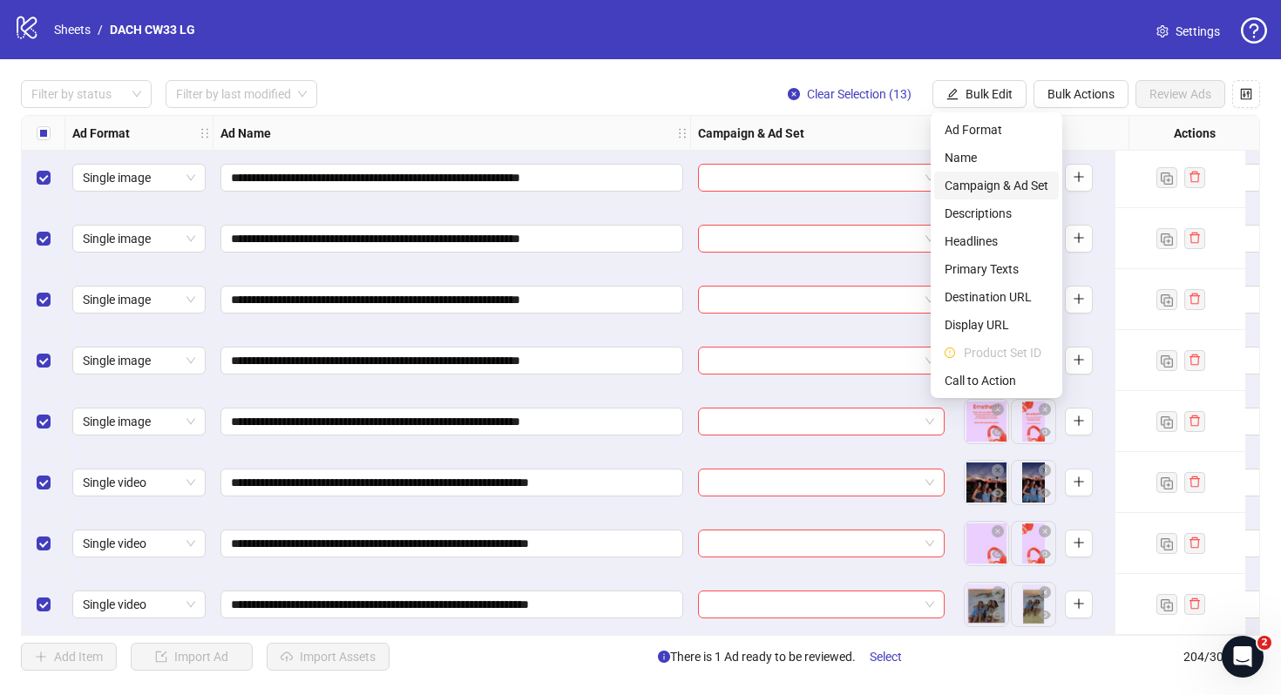
click at [980, 181] on span "Campaign & Ad Set" at bounding box center [996, 185] width 104 height 19
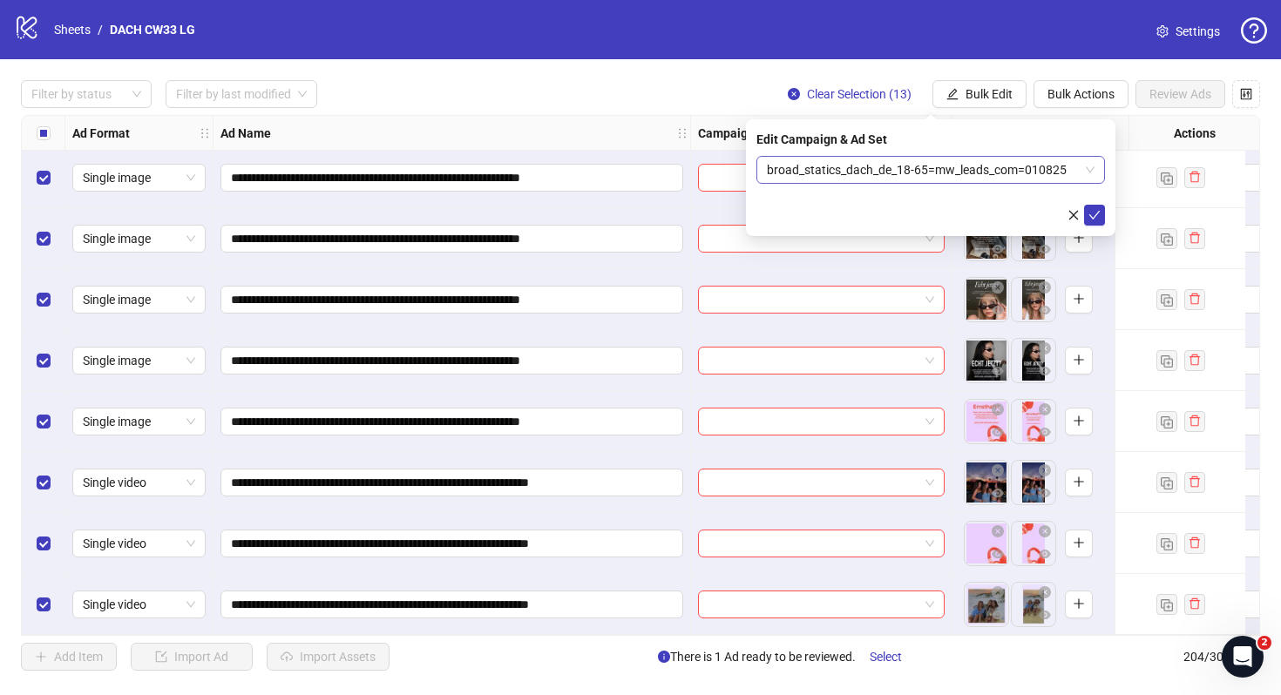
click at [909, 180] on span "broad_statics_dach_de_18-65=mw_leads_com=010825" at bounding box center [931, 170] width 328 height 26
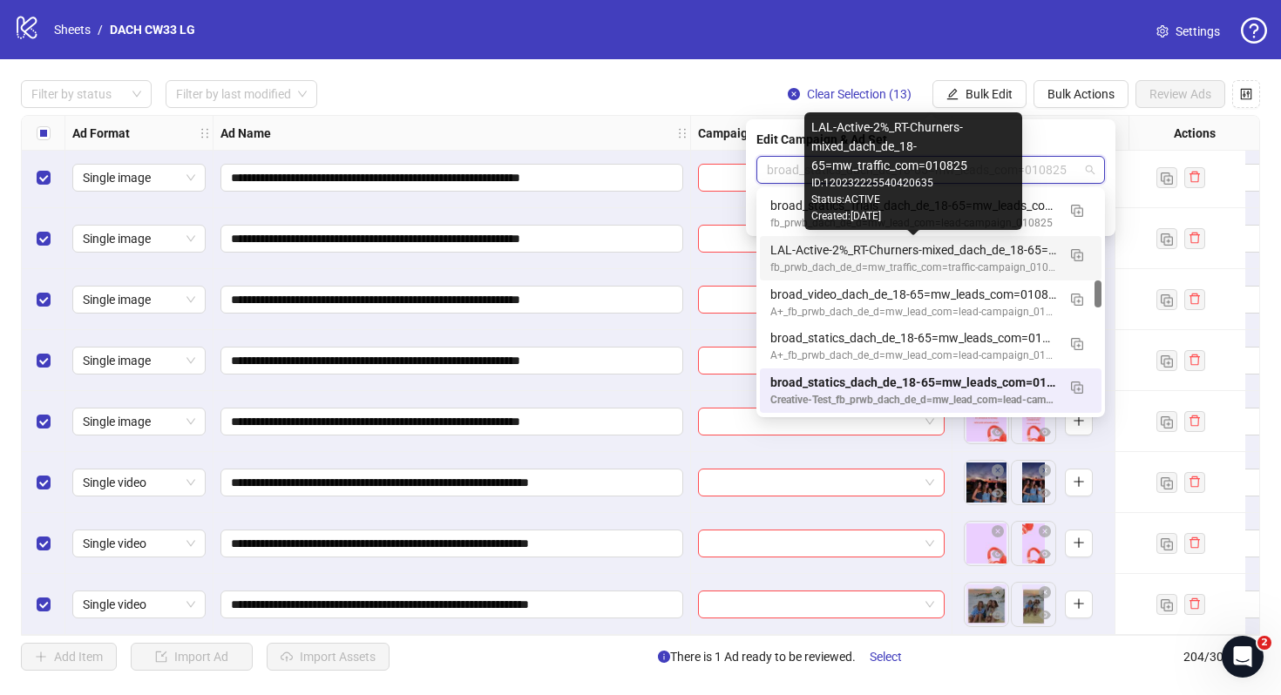
scroll to position [0, 0]
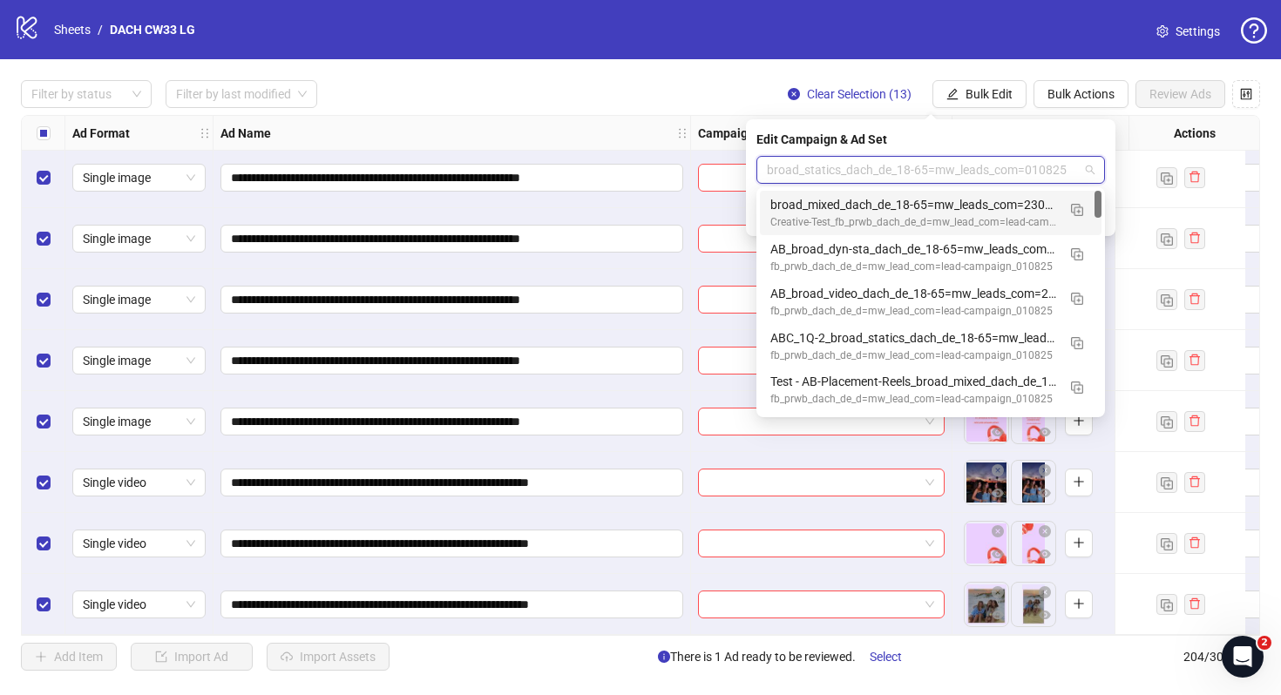
click at [895, 202] on div "broad_mixed_dach_de_18-65=mw_leads_com=230925" at bounding box center [913, 204] width 286 height 19
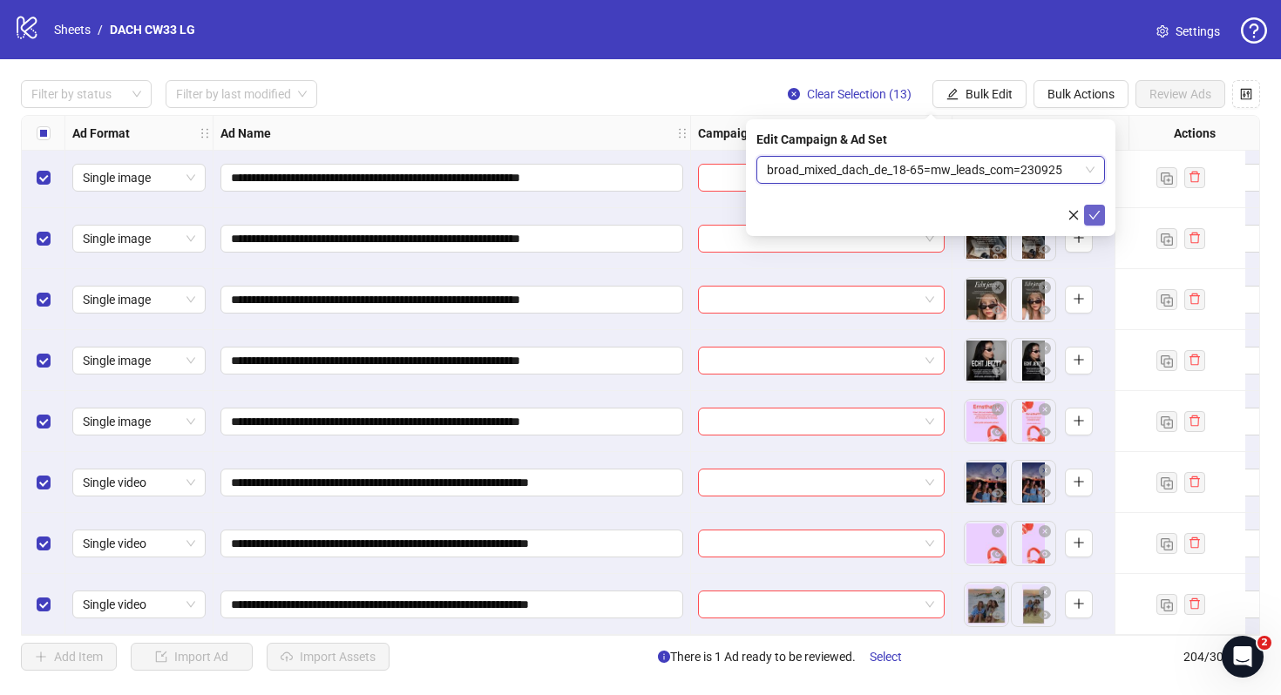
click at [1094, 216] on icon "check" at bounding box center [1094, 215] width 11 height 9
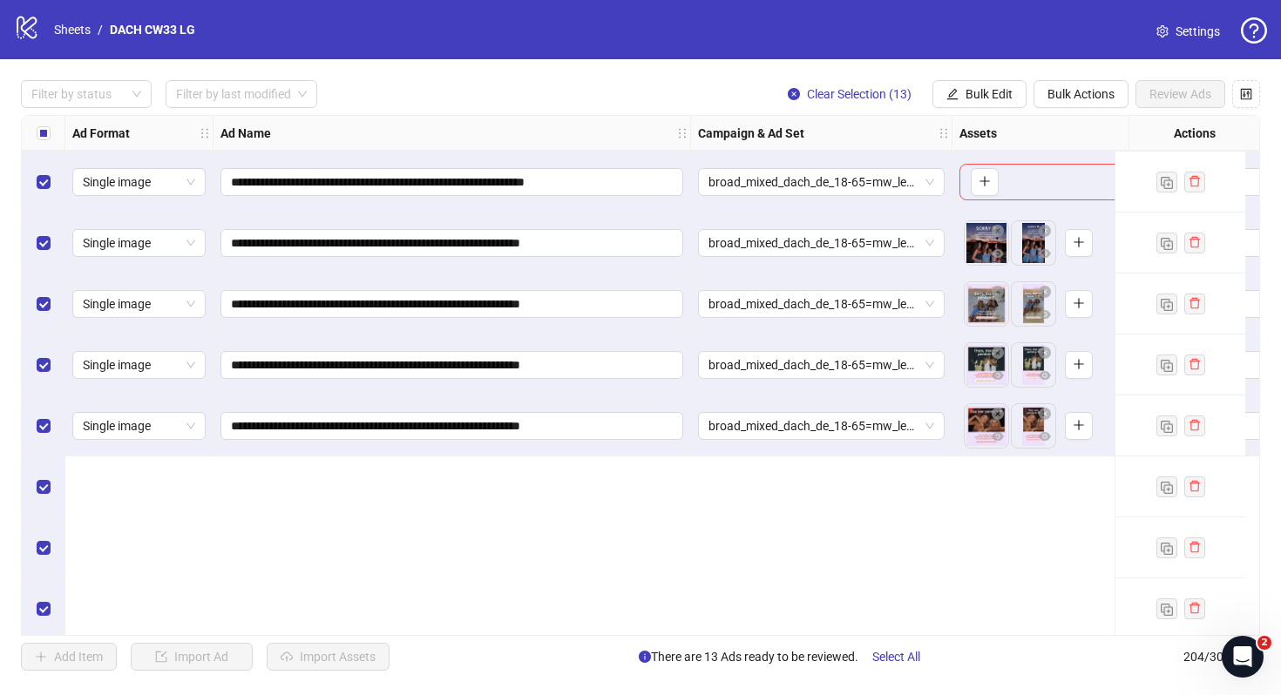
scroll to position [11394, 0]
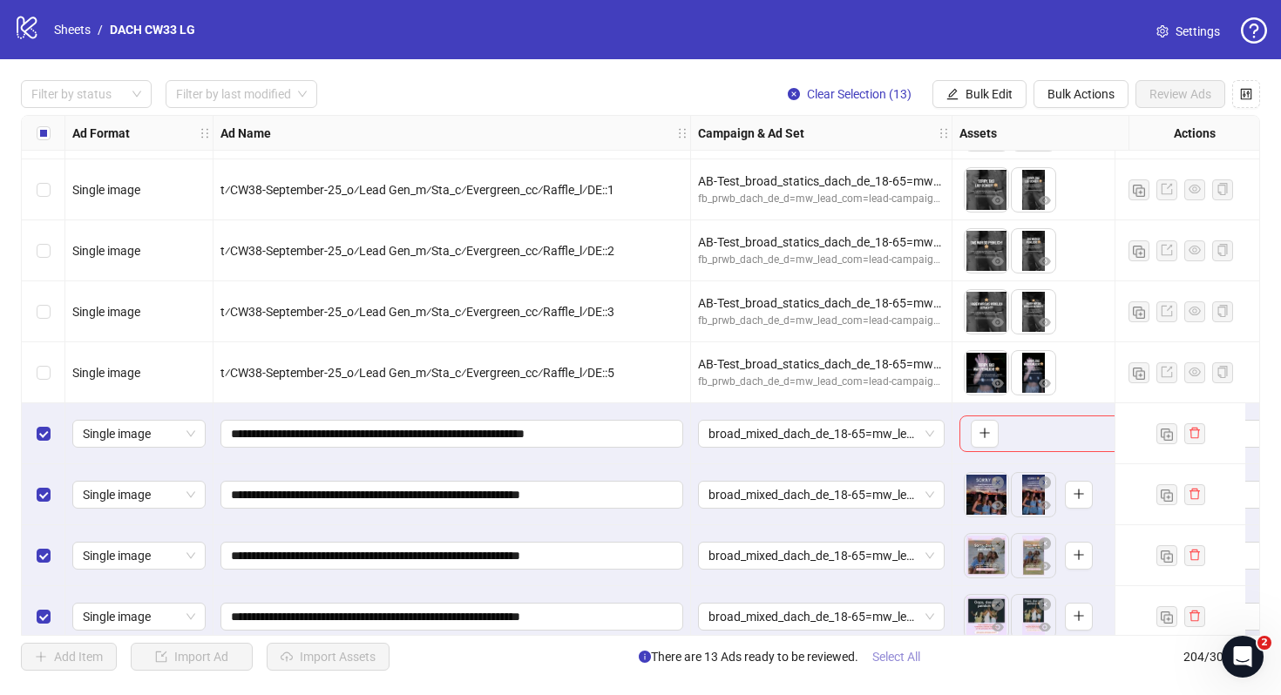
click at [899, 656] on span "Select All" at bounding box center [896, 657] width 48 height 14
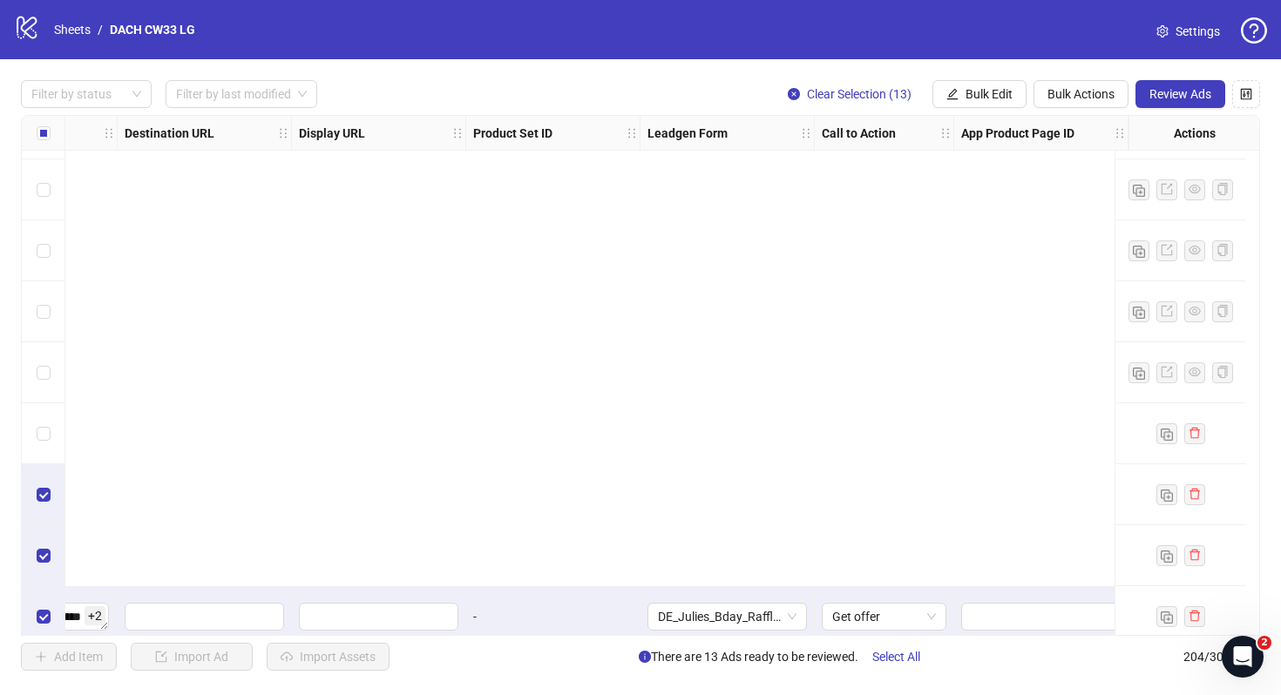
scroll to position [11962, 1754]
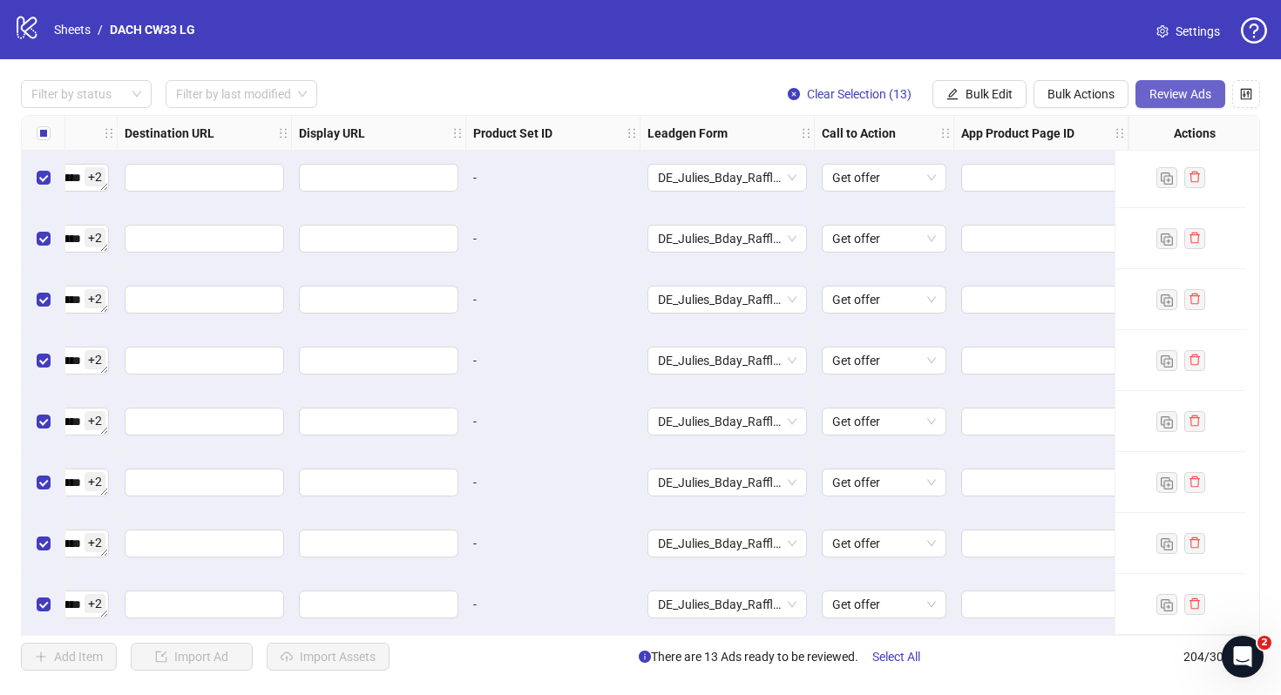
click at [1194, 91] on span "Review Ads" at bounding box center [1180, 94] width 62 height 14
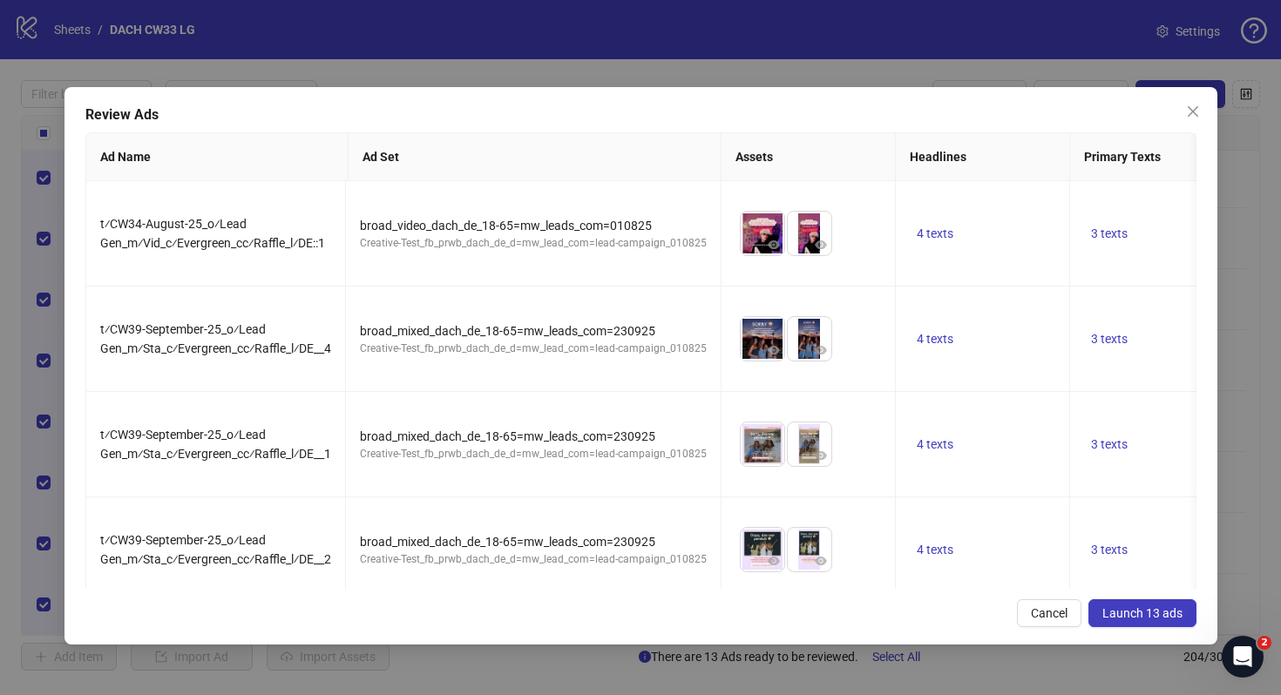
click at [1149, 608] on span "Launch 13 ads" at bounding box center [1142, 613] width 80 height 14
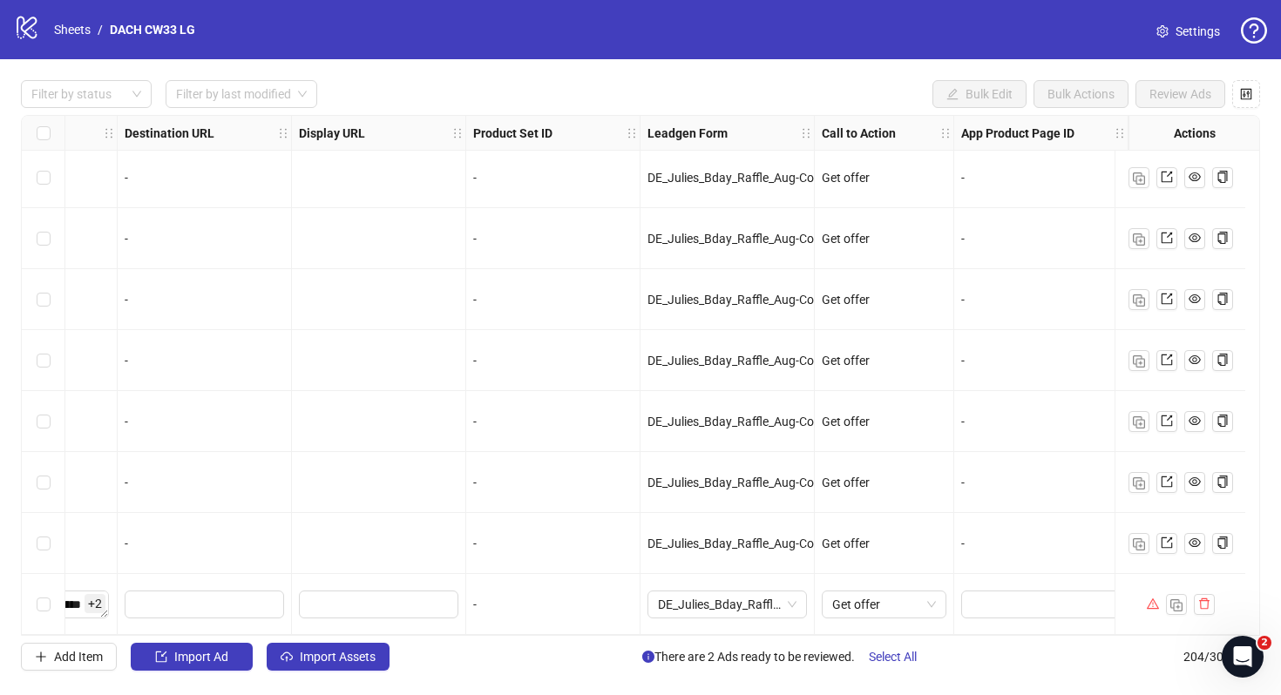
click at [1145, 592] on div at bounding box center [1179, 604] width 131 height 61
click at [1147, 598] on icon "warning" at bounding box center [1152, 604] width 12 height 12
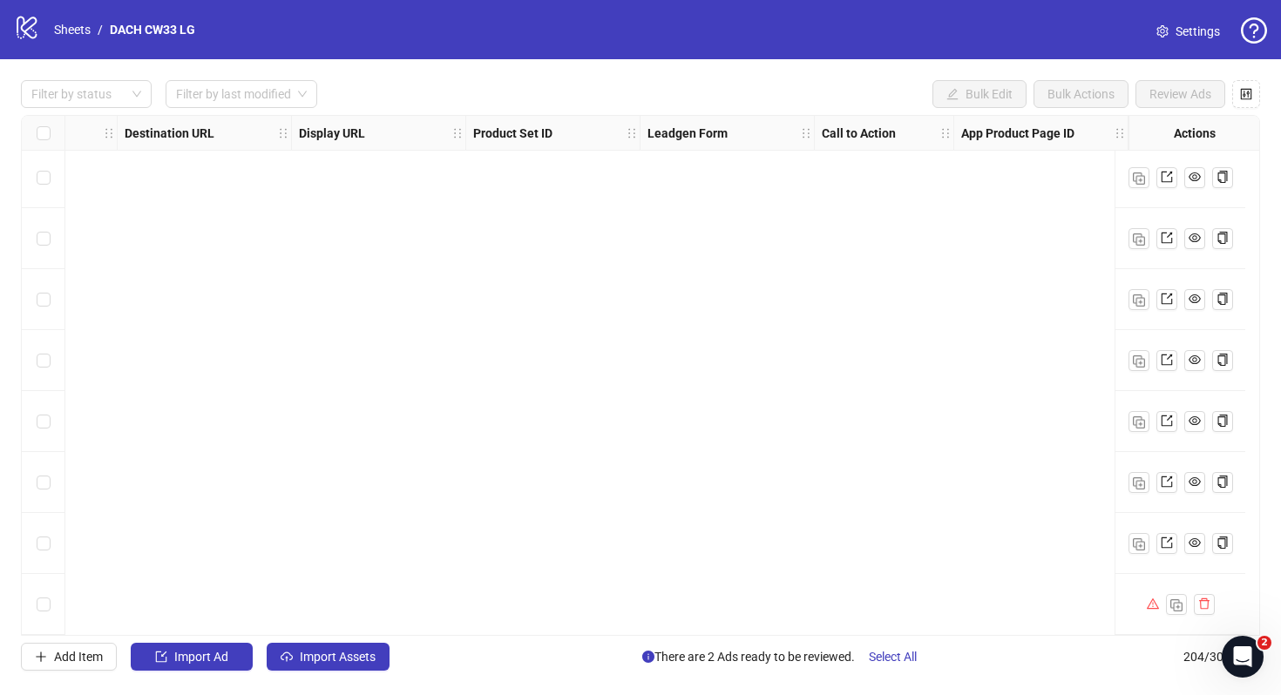
scroll to position [11962, 0]
